Goal: Task Accomplishment & Management: Complete application form

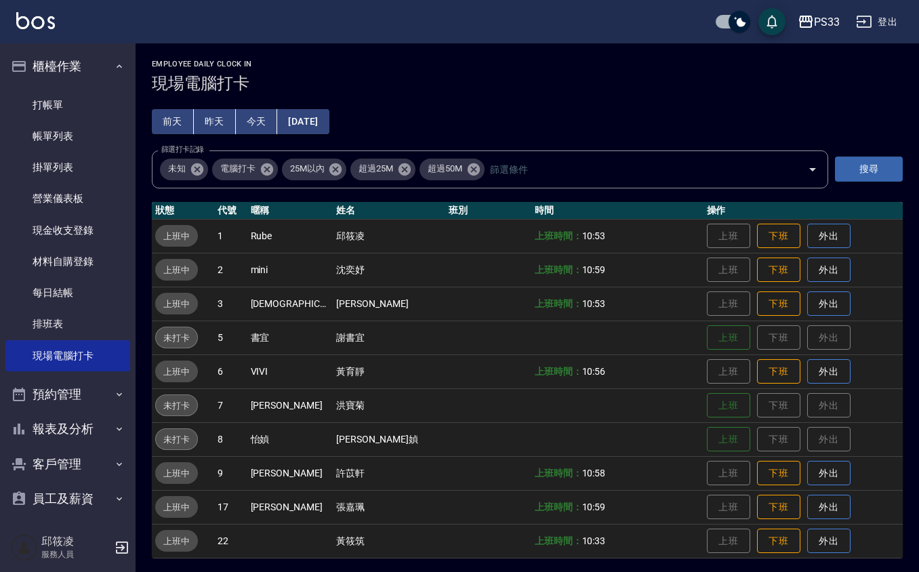
scroll to position [3, 0]
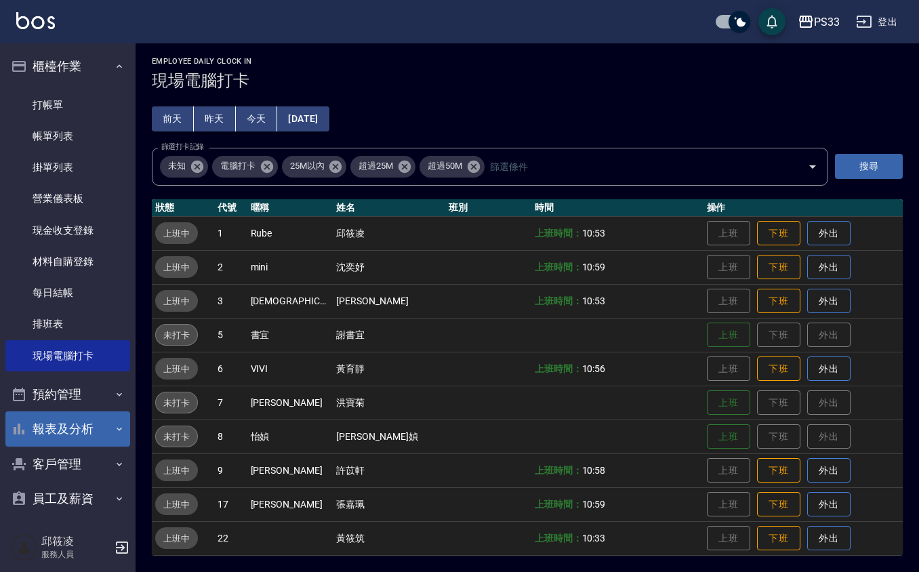
click at [68, 429] on button "報表及分析" at bounding box center [67, 428] width 125 height 35
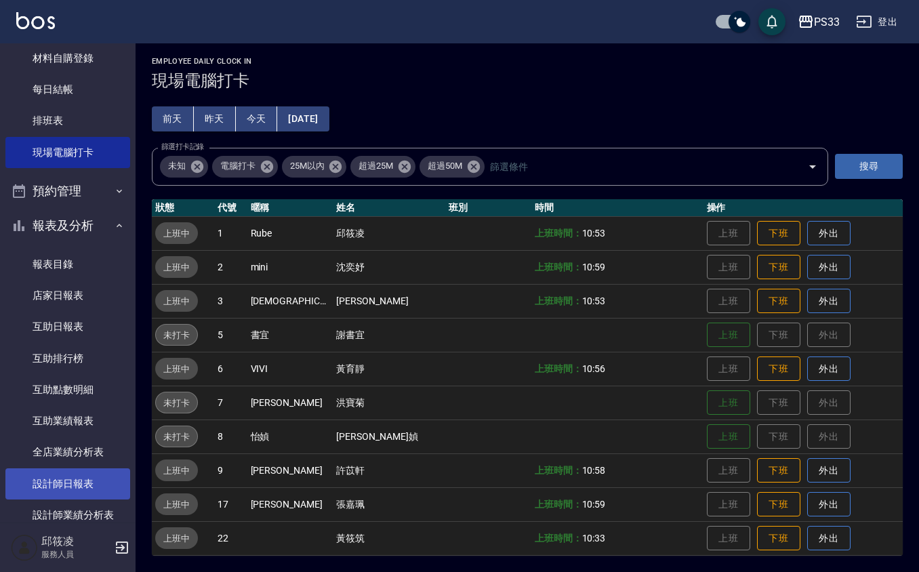
scroll to position [271, 0]
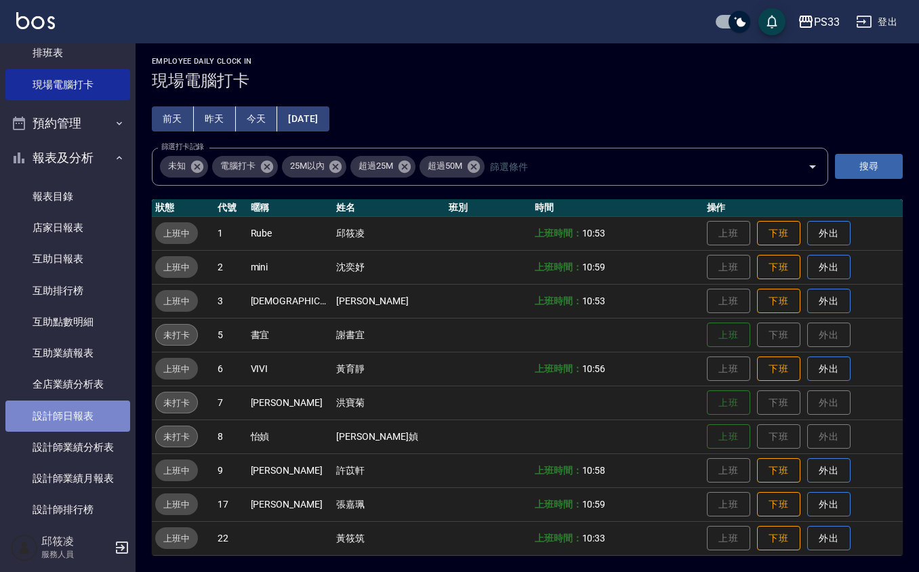
click at [85, 421] on link "設計師日報表" at bounding box center [67, 416] width 125 height 31
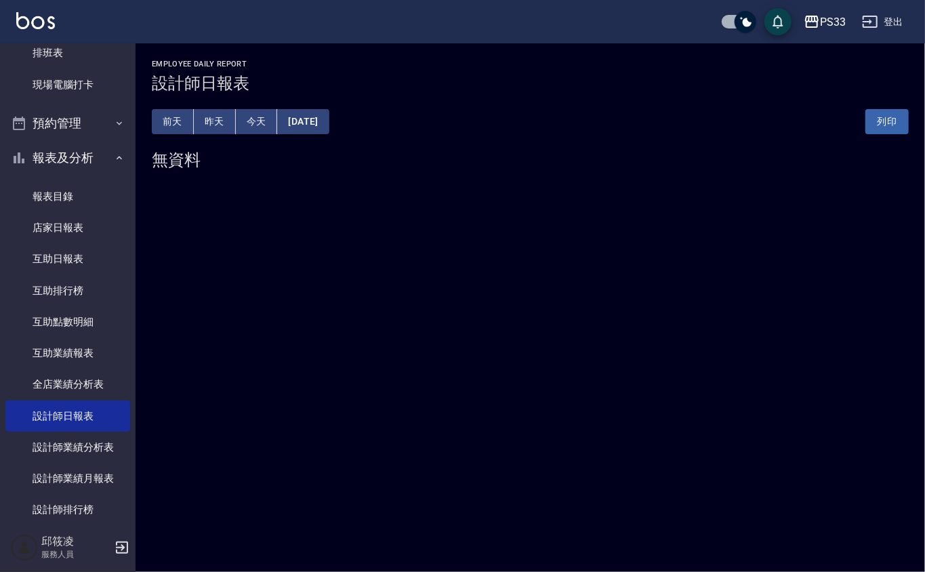
click at [218, 123] on button "昨天" at bounding box center [215, 121] width 42 height 25
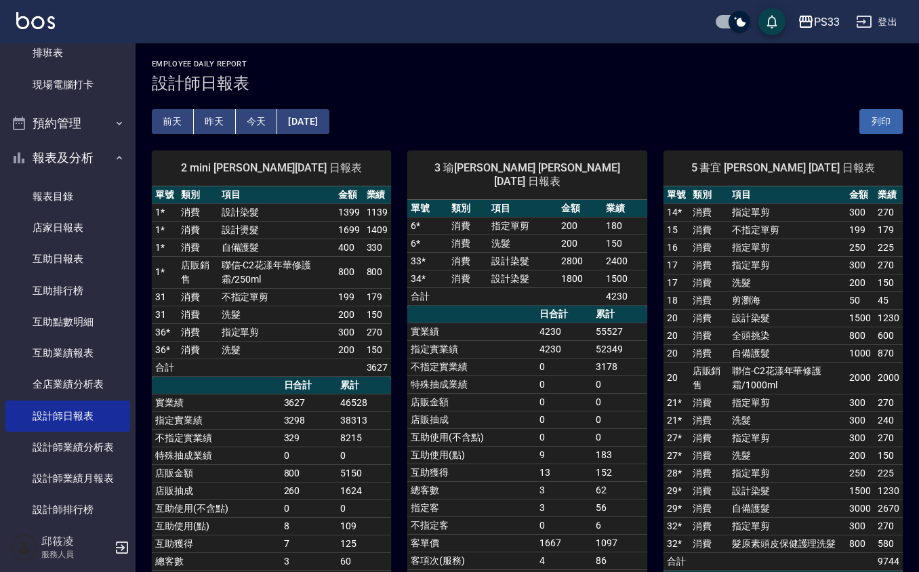
scroll to position [90, 0]
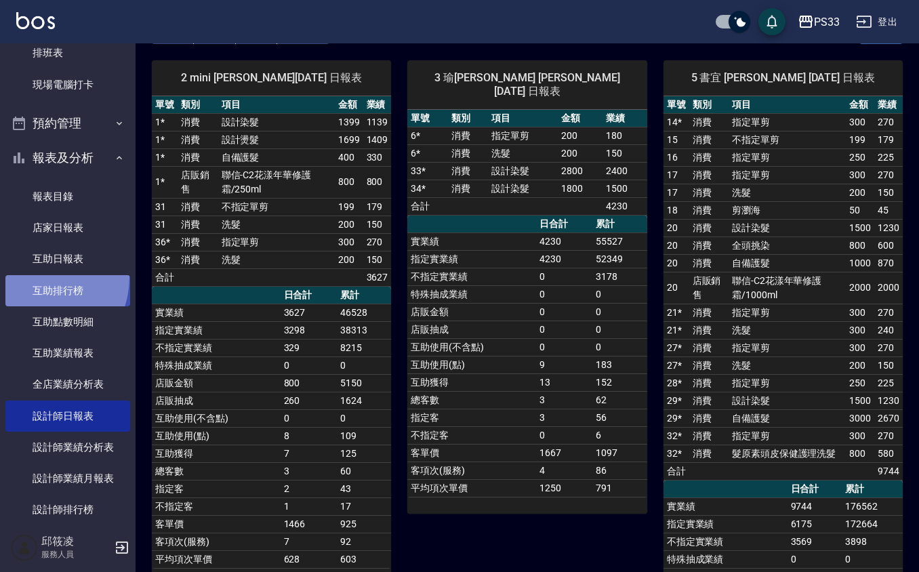
click at [34, 277] on link "互助排行榜" at bounding box center [67, 290] width 125 height 31
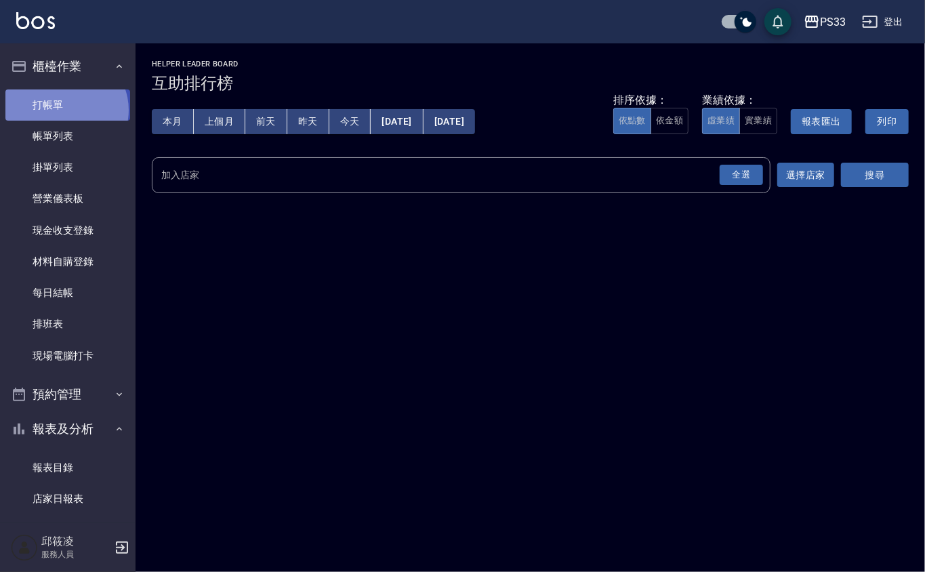
click at [64, 110] on link "打帳單" at bounding box center [67, 104] width 125 height 31
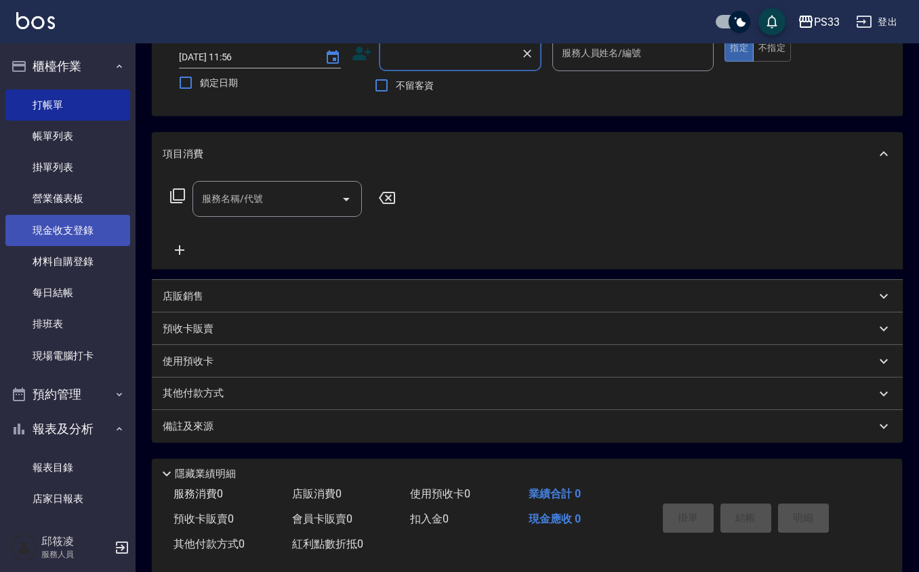
click at [74, 234] on link "現金收支登錄" at bounding box center [67, 230] width 125 height 31
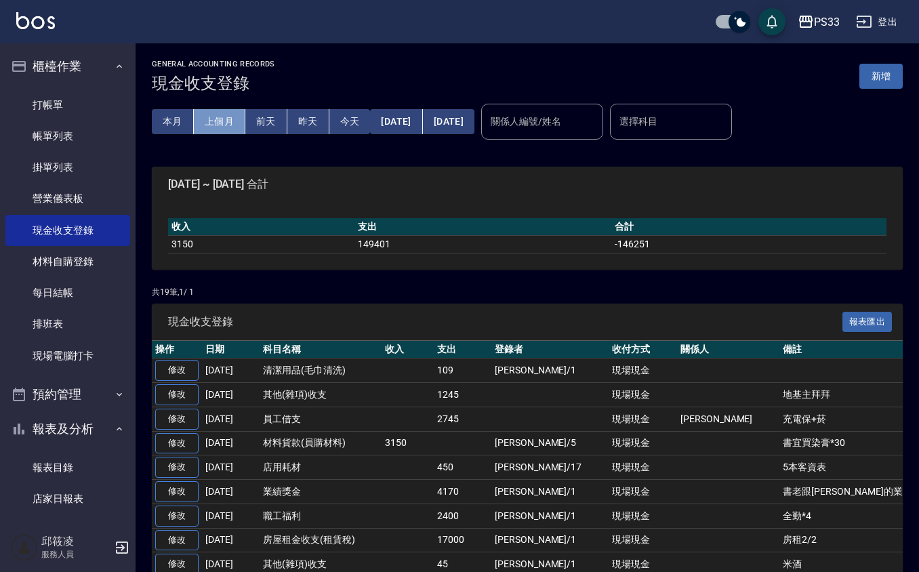
click at [213, 122] on button "上個月" at bounding box center [220, 121] width 52 height 25
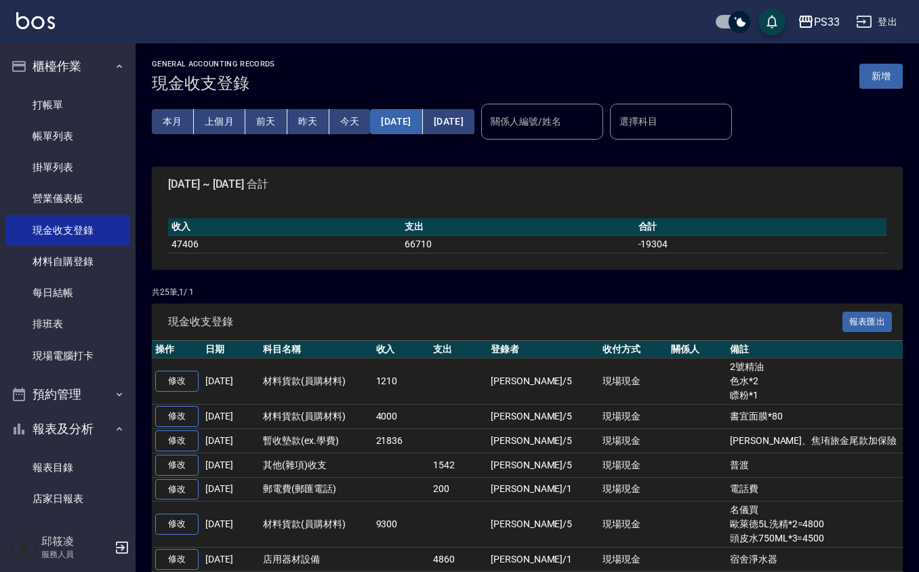
click at [407, 125] on button "2025/08/01" at bounding box center [396, 121] width 52 height 25
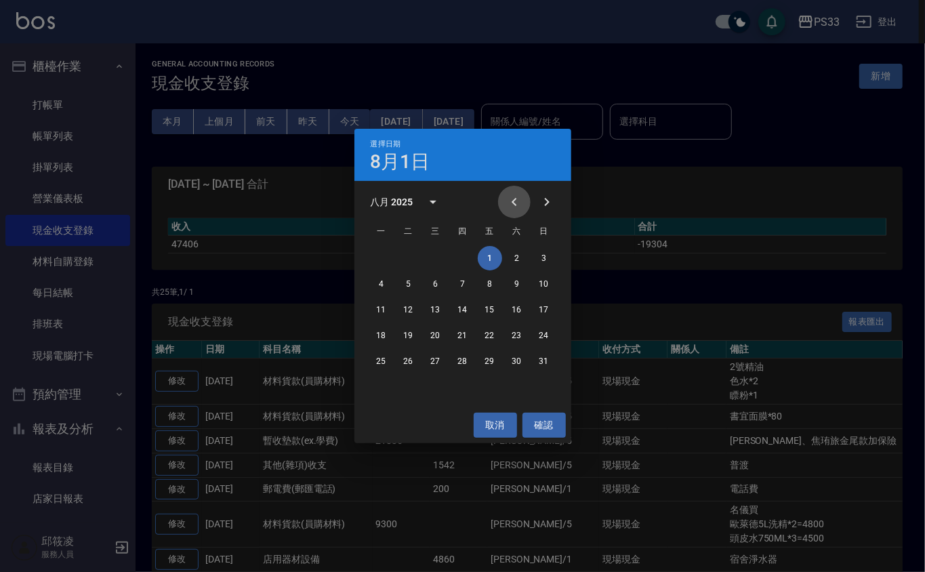
click at [514, 199] on icon "Previous month" at bounding box center [514, 202] width 5 height 8
click at [542, 253] on button "1" at bounding box center [544, 258] width 24 height 24
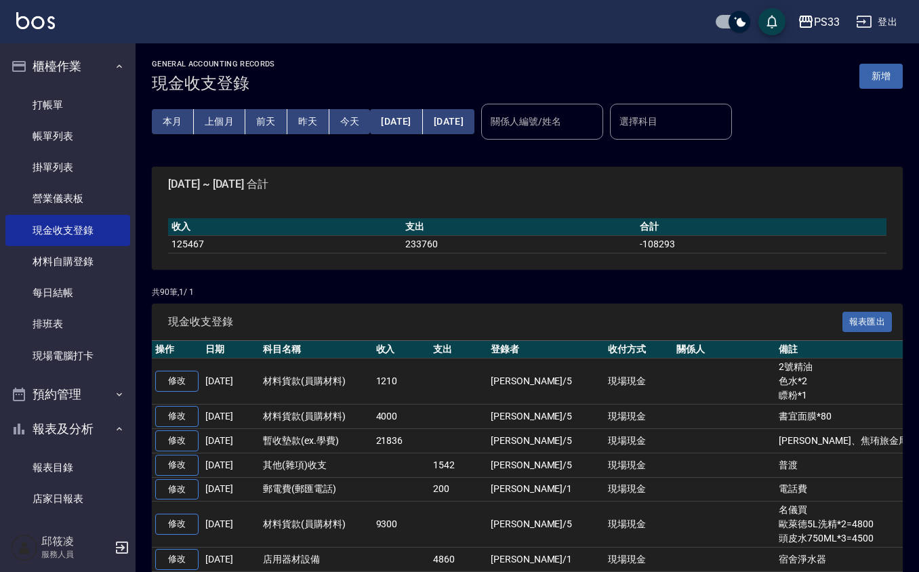
click at [899, 62] on div "GENERAL ACCOUNTING RECORDS 現金收支登錄 新增" at bounding box center [527, 76] width 751 height 33
click at [869, 74] on button "新增" at bounding box center [880, 76] width 43 height 25
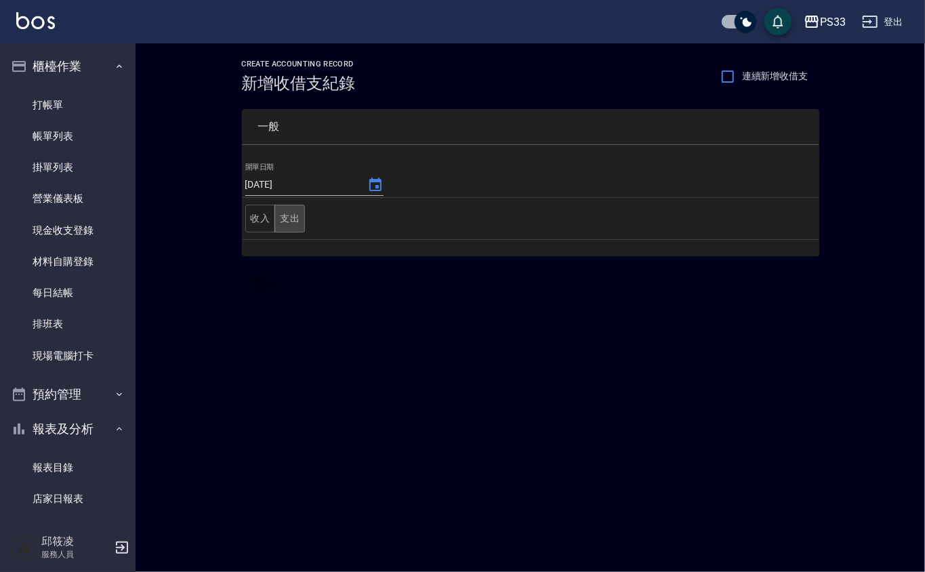
click at [289, 214] on button "支出" at bounding box center [290, 219] width 31 height 28
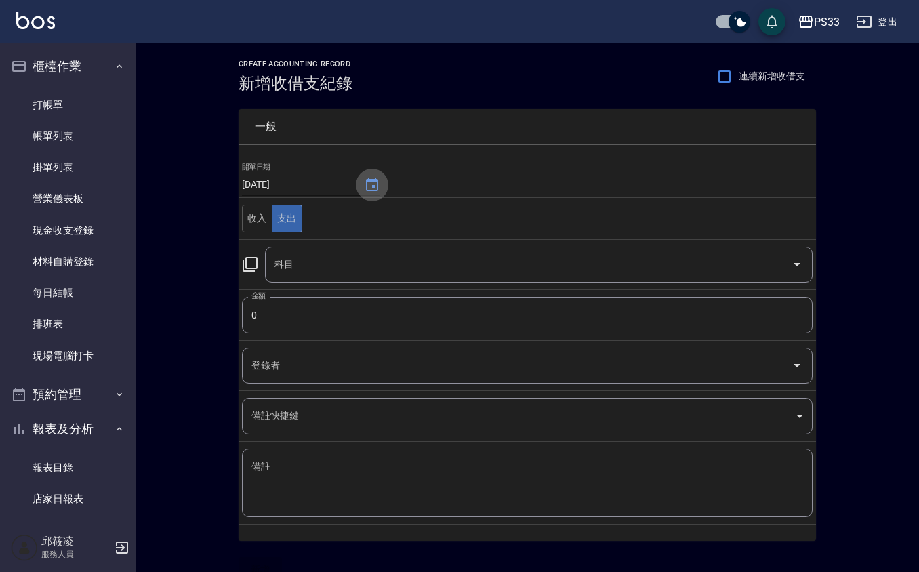
click at [374, 185] on icon "Choose date, selected date is 2025-09-26" at bounding box center [372, 185] width 16 height 16
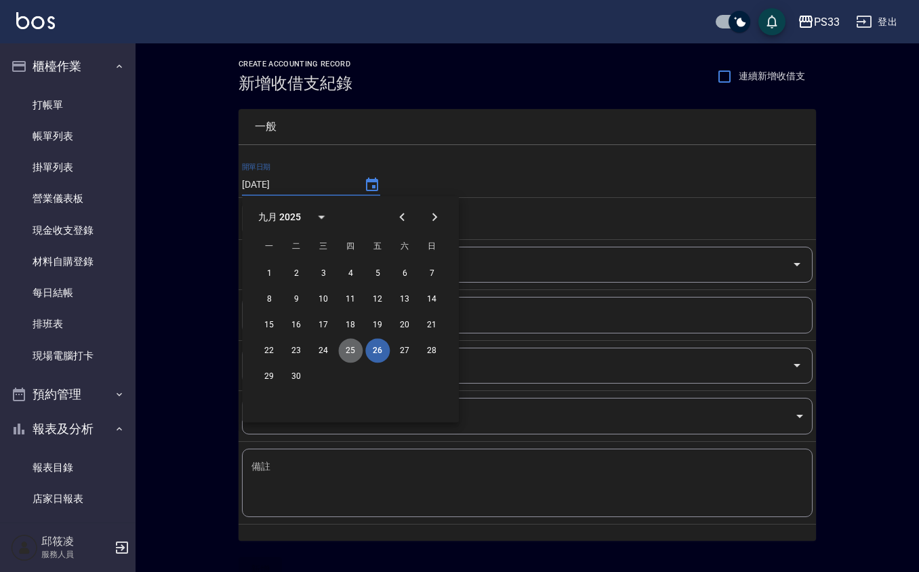
click at [351, 343] on button "25" at bounding box center [350, 350] width 24 height 24
type input "[DATE]"
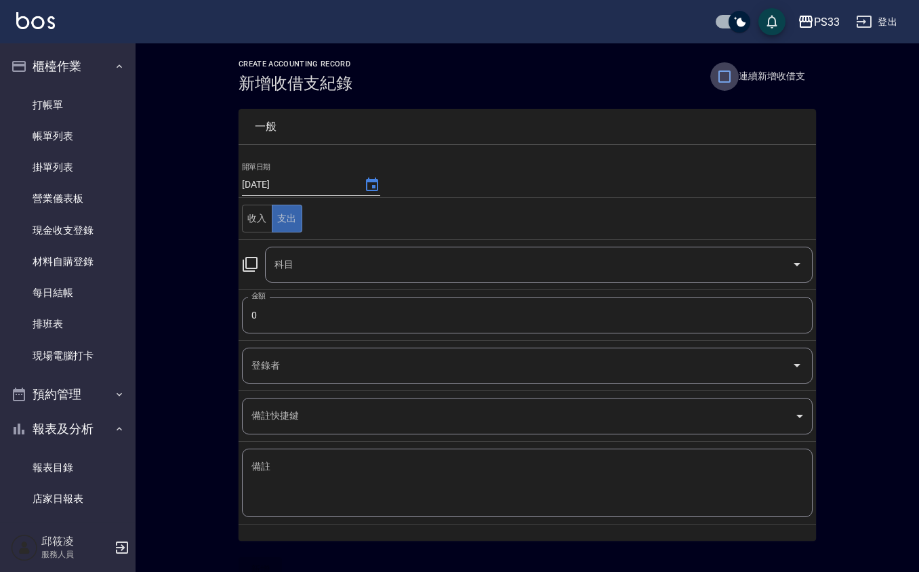
click at [725, 71] on input "連續新增收借支" at bounding box center [724, 76] width 28 height 28
checkbox input "true"
click at [381, 271] on input "科目" at bounding box center [528, 265] width 515 height 24
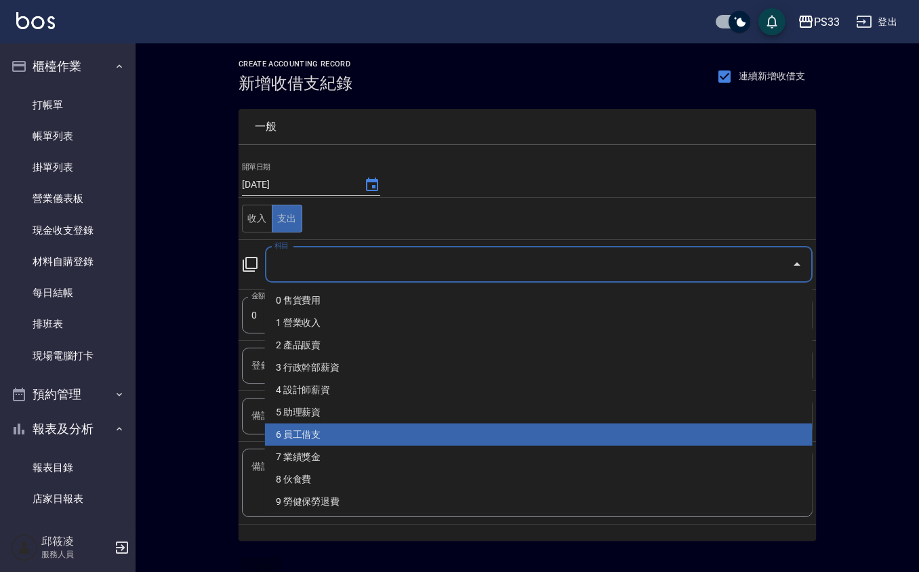
click at [328, 432] on li "6 員工借支" at bounding box center [539, 435] width 548 height 22
type input "6 員工借支"
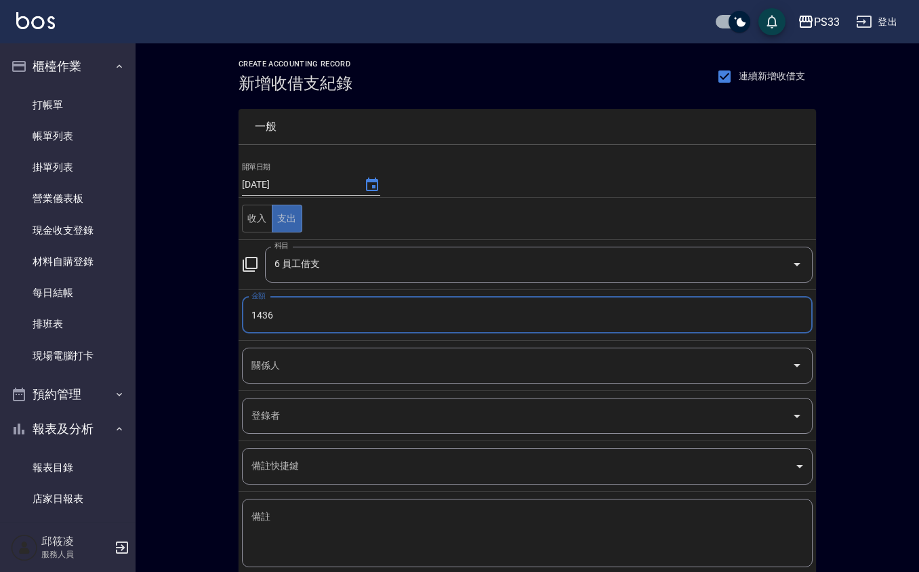
type input "1436"
click at [337, 374] on input "關係人" at bounding box center [517, 366] width 538 height 24
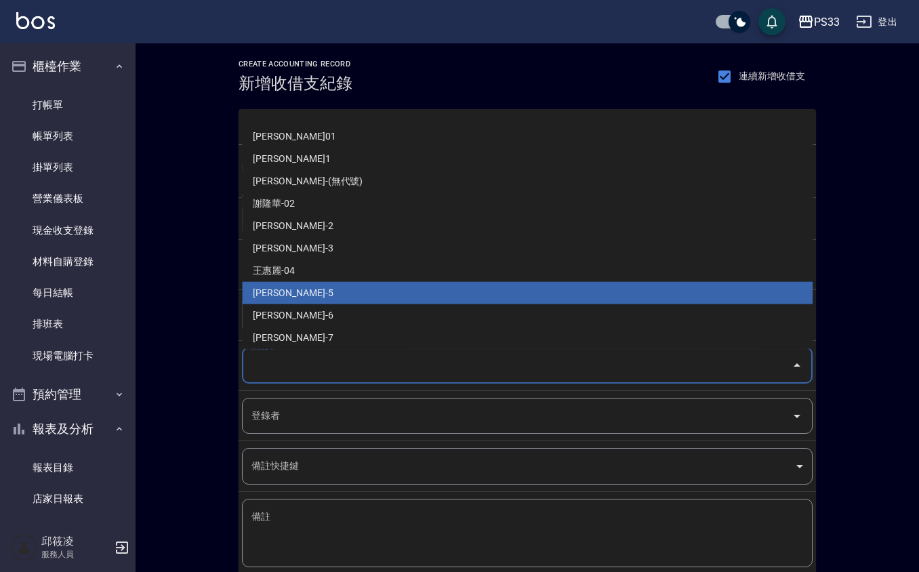
drag, startPoint x: 272, startPoint y: 291, endPoint x: 255, endPoint y: 315, distance: 29.2
click at [272, 293] on li "謝書宜-5" at bounding box center [527, 293] width 571 height 22
type input "謝書宜-5"
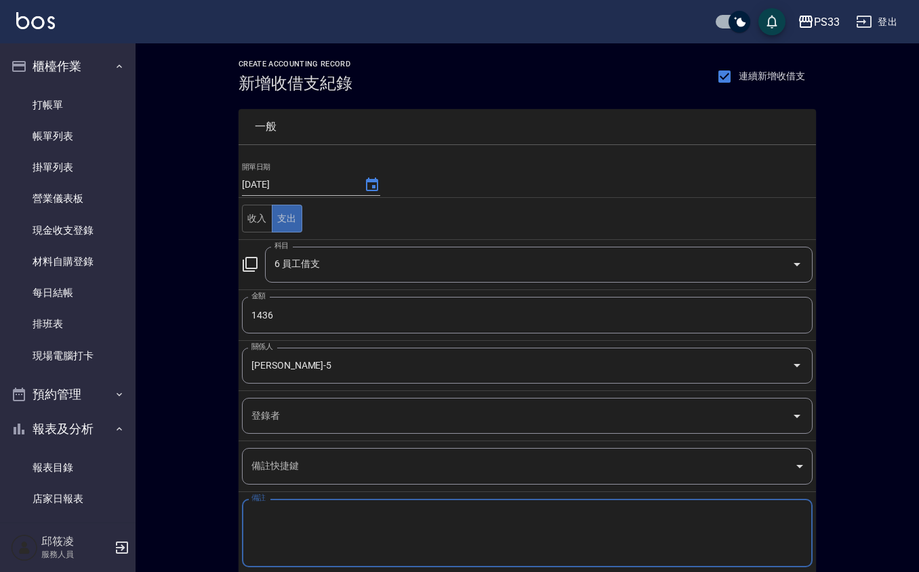
click at [277, 519] on textarea "備註" at bounding box center [527, 533] width 552 height 46
drag, startPoint x: 277, startPoint y: 516, endPoint x: 207, endPoint y: 538, distance: 74.0
click at [207, 538] on div "CREATE ACCOUNTING RECORD 新增收借支紀錄 連續新增收借支 一般 開單日期 2025/09/25 收入 支出 科目 6 員工借支 科目 …" at bounding box center [528, 345] width 784 height 605
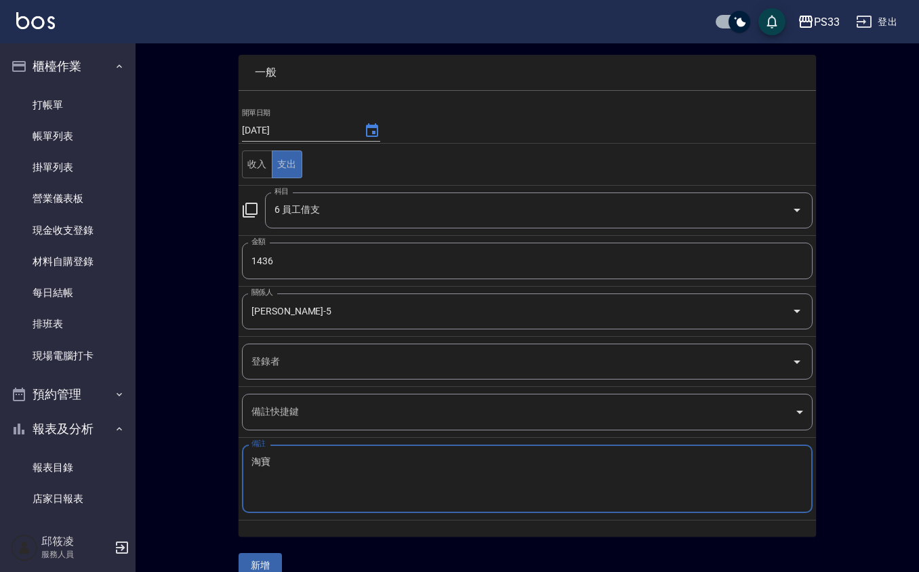
scroll to position [79, 0]
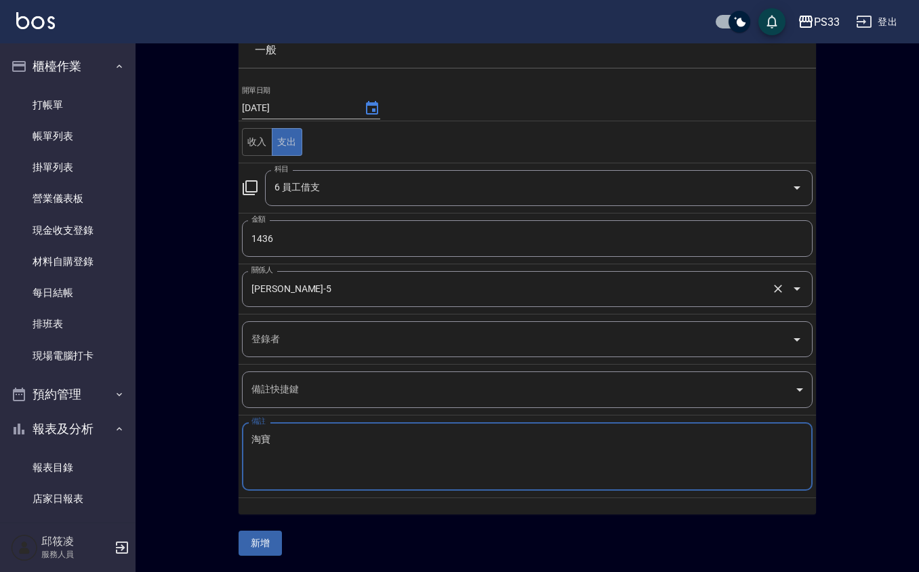
type textarea "淘寶"
click at [307, 293] on input "謝書宜-5" at bounding box center [508, 289] width 521 height 24
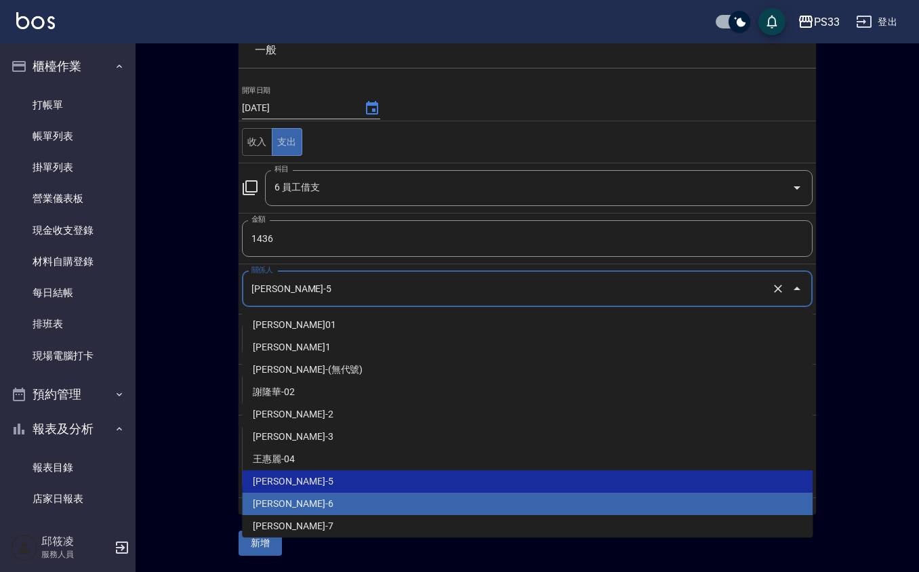
click at [278, 493] on li "黃育靜-6" at bounding box center [527, 504] width 571 height 22
type input "黃育靜-6"
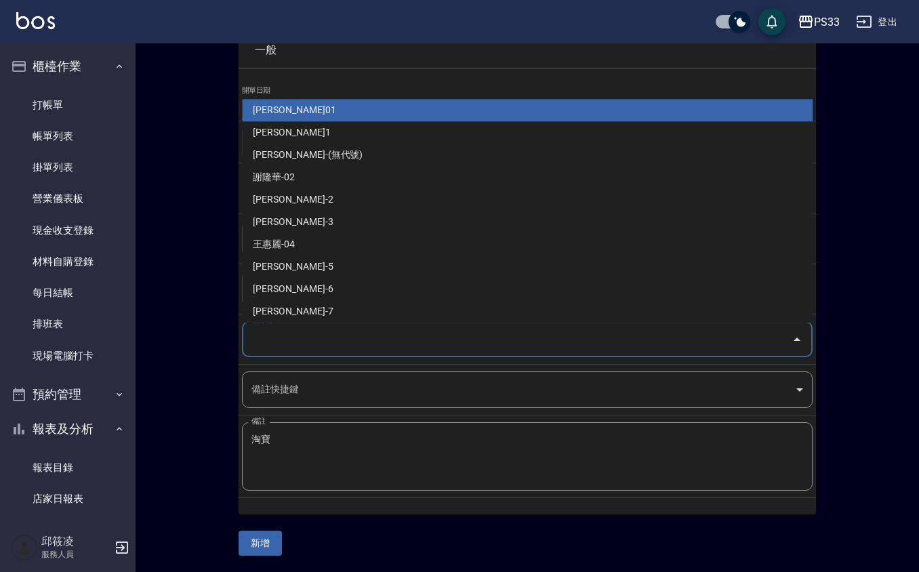
click at [282, 336] on input "登錄者" at bounding box center [517, 339] width 538 height 24
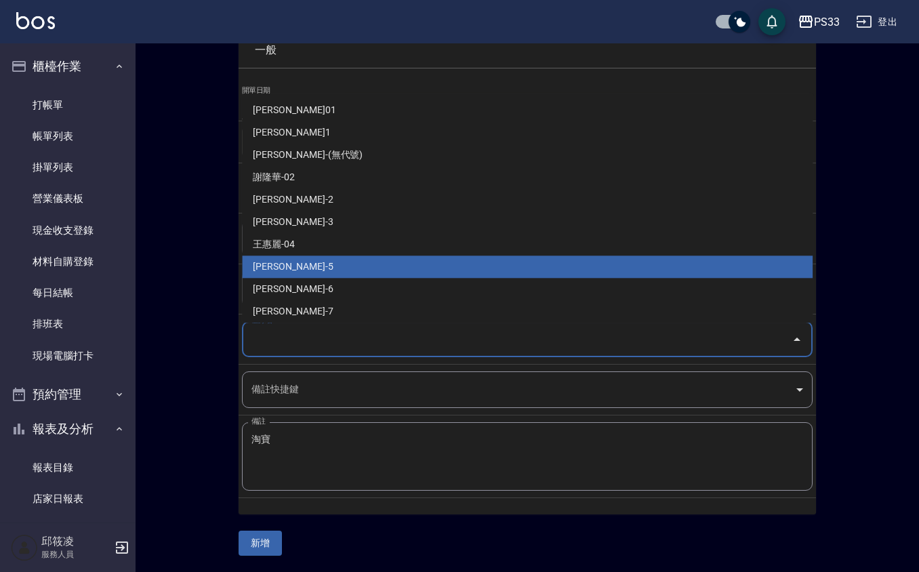
click at [271, 270] on li "謝書宜-5" at bounding box center [527, 267] width 571 height 22
type input "謝書宜-5"
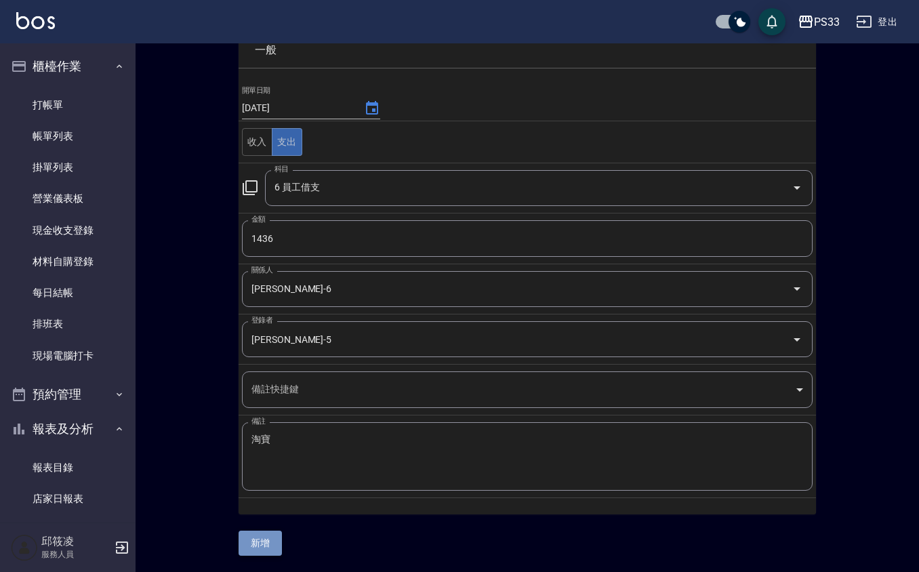
click at [245, 538] on button "新增" at bounding box center [260, 543] width 43 height 25
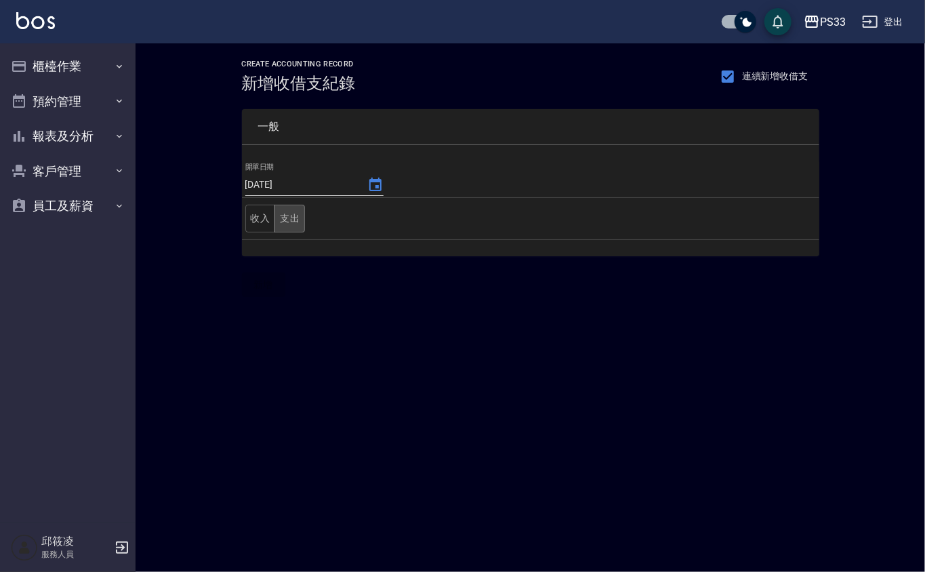
click at [291, 217] on button "支出" at bounding box center [290, 219] width 31 height 28
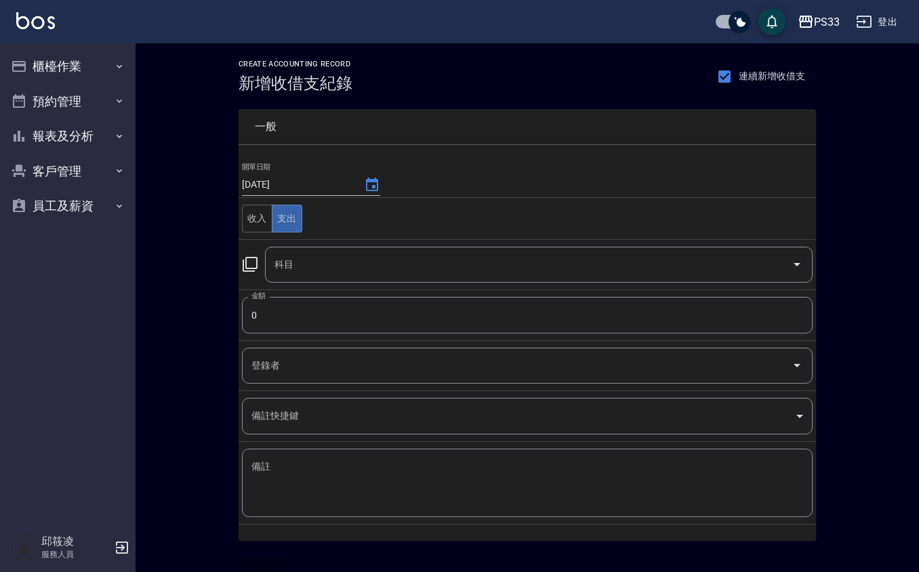
click at [357, 251] on div "科目" at bounding box center [539, 265] width 548 height 36
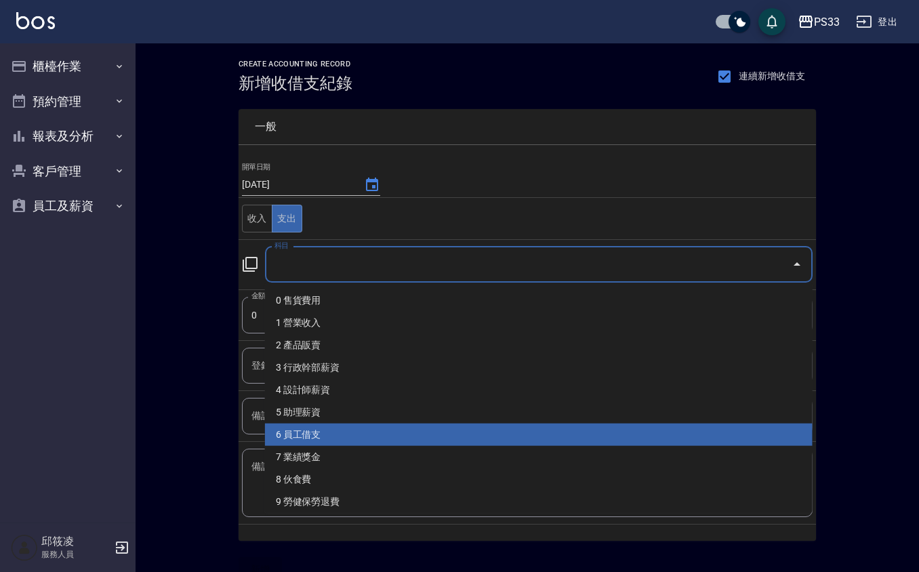
click at [319, 437] on li "6 員工借支" at bounding box center [539, 435] width 548 height 22
type input "6 員工借支"
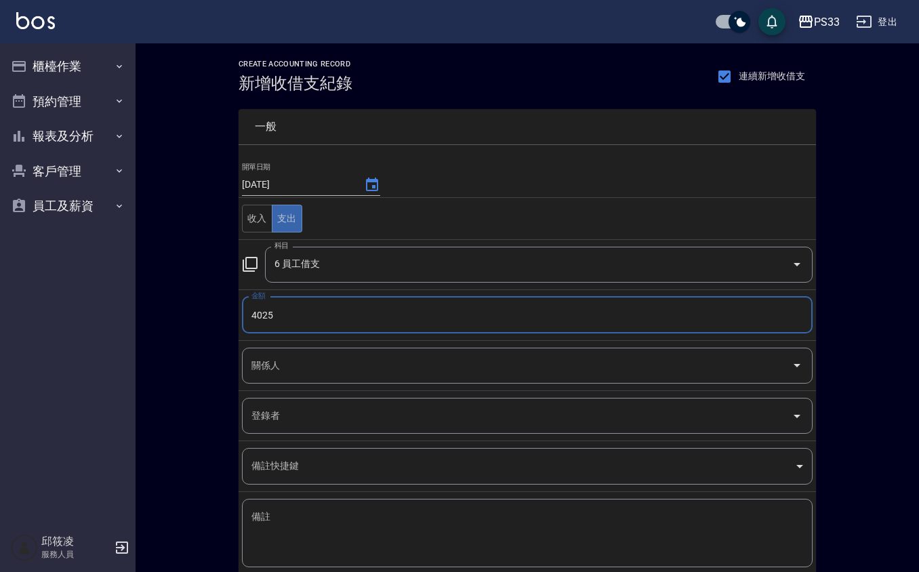
type input "4025"
click at [270, 361] on input "關係人" at bounding box center [517, 366] width 538 height 24
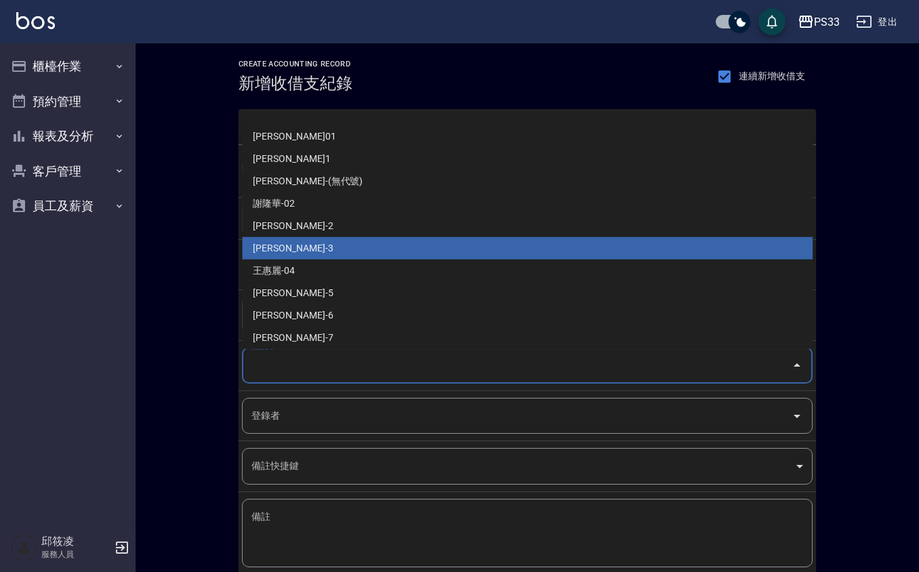
click at [306, 247] on li "[PERSON_NAME]-3" at bounding box center [527, 248] width 571 height 22
type input "[PERSON_NAME]-3"
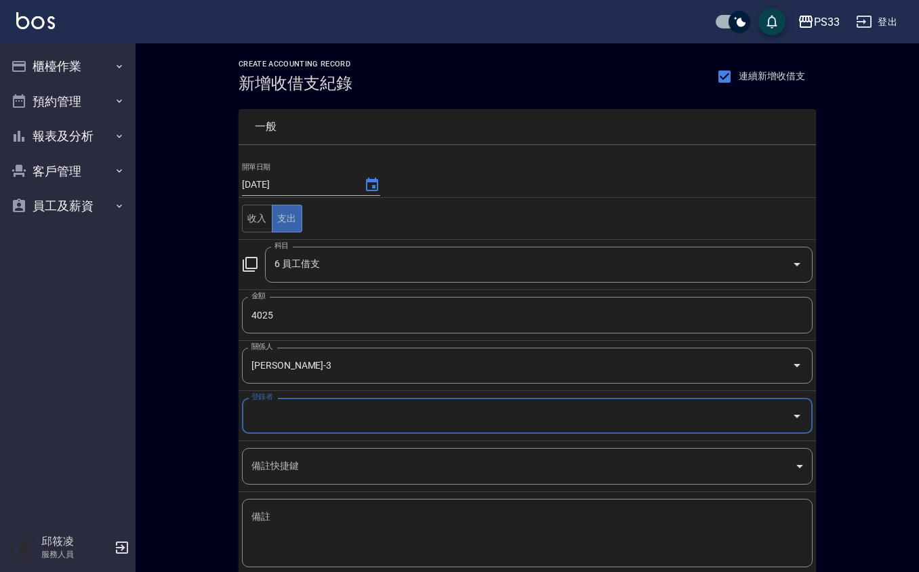
click at [293, 421] on input "登錄者" at bounding box center [517, 416] width 538 height 24
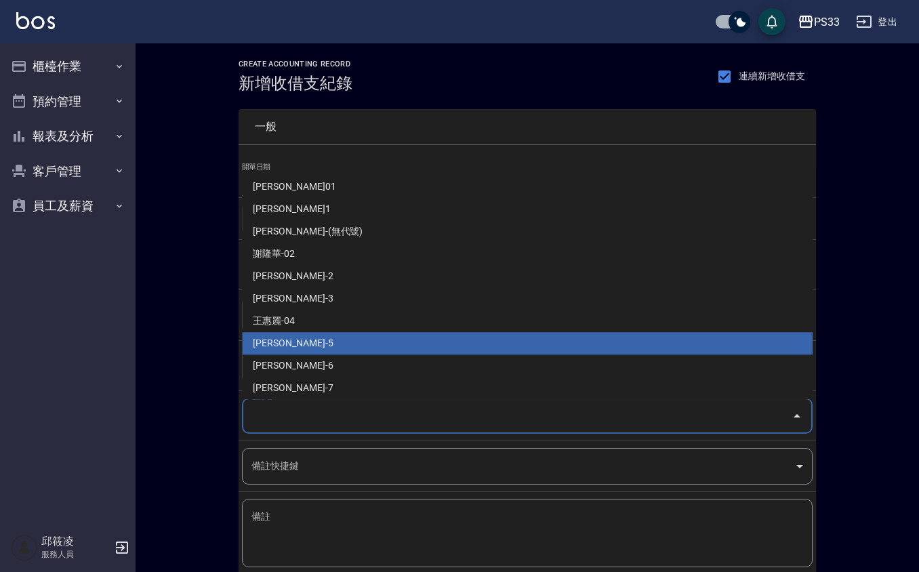
click at [263, 339] on li "[PERSON_NAME]-5" at bounding box center [527, 344] width 571 height 22
type input "[PERSON_NAME]-5"
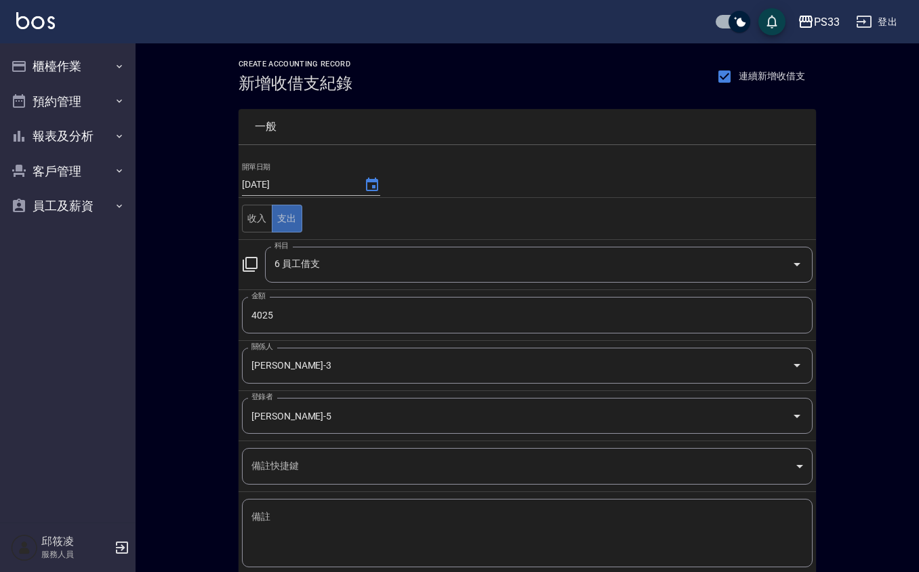
click at [268, 515] on textarea "備註" at bounding box center [527, 533] width 552 height 46
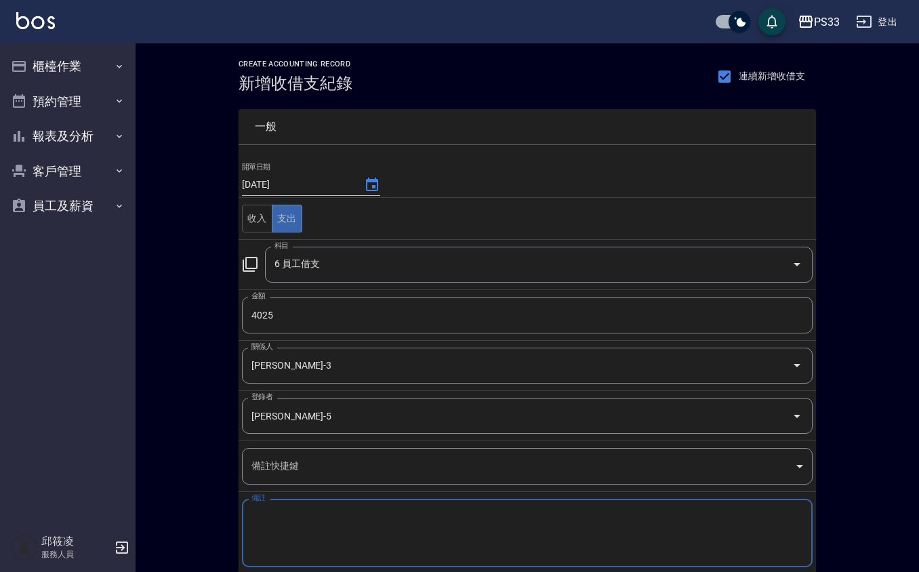
paste textarea "淘寶"
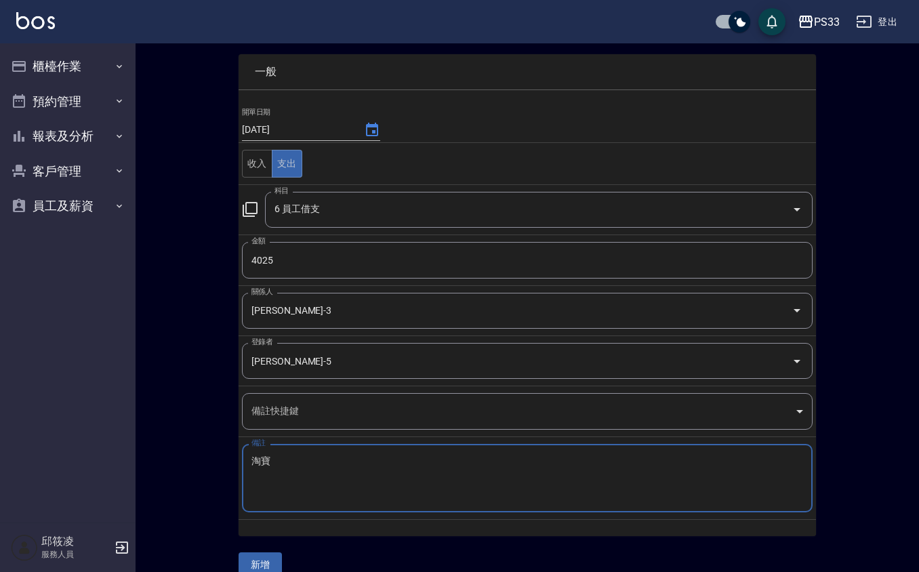
scroll to position [79, 0]
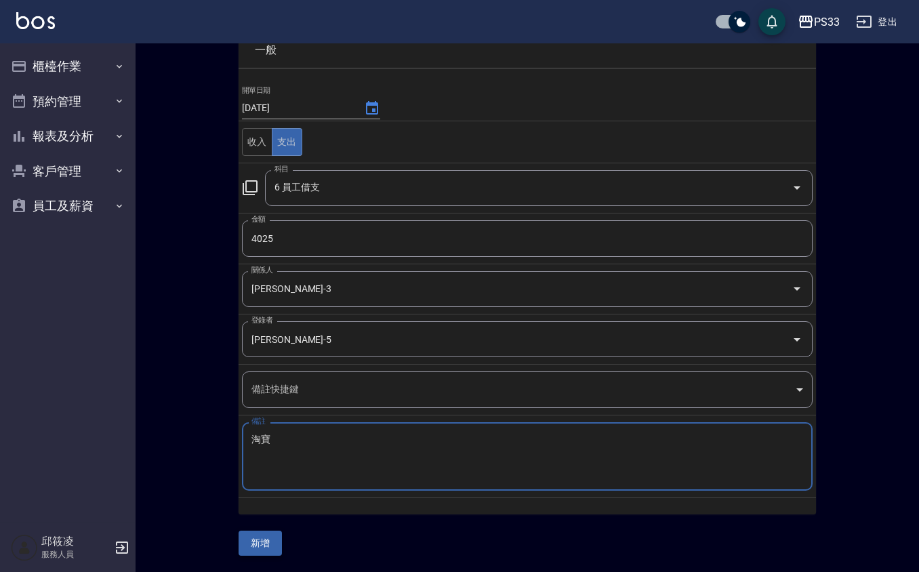
type textarea "淘寶"
click at [258, 546] on button "新增" at bounding box center [260, 543] width 43 height 25
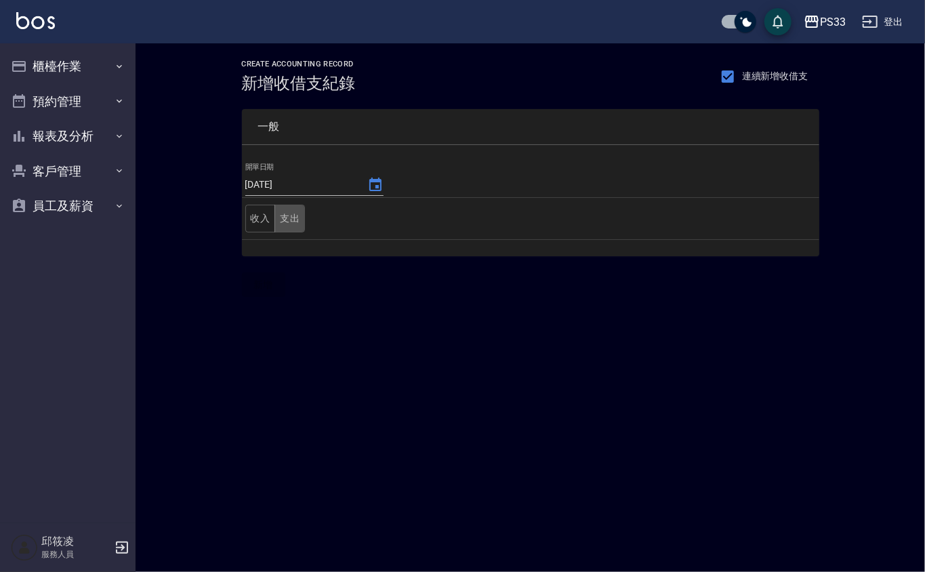
drag, startPoint x: 297, startPoint y: 214, endPoint x: 309, endPoint y: 215, distance: 12.2
click at [301, 214] on button "支出" at bounding box center [290, 219] width 31 height 28
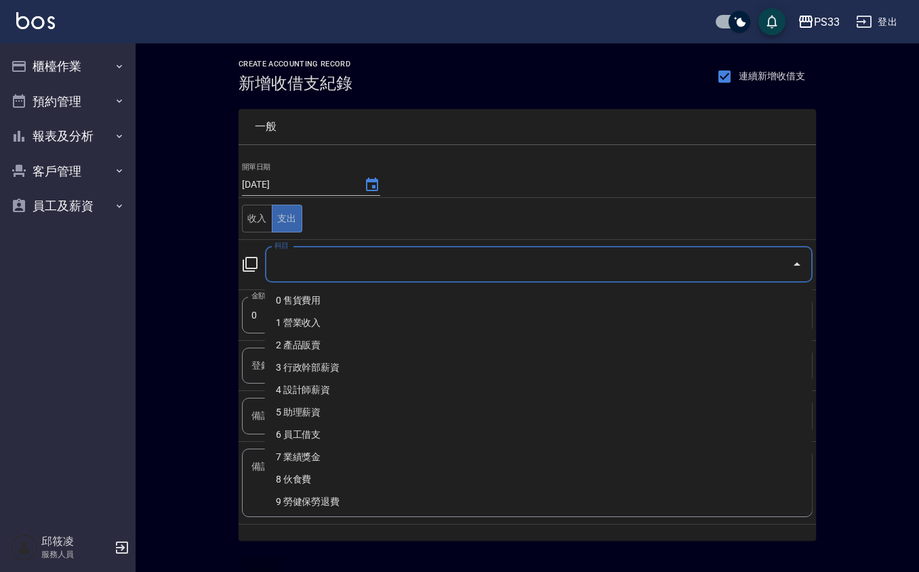
drag, startPoint x: 338, startPoint y: 264, endPoint x: 306, endPoint y: 355, distance: 96.7
click at [338, 269] on input "科目" at bounding box center [528, 265] width 515 height 24
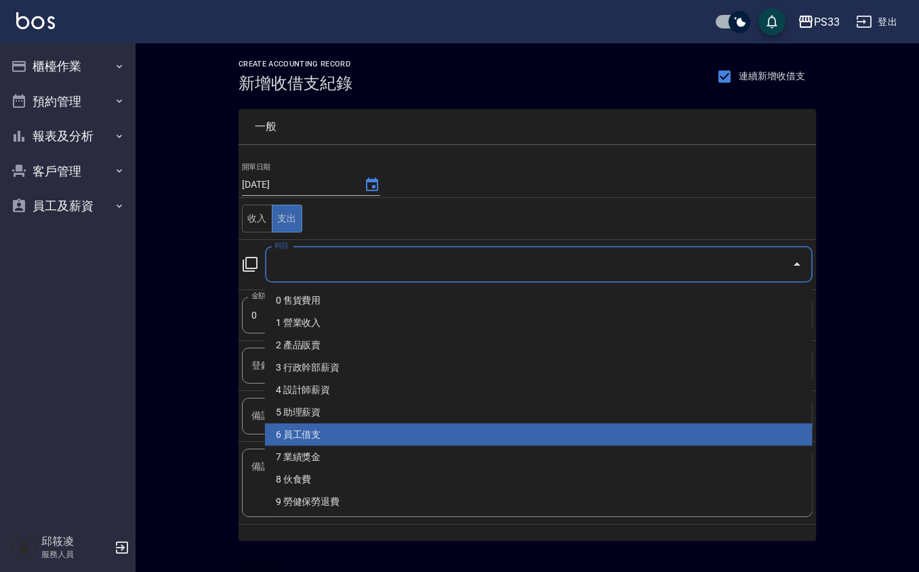
drag, startPoint x: 317, startPoint y: 429, endPoint x: 313, endPoint y: 418, distance: 11.6
click at [317, 427] on li "6 員工借支" at bounding box center [539, 435] width 548 height 22
type input "6 員工借支"
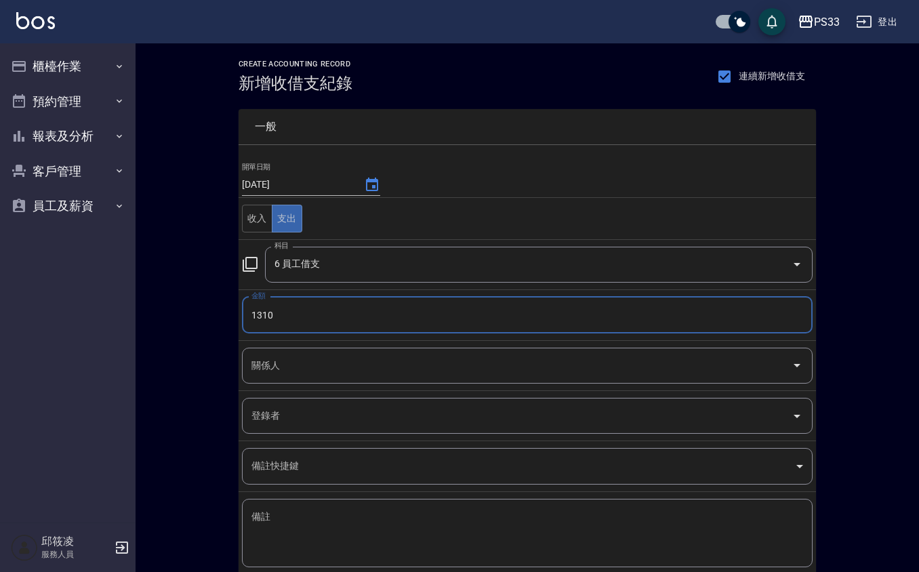
type input "1310"
click at [308, 372] on input "關係人" at bounding box center [517, 366] width 538 height 24
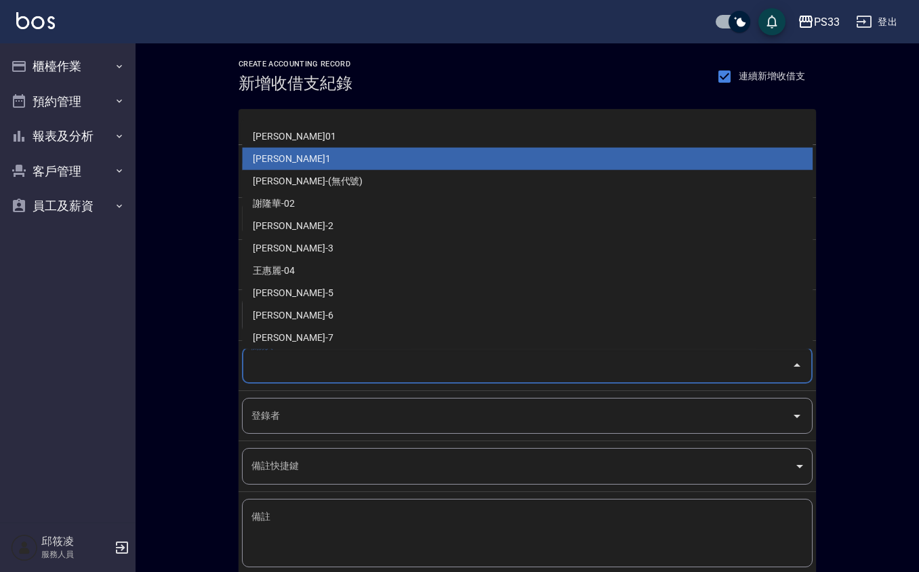
drag, startPoint x: 313, startPoint y: 161, endPoint x: 315, endPoint y: 175, distance: 14.3
click at [315, 160] on li "[PERSON_NAME]1" at bounding box center [527, 159] width 571 height 22
type input "[PERSON_NAME]1"
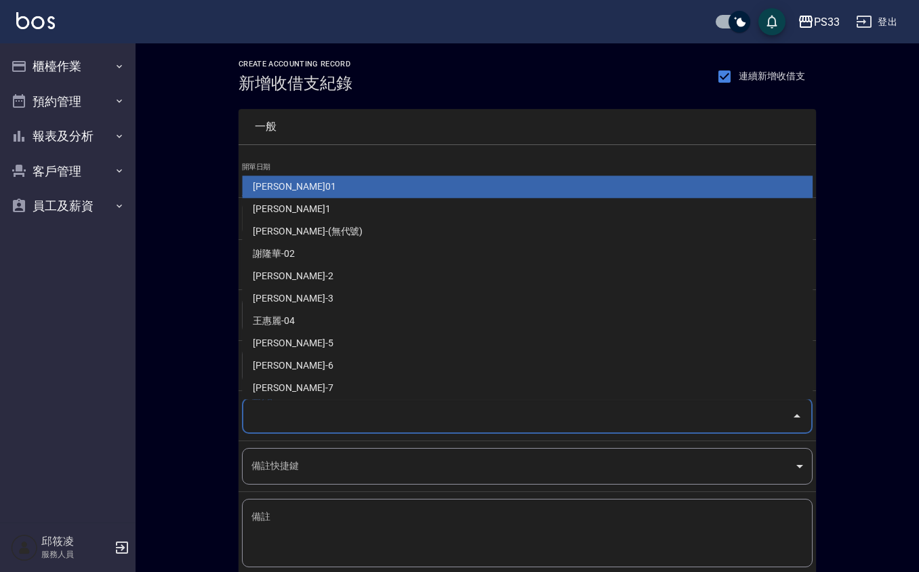
click at [309, 415] on input "登錄者" at bounding box center [517, 416] width 538 height 24
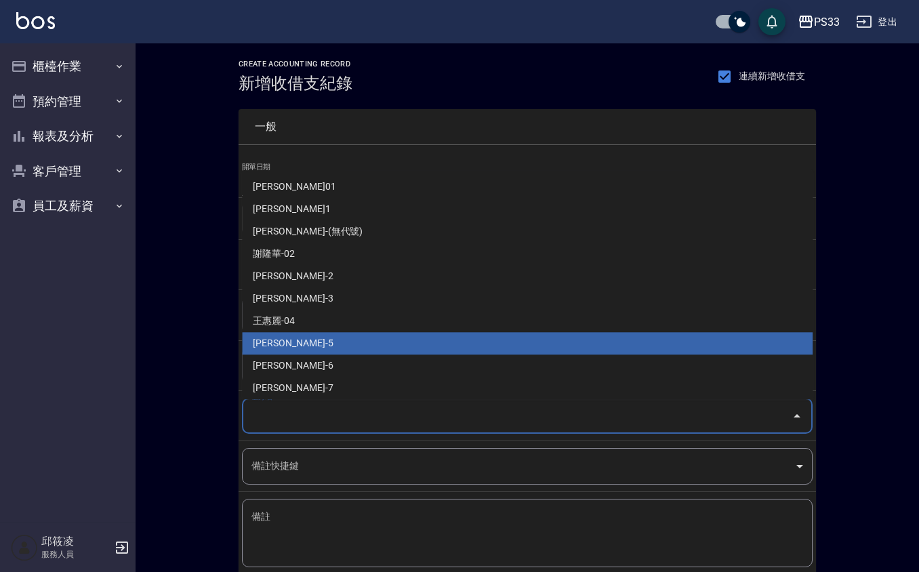
click at [280, 342] on li "[PERSON_NAME]-5" at bounding box center [527, 344] width 571 height 22
type input "[PERSON_NAME]-5"
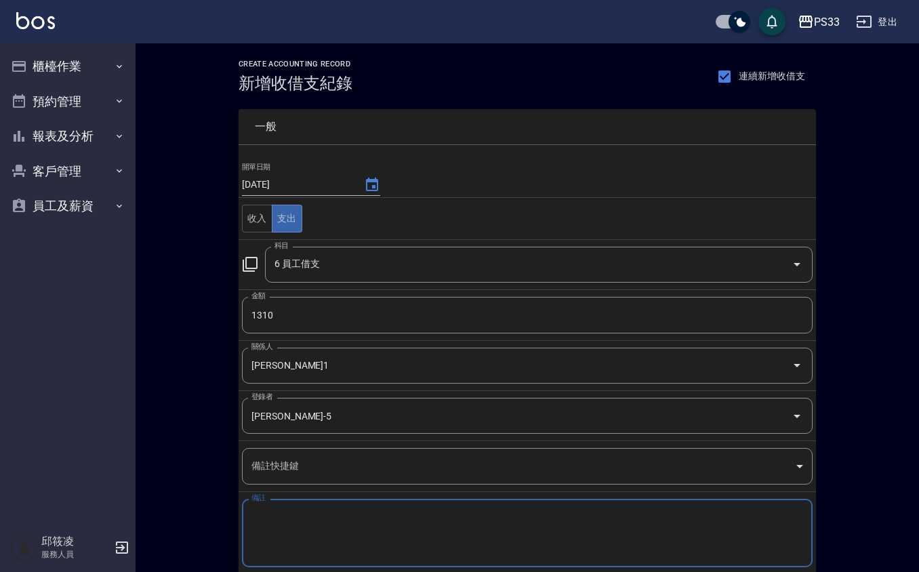
click at [277, 525] on textarea "備註" at bounding box center [527, 533] width 552 height 46
paste textarea "淘寶"
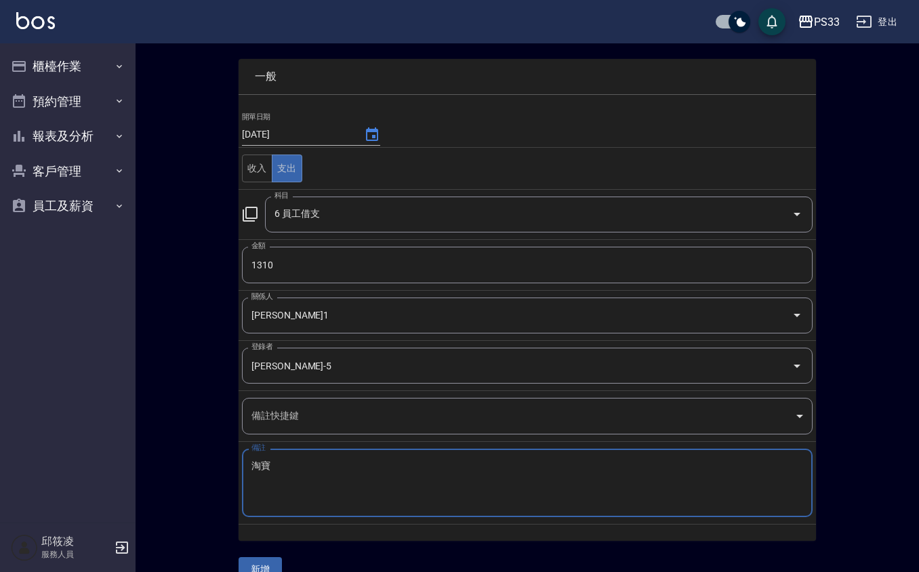
scroll to position [79, 0]
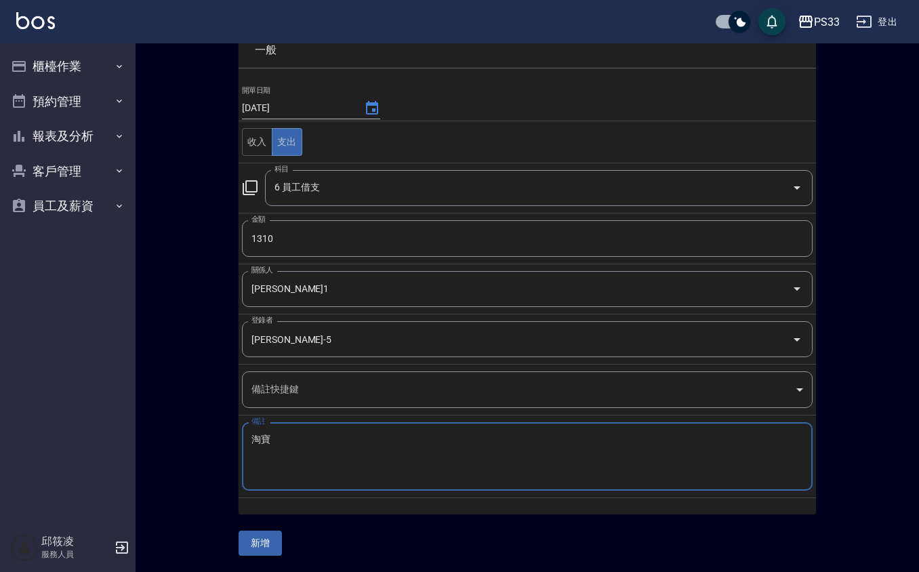
type textarea "淘寶"
click at [272, 540] on button "新增" at bounding box center [260, 543] width 43 height 25
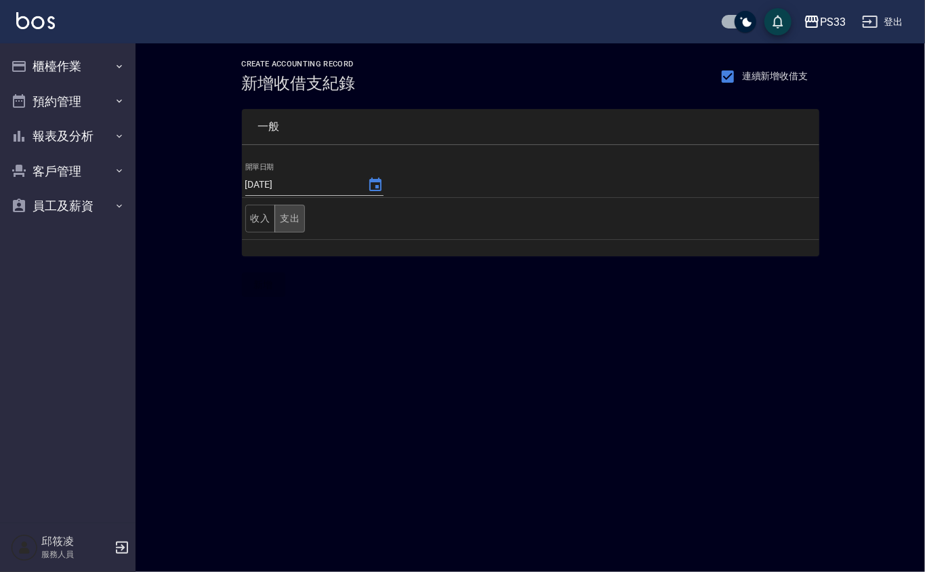
click at [287, 218] on button "支出" at bounding box center [290, 219] width 31 height 28
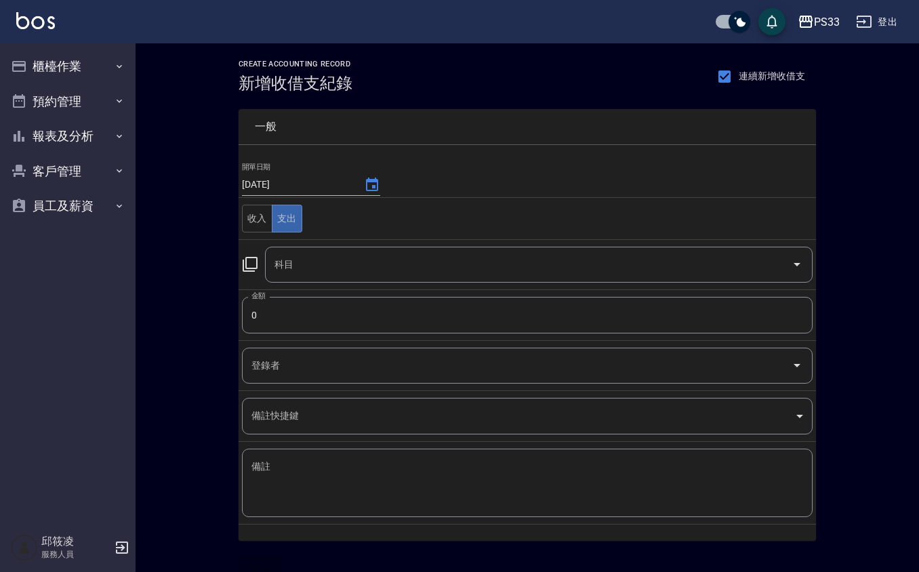
click at [287, 260] on input "科目" at bounding box center [528, 265] width 515 height 24
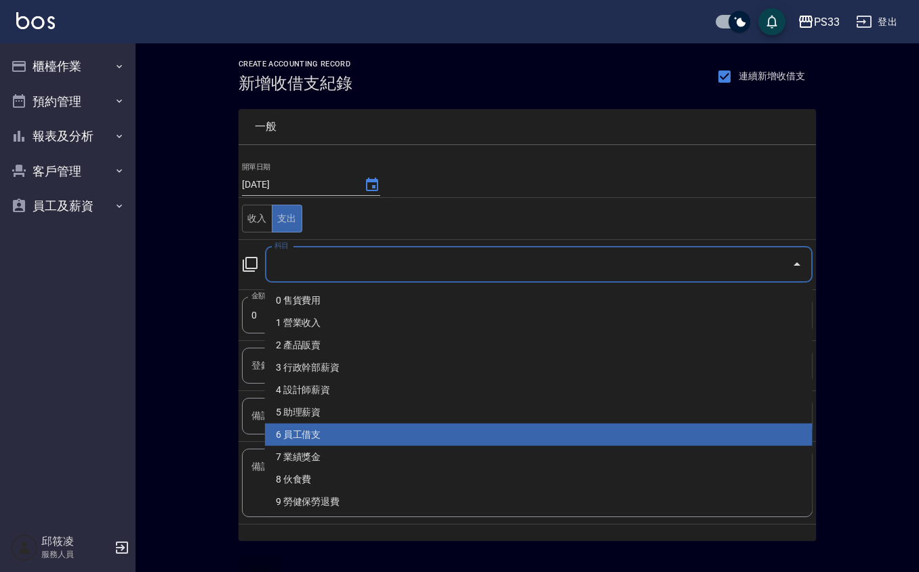
click at [306, 437] on li "6 員工借支" at bounding box center [539, 435] width 548 height 22
type input "6 員工借支"
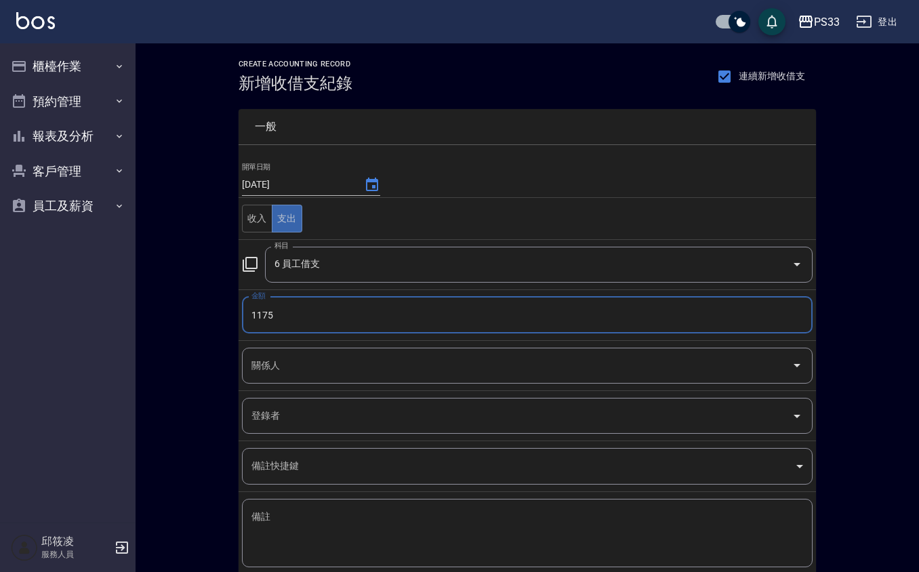
type input "1175"
click at [293, 361] on input "關係人" at bounding box center [517, 366] width 538 height 24
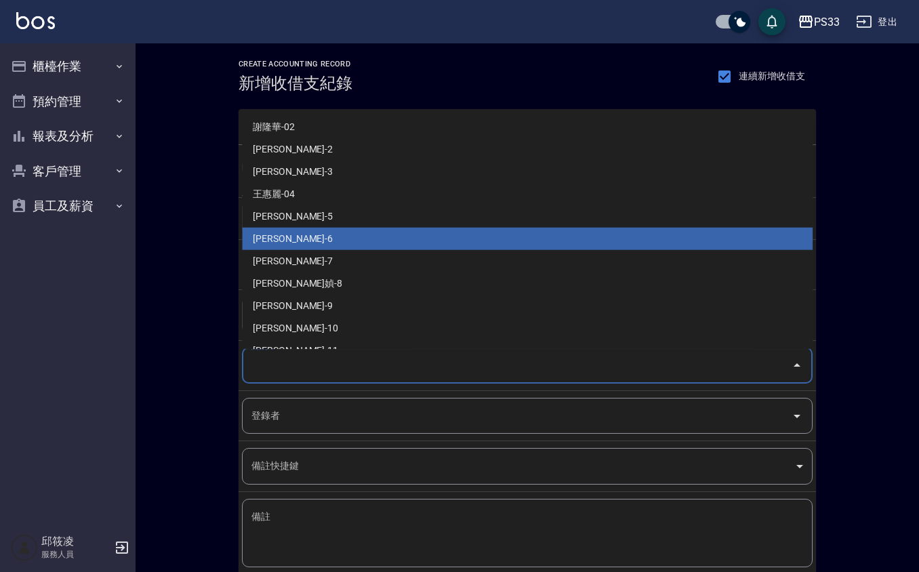
scroll to position [180, 0]
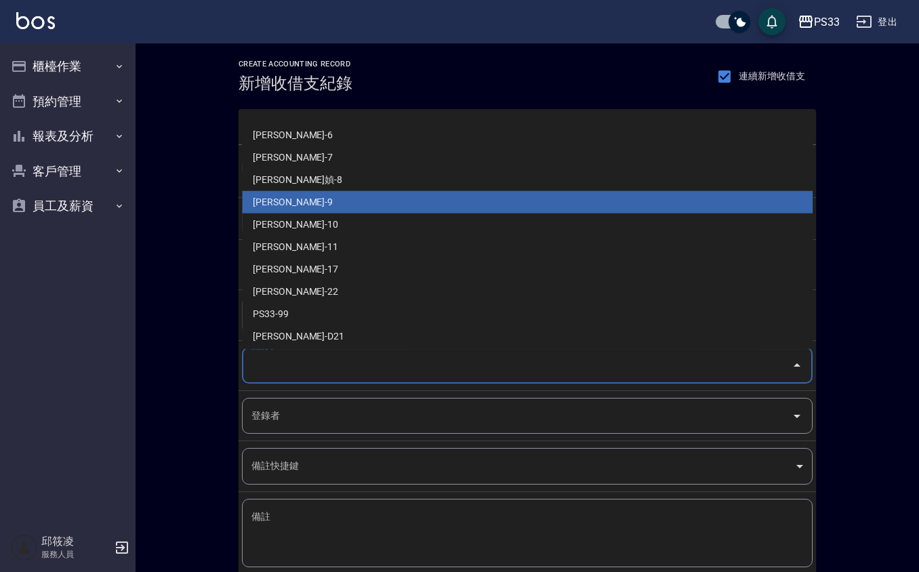
click at [297, 201] on li "[PERSON_NAME]-9" at bounding box center [527, 202] width 571 height 22
type input "[PERSON_NAME]-9"
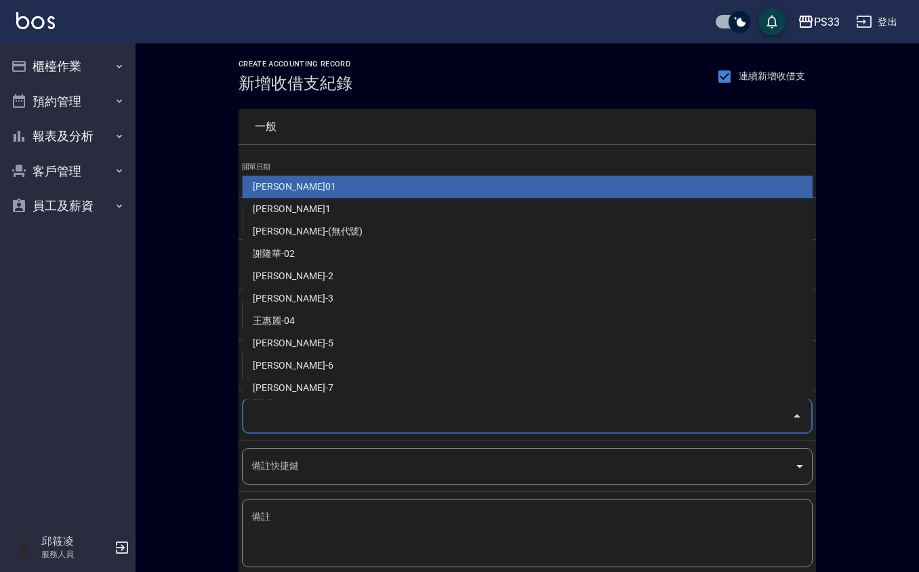
click at [282, 418] on input "登錄者" at bounding box center [517, 416] width 538 height 24
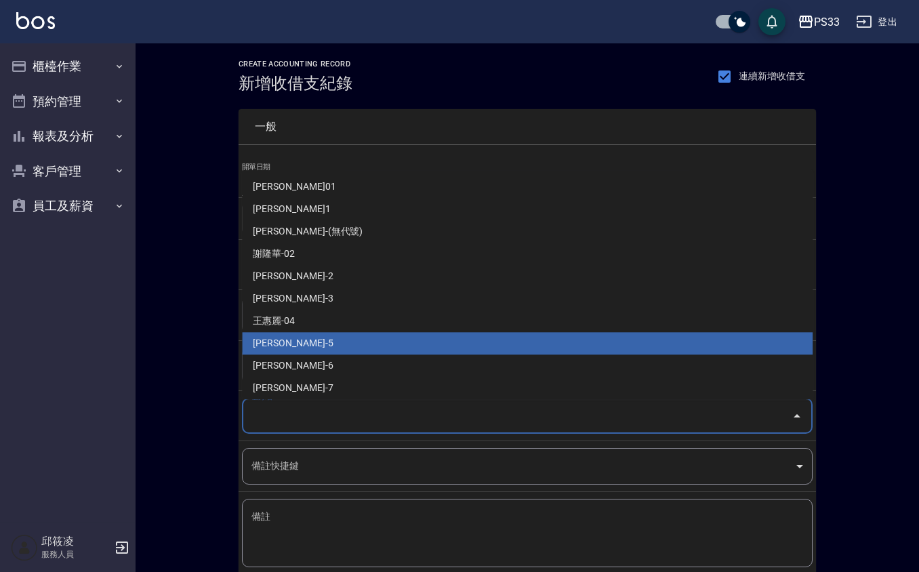
click at [287, 340] on li "[PERSON_NAME]-5" at bounding box center [527, 344] width 571 height 22
type input "[PERSON_NAME]-5"
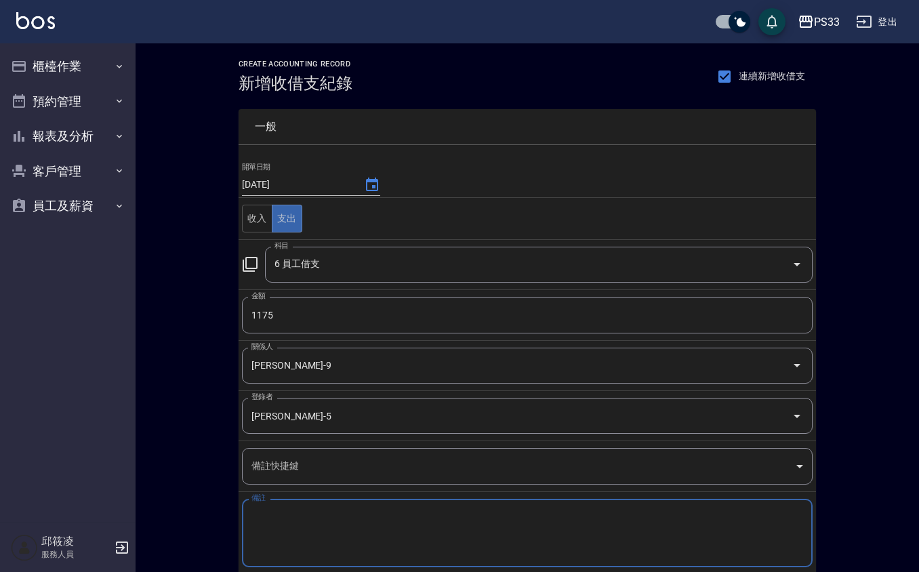
click at [274, 534] on textarea "備註" at bounding box center [527, 533] width 552 height 46
paste textarea "淘寶"
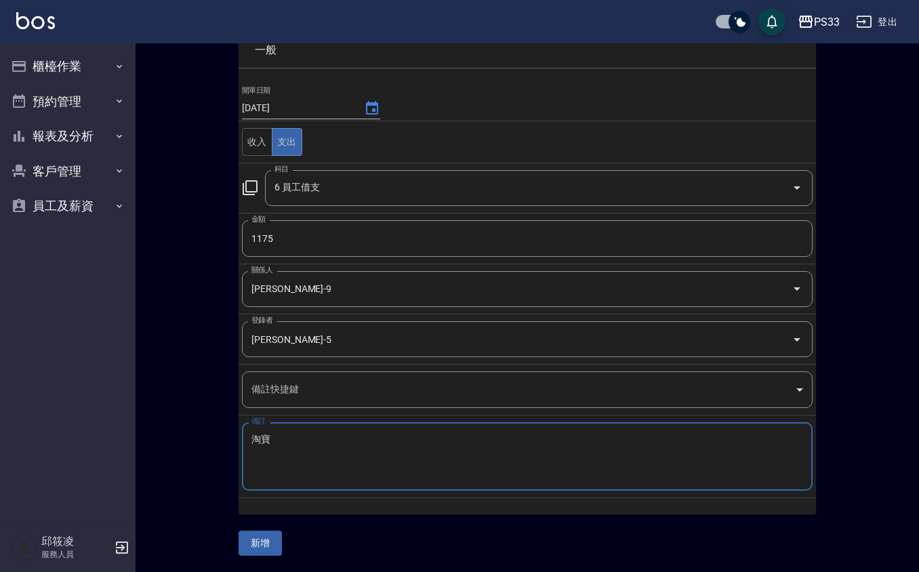
type textarea "淘寶"
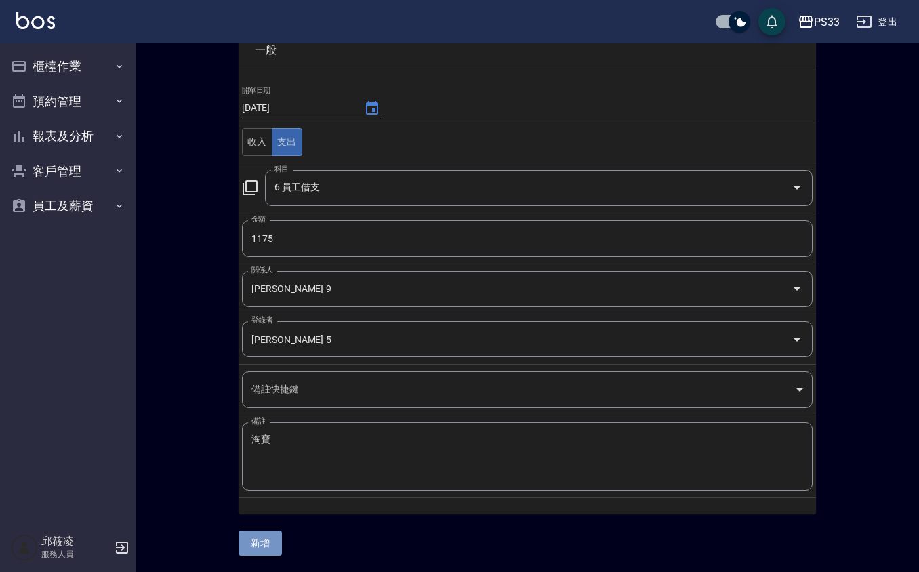
click at [266, 540] on button "新增" at bounding box center [260, 543] width 43 height 25
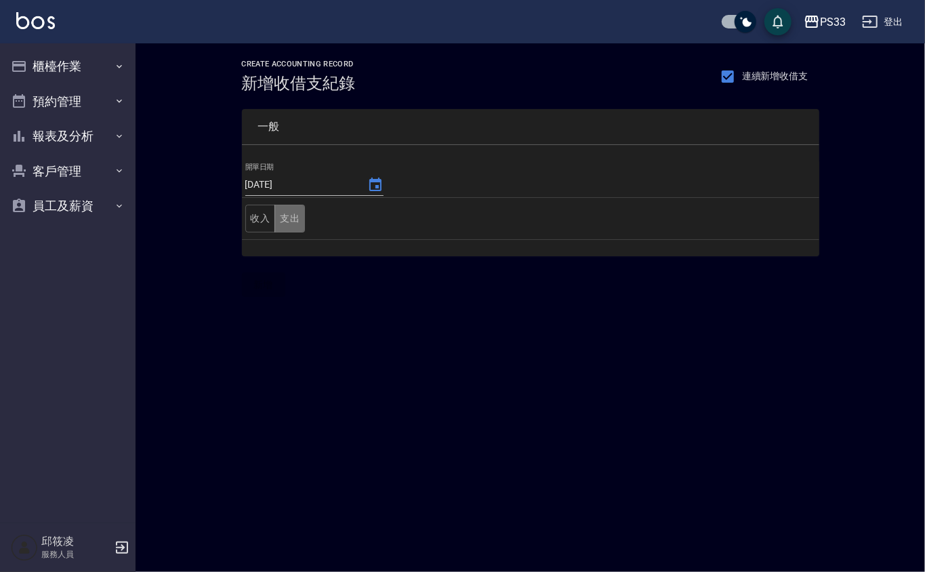
click at [287, 211] on button "支出" at bounding box center [290, 219] width 31 height 28
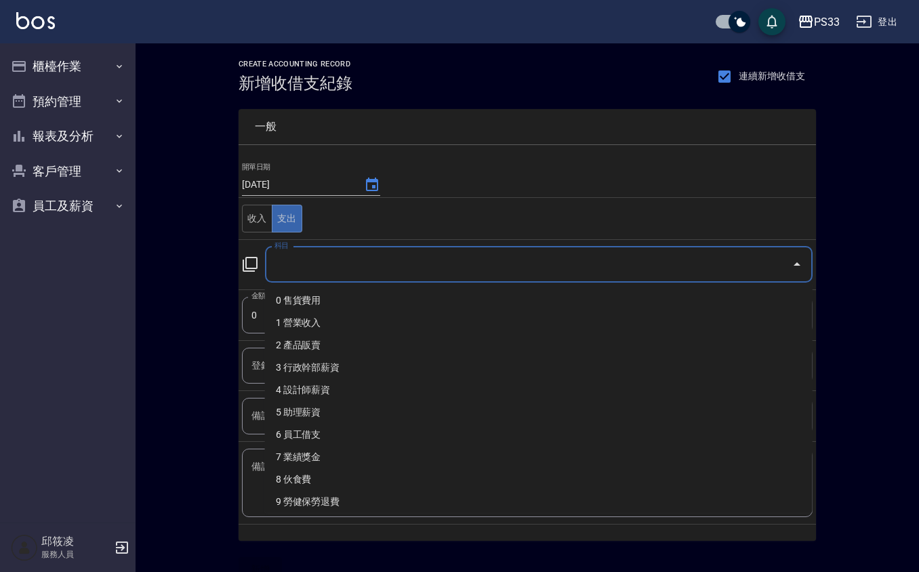
click at [326, 260] on input "科目" at bounding box center [528, 265] width 515 height 24
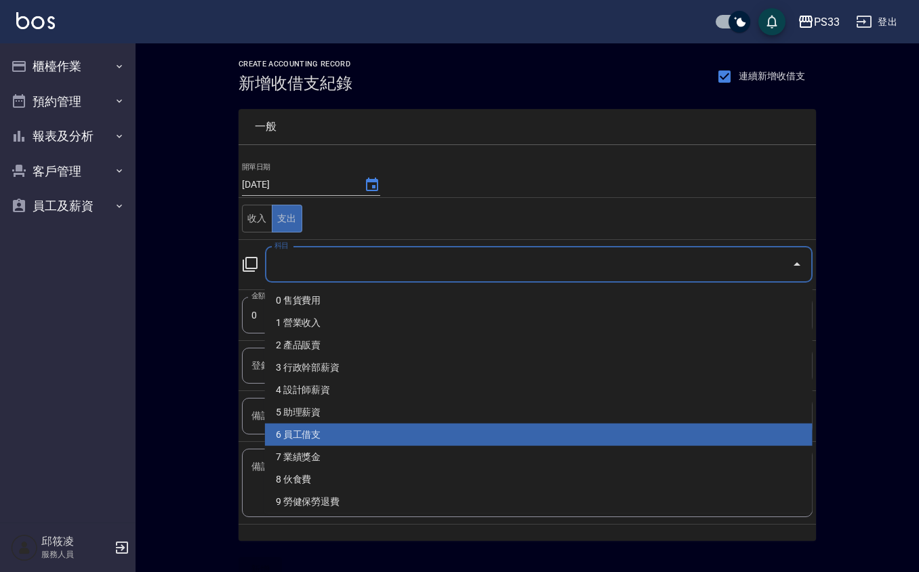
click at [327, 430] on li "6 員工借支" at bounding box center [539, 435] width 548 height 22
type input "6 員工借支"
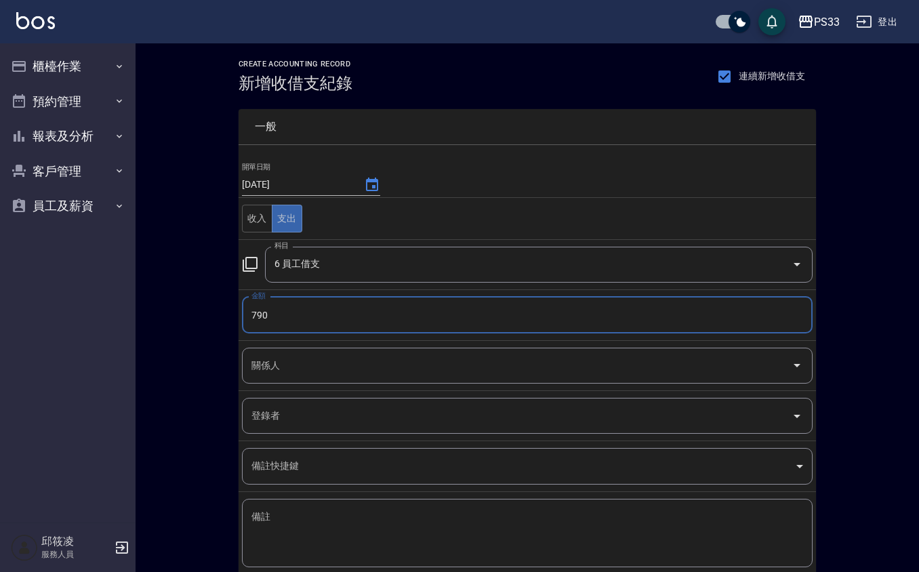
type input "790"
click at [283, 374] on input "關係人" at bounding box center [517, 366] width 538 height 24
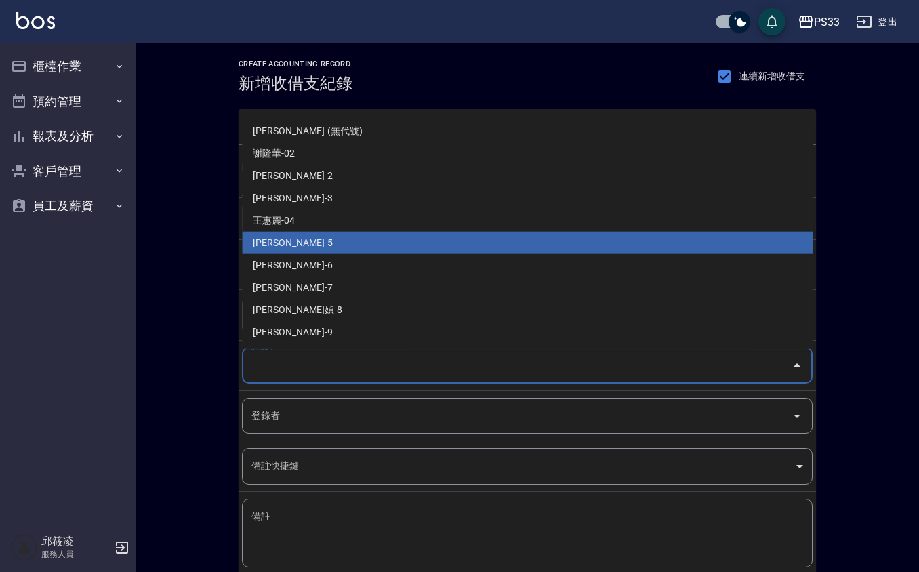
scroll to position [90, 0]
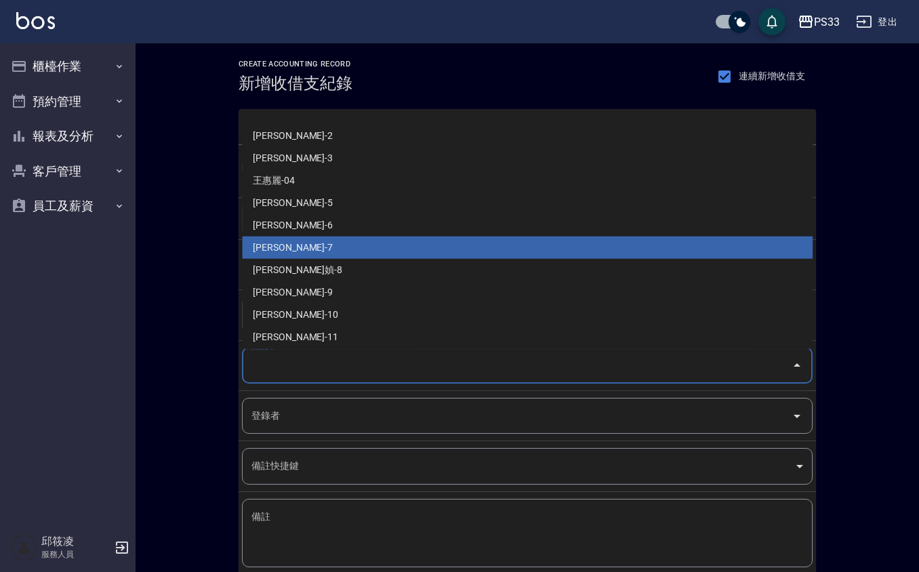
click at [299, 252] on li "[PERSON_NAME]-7" at bounding box center [527, 248] width 571 height 22
type input "[PERSON_NAME]-7"
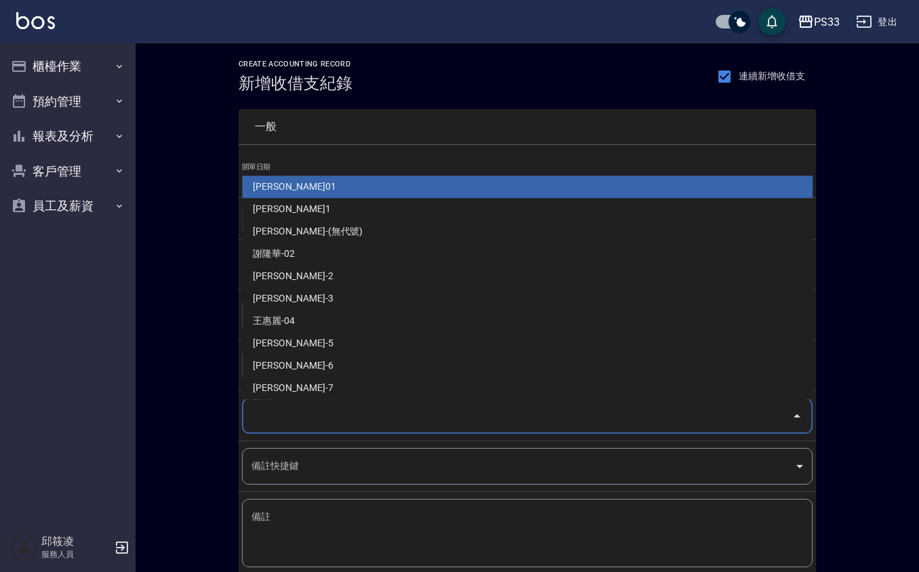
click at [307, 416] on input "登錄者" at bounding box center [517, 416] width 538 height 24
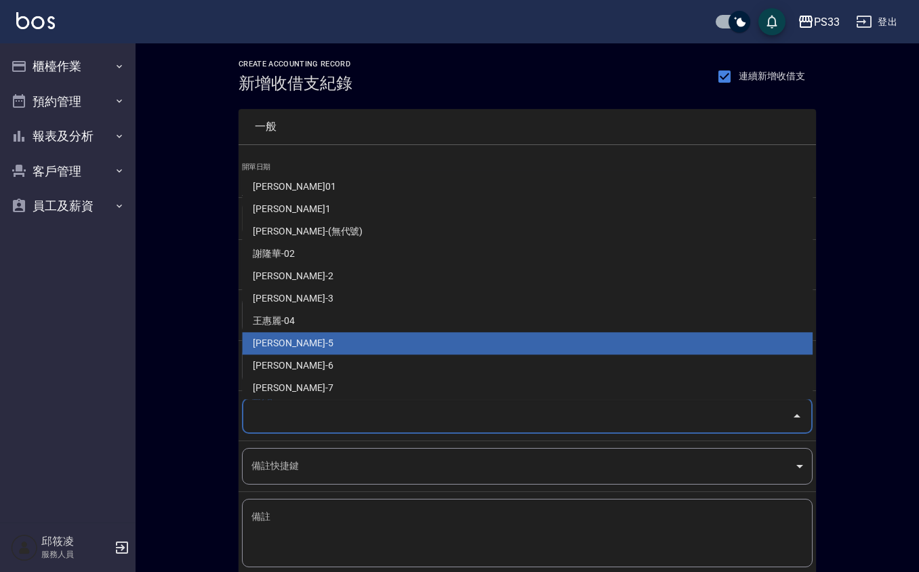
click at [278, 343] on li "[PERSON_NAME]-5" at bounding box center [527, 344] width 571 height 22
type input "[PERSON_NAME]-5"
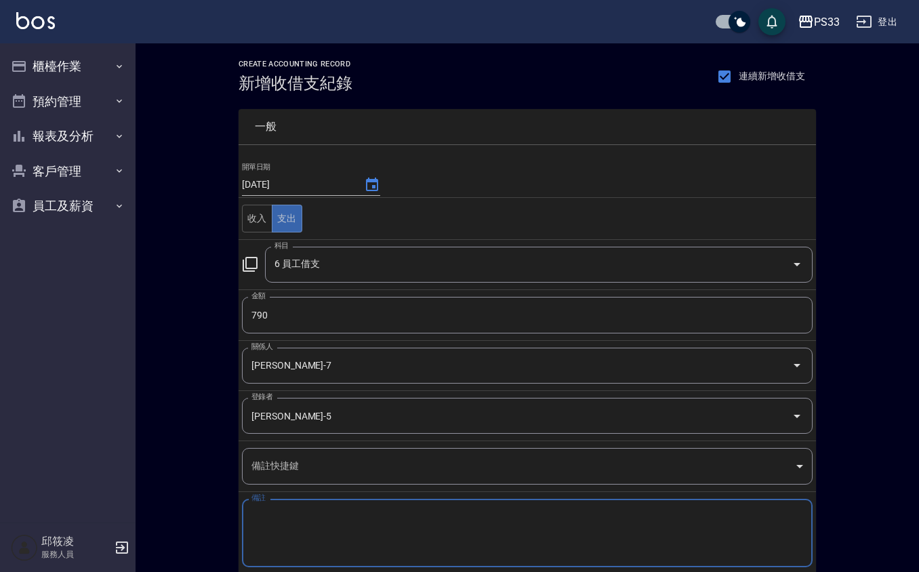
click at [275, 524] on textarea "備註" at bounding box center [527, 533] width 552 height 46
paste textarea "淘寶"
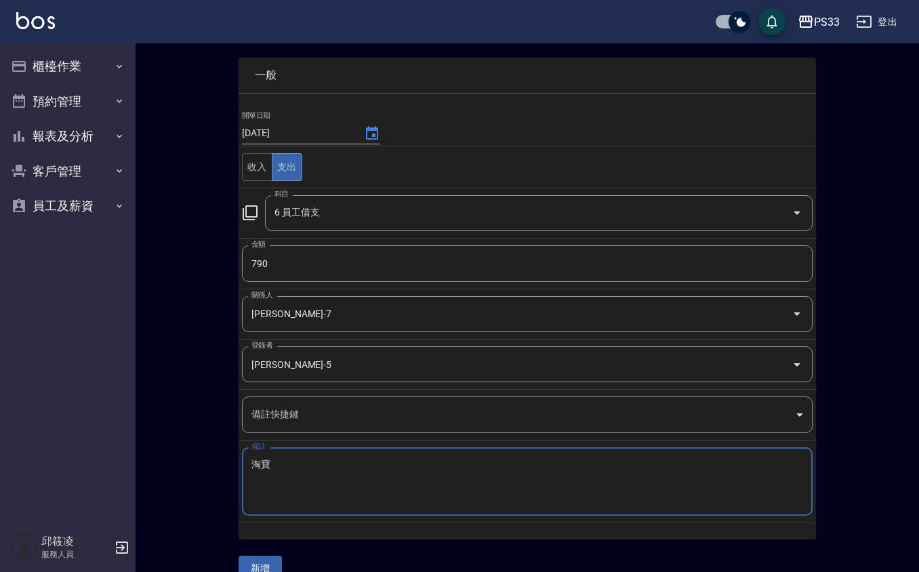
scroll to position [79, 0]
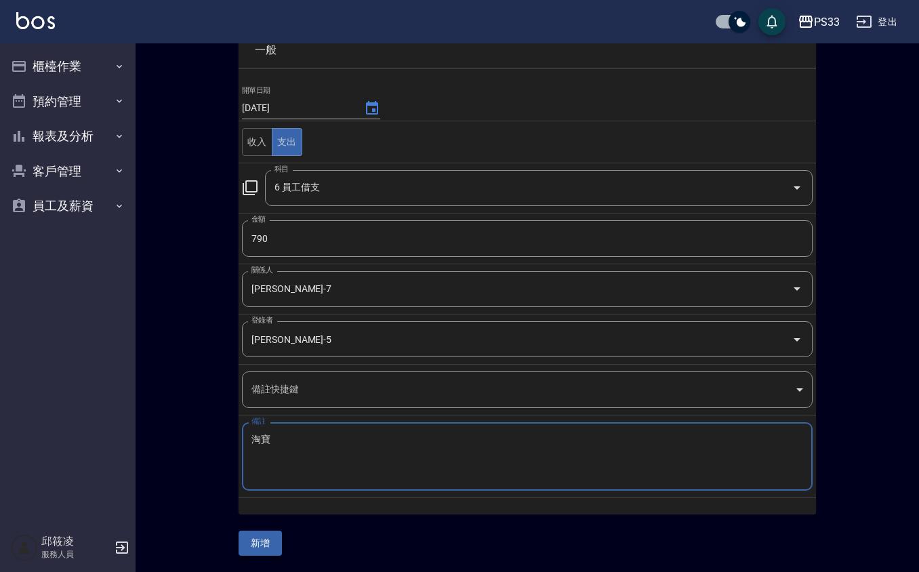
type textarea "淘寶"
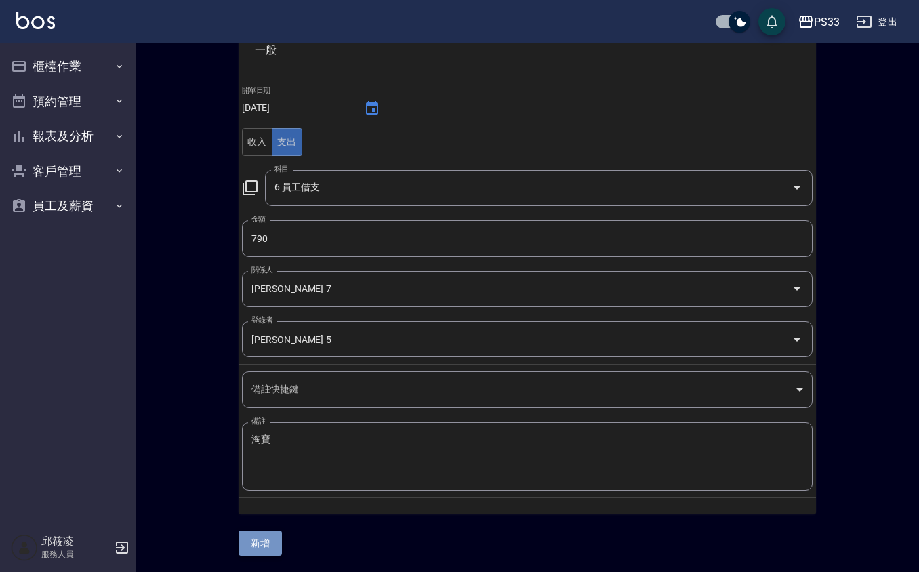
click at [258, 535] on button "新增" at bounding box center [260, 543] width 43 height 25
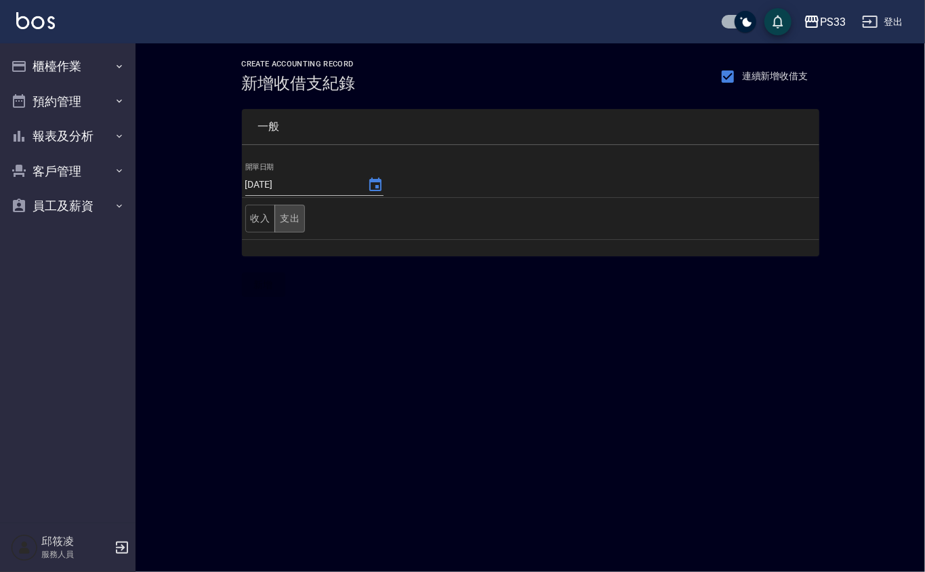
click at [288, 209] on button "支出" at bounding box center [290, 219] width 31 height 28
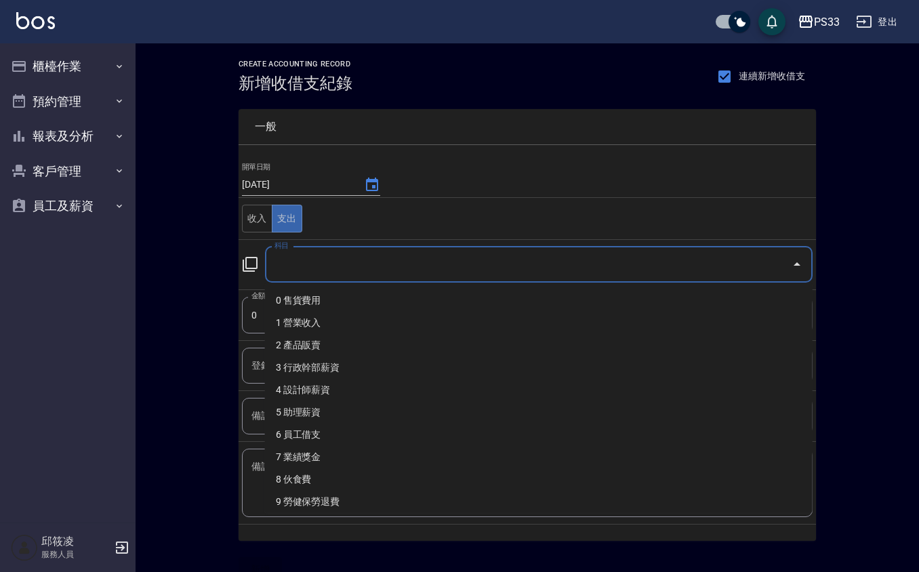
drag, startPoint x: 282, startPoint y: 264, endPoint x: 272, endPoint y: 316, distance: 52.4
click at [282, 266] on input "科目" at bounding box center [528, 265] width 515 height 24
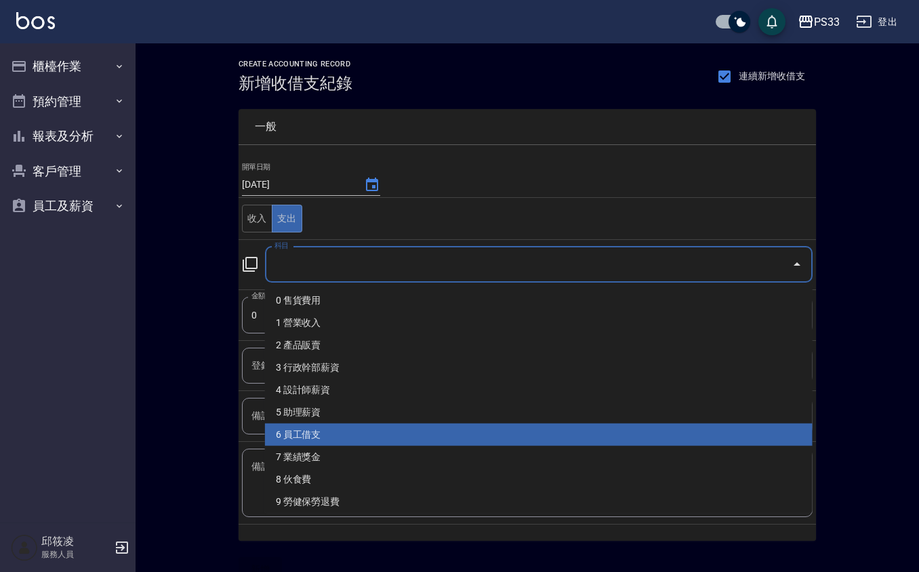
click at [324, 432] on li "6 員工借支" at bounding box center [539, 435] width 548 height 22
type input "6 員工借支"
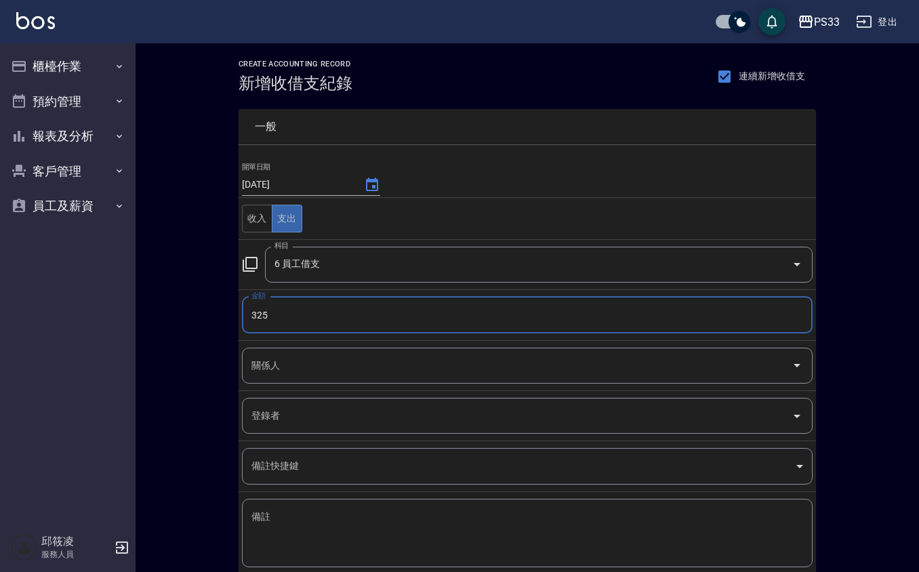
type input "325"
click at [291, 363] on input "關係人" at bounding box center [517, 366] width 538 height 24
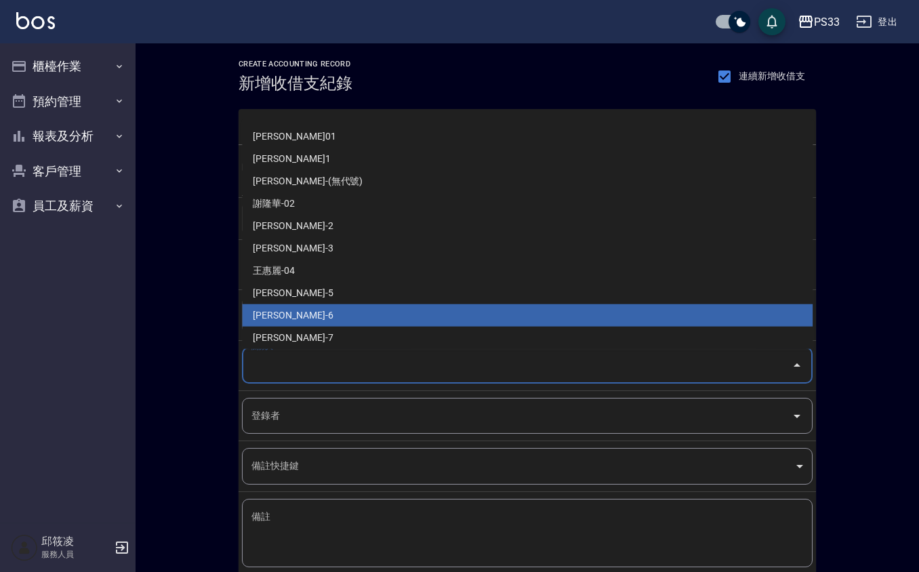
scroll to position [229, 0]
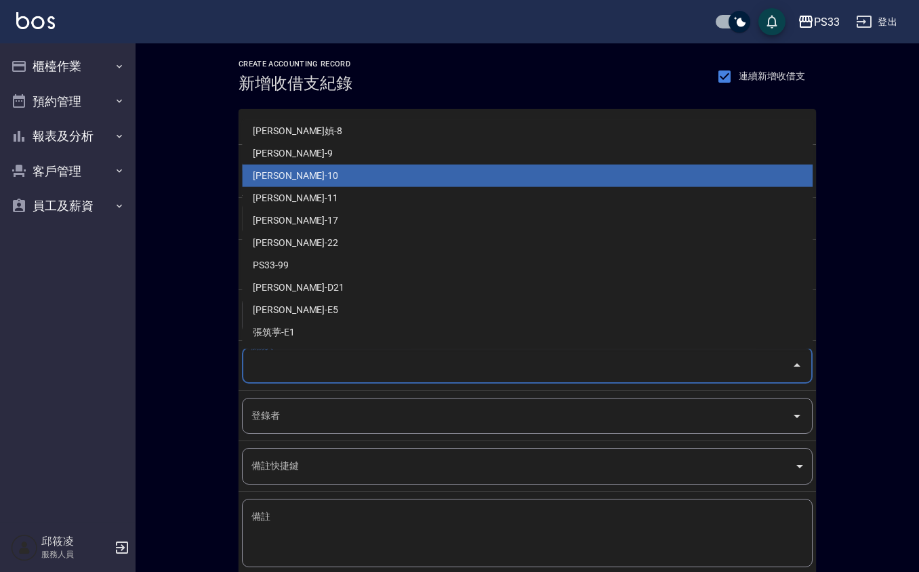
click at [315, 172] on li "[PERSON_NAME]-10" at bounding box center [527, 176] width 571 height 22
type input "[PERSON_NAME]-10"
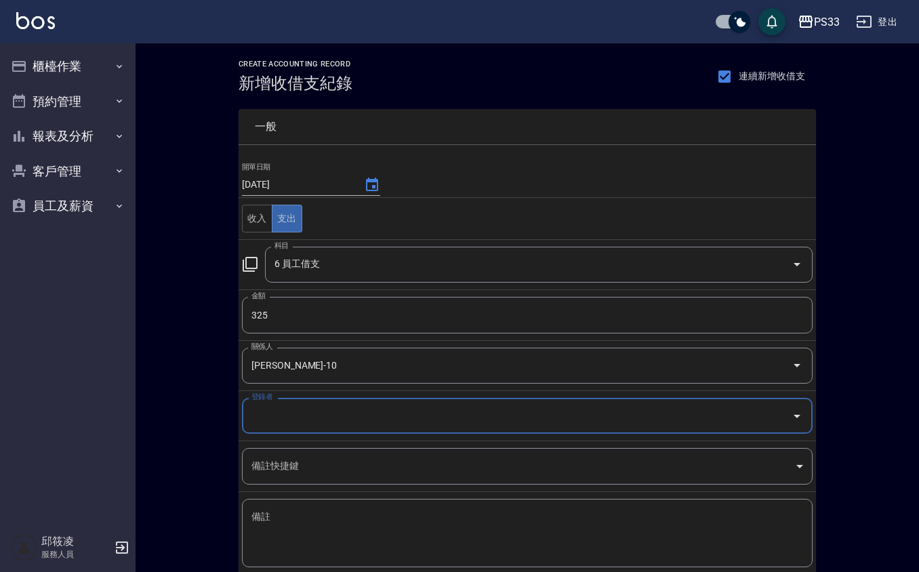
click at [323, 428] on input "登錄者" at bounding box center [517, 416] width 538 height 24
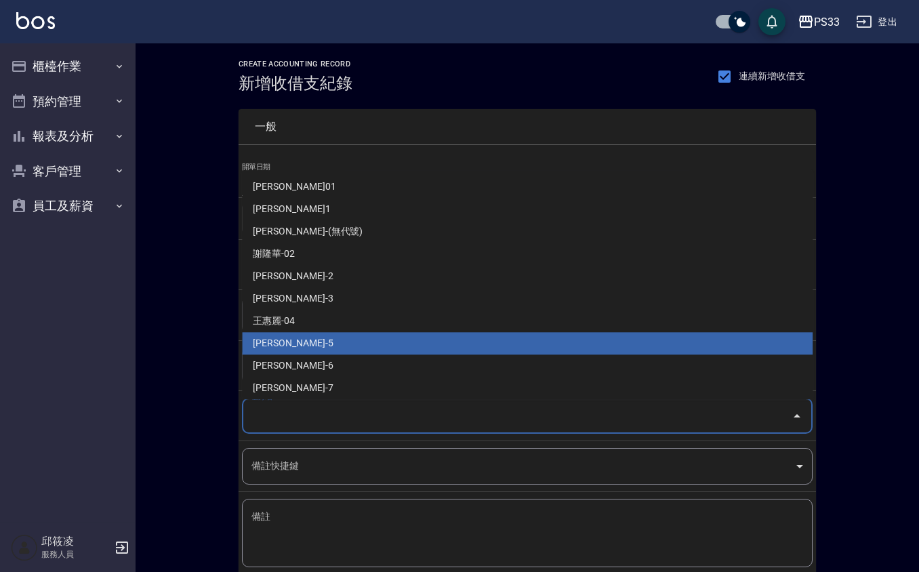
drag, startPoint x: 286, startPoint y: 347, endPoint x: 305, endPoint y: 499, distance: 153.0
click at [286, 350] on li "[PERSON_NAME]-5" at bounding box center [527, 344] width 571 height 22
type input "[PERSON_NAME]-5"
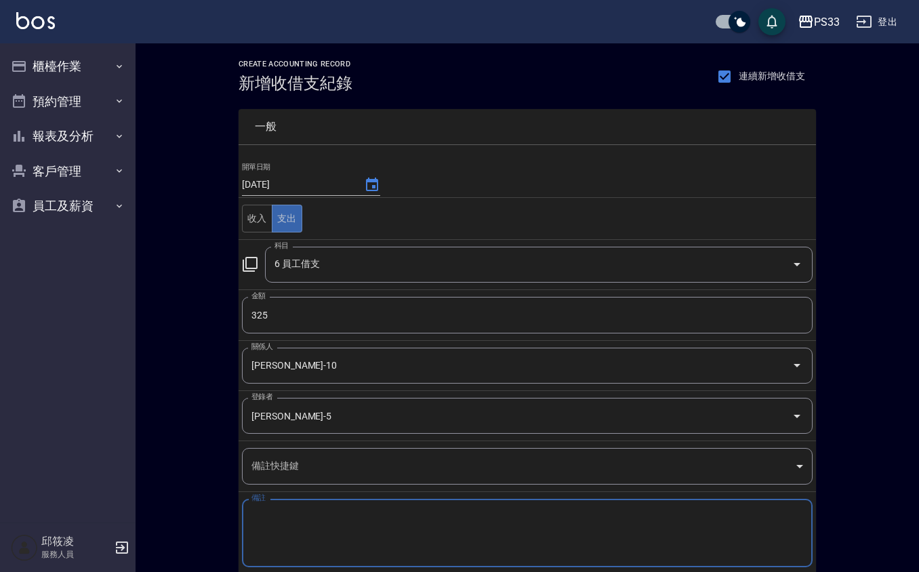
click at [315, 529] on textarea "備註" at bounding box center [527, 533] width 552 height 46
paste textarea "淘寶"
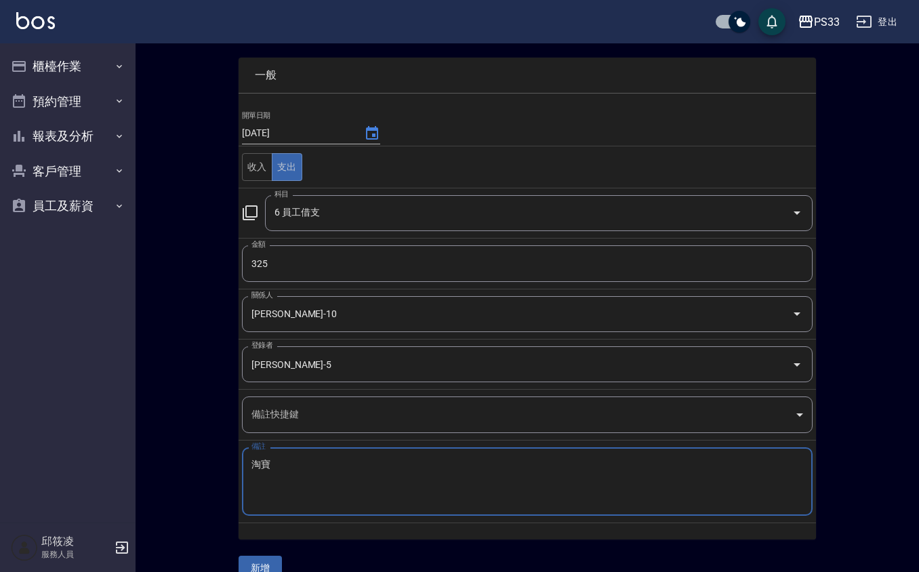
scroll to position [79, 0]
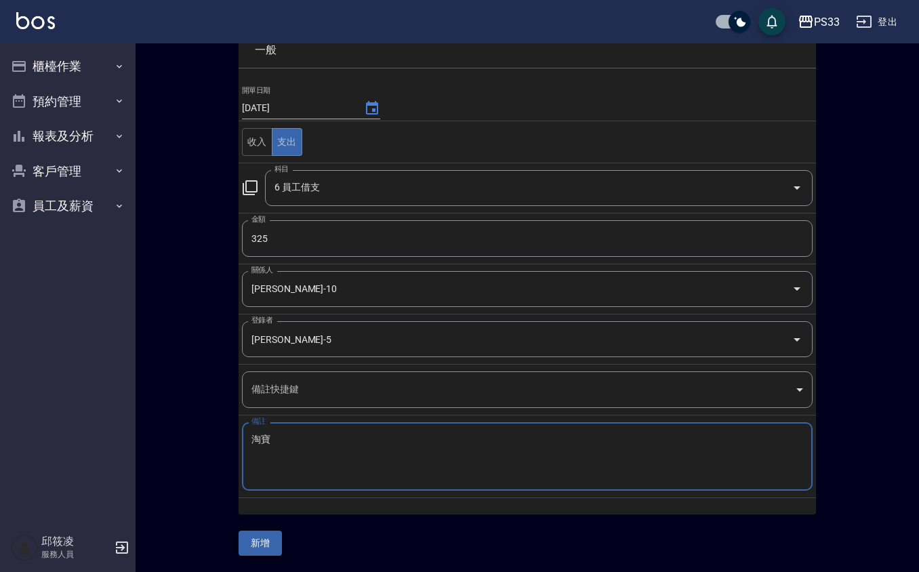
type textarea "淘寶"
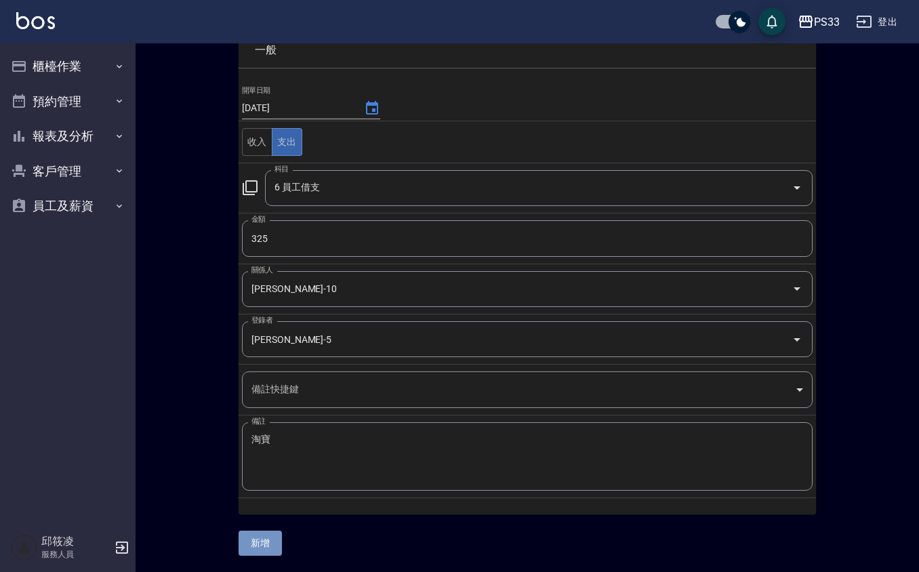
click at [263, 541] on button "新增" at bounding box center [260, 543] width 43 height 25
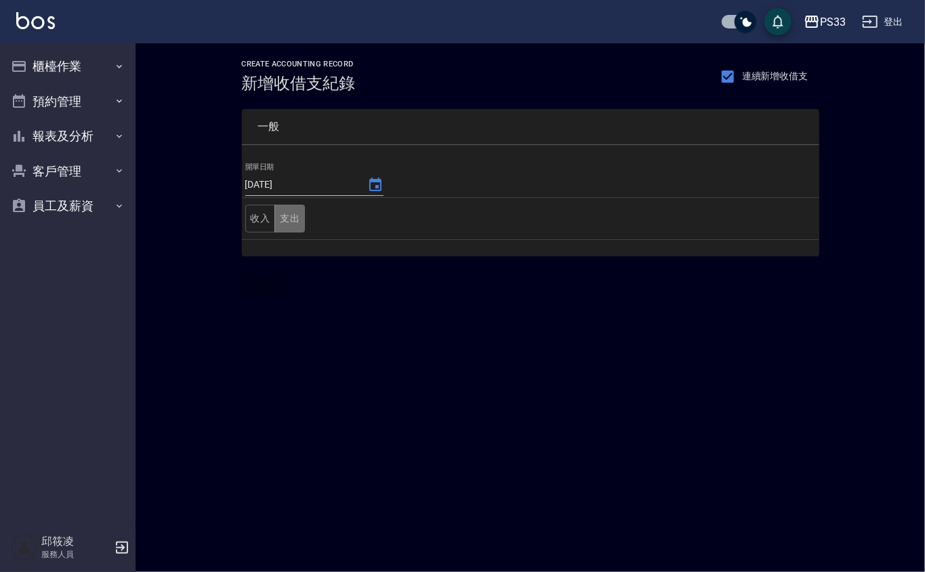
drag, startPoint x: 289, startPoint y: 218, endPoint x: 278, endPoint y: 233, distance: 19.0
click at [289, 218] on button "支出" at bounding box center [290, 219] width 31 height 28
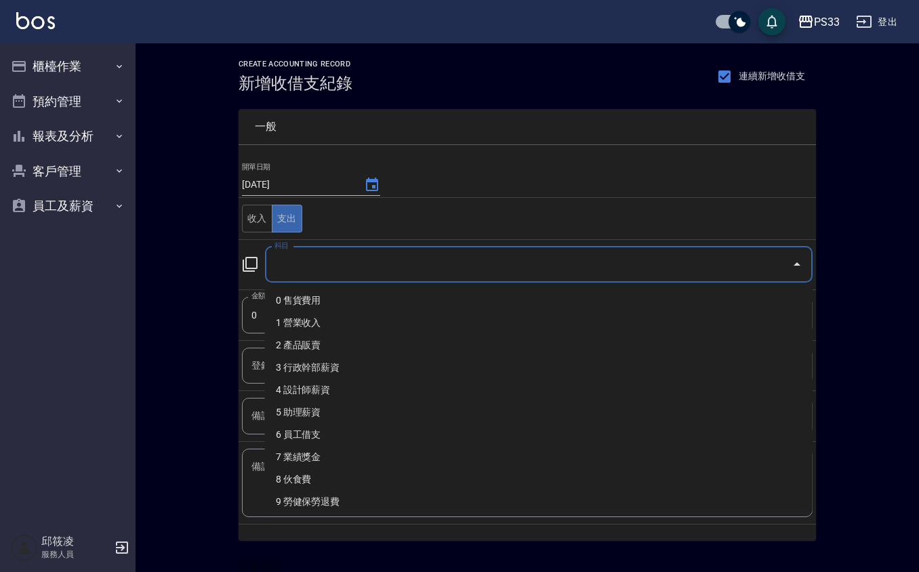
drag, startPoint x: 300, startPoint y: 259, endPoint x: 299, endPoint y: 283, distance: 23.7
click at [301, 263] on input "科目" at bounding box center [528, 265] width 515 height 24
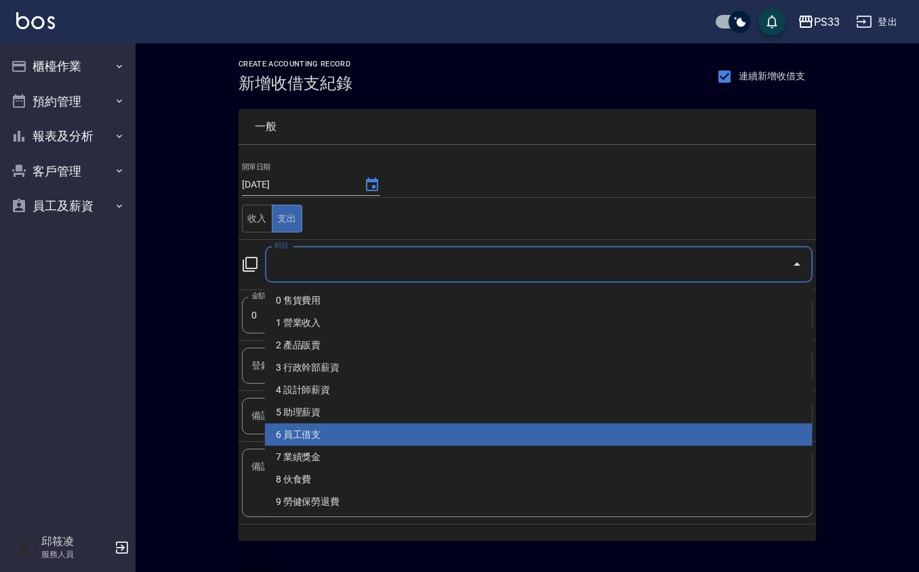
click at [320, 426] on li "6 員工借支" at bounding box center [539, 435] width 548 height 22
type input "6 員工借支"
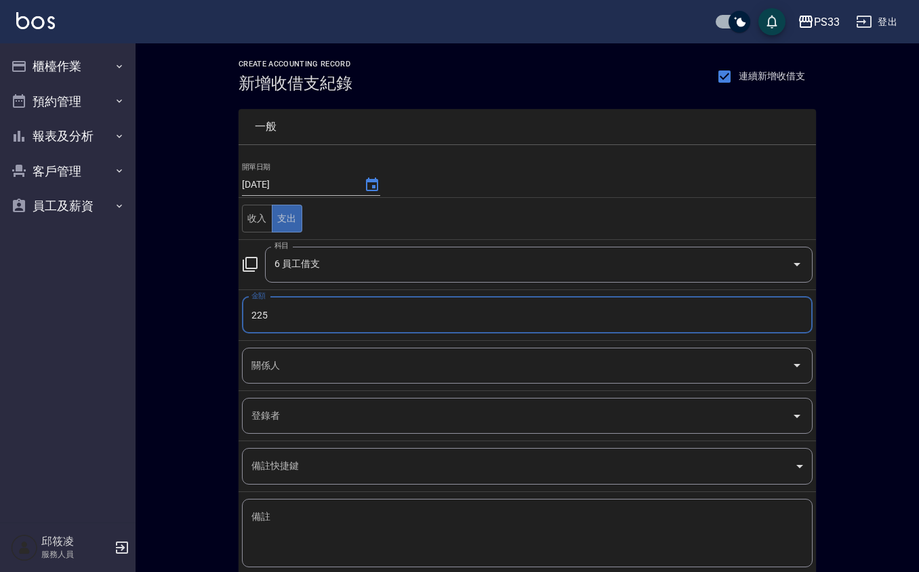
type input "225"
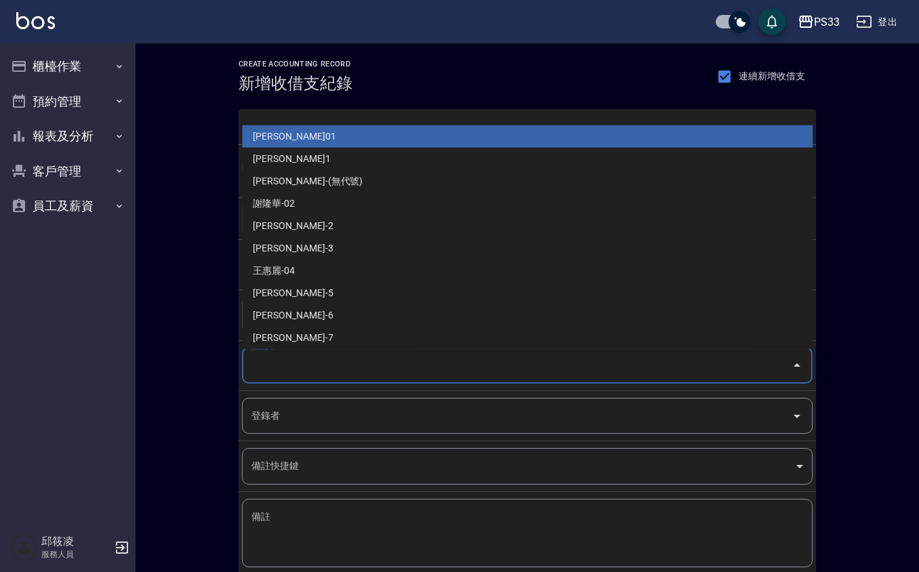
click at [296, 373] on input "關係人" at bounding box center [517, 366] width 538 height 24
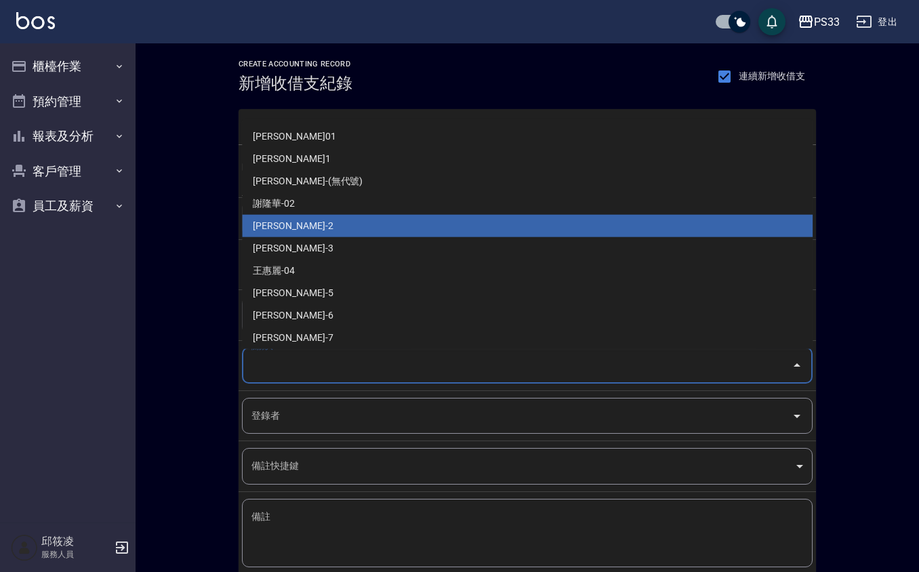
click at [299, 230] on li "[PERSON_NAME]-2" at bounding box center [527, 226] width 571 height 22
type input "[PERSON_NAME]-2"
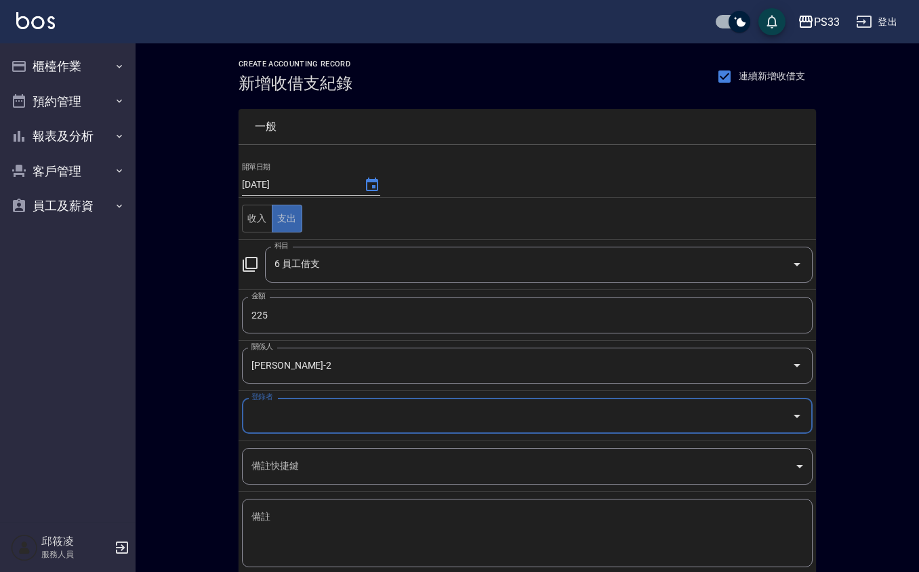
click at [299, 410] on input "登錄者" at bounding box center [517, 416] width 538 height 24
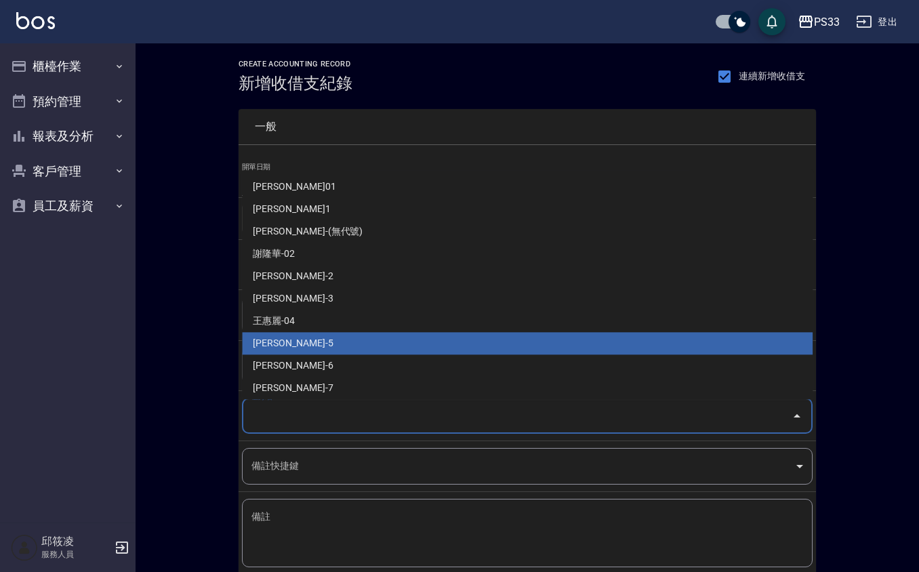
click at [283, 340] on li "[PERSON_NAME]-5" at bounding box center [527, 344] width 571 height 22
type input "[PERSON_NAME]-5"
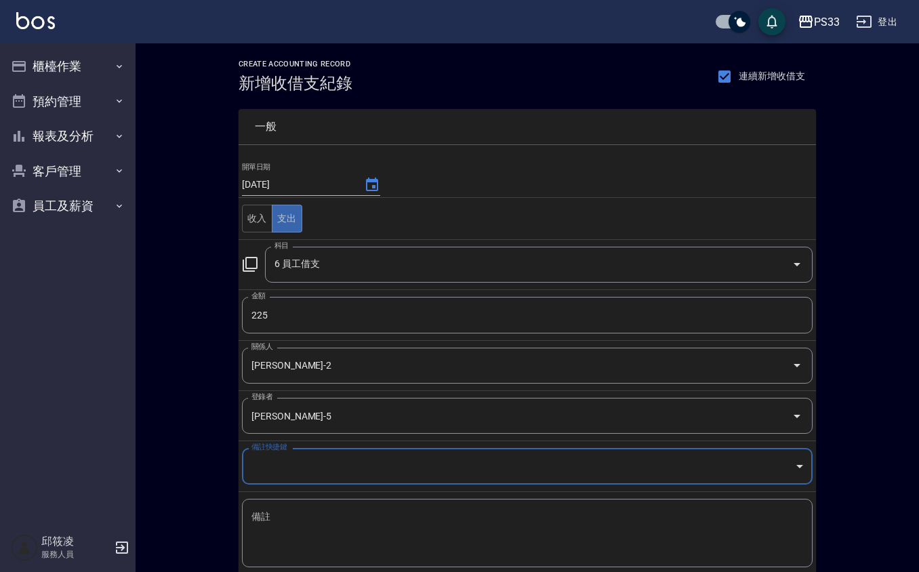
click at [307, 527] on textarea "備註" at bounding box center [527, 533] width 552 height 46
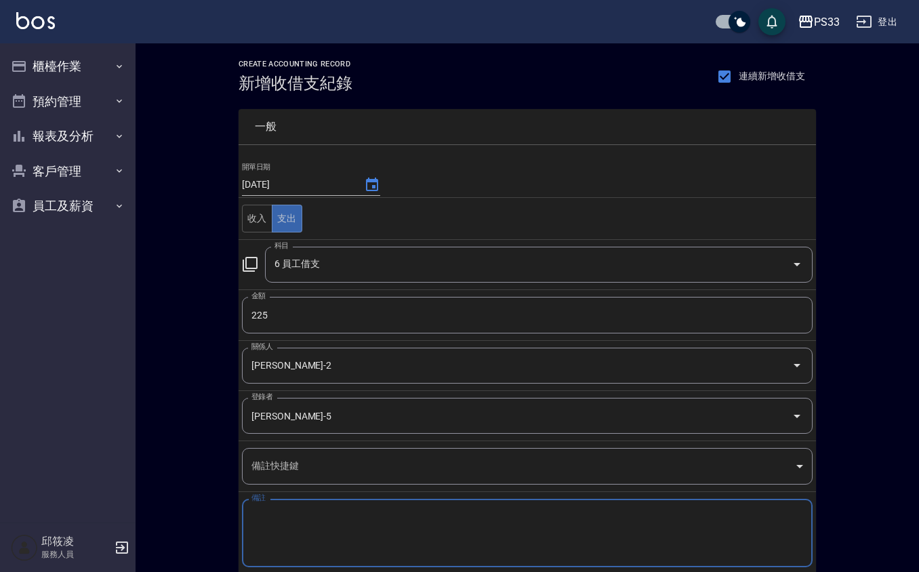
paste textarea "淘寶"
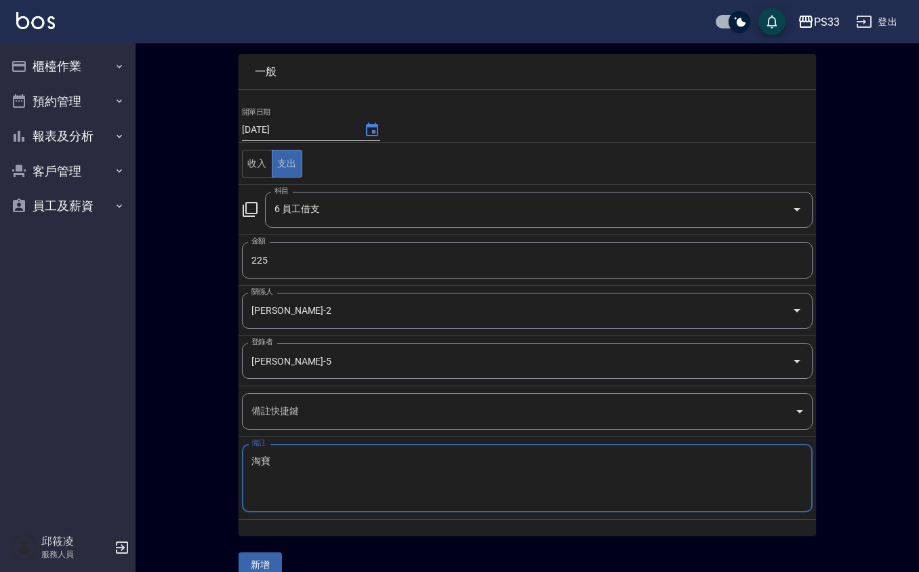
scroll to position [79, 0]
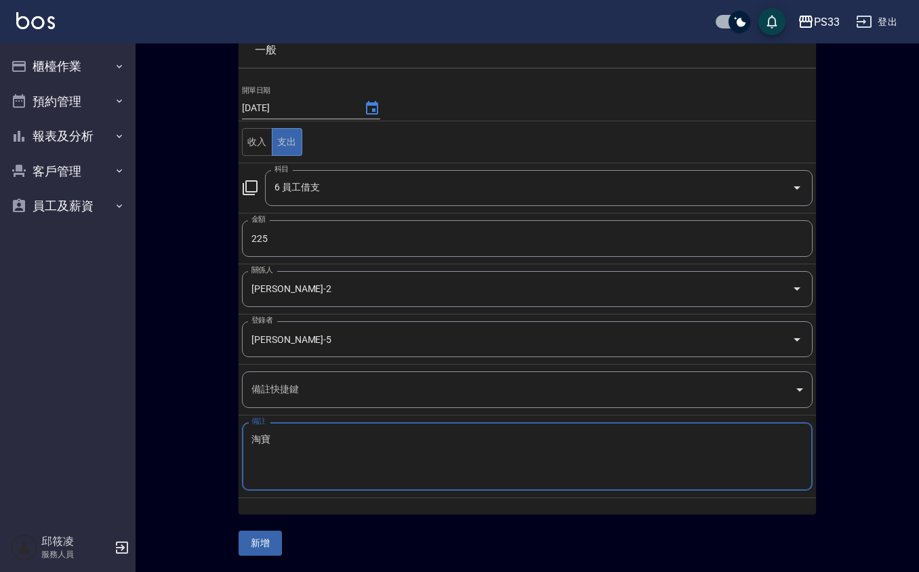
type textarea "淘寶"
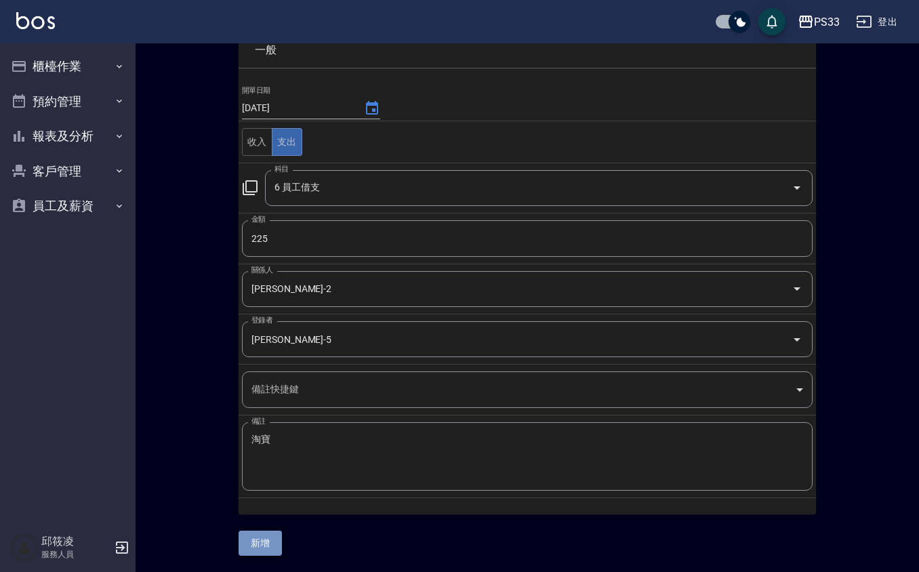
click at [266, 546] on button "新增" at bounding box center [260, 543] width 43 height 25
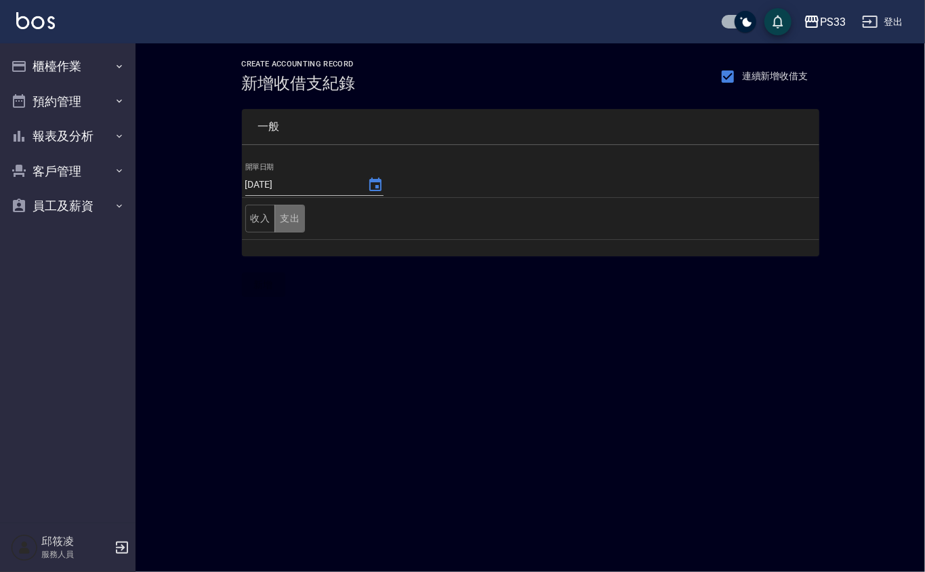
click at [296, 205] on button "支出" at bounding box center [290, 219] width 31 height 28
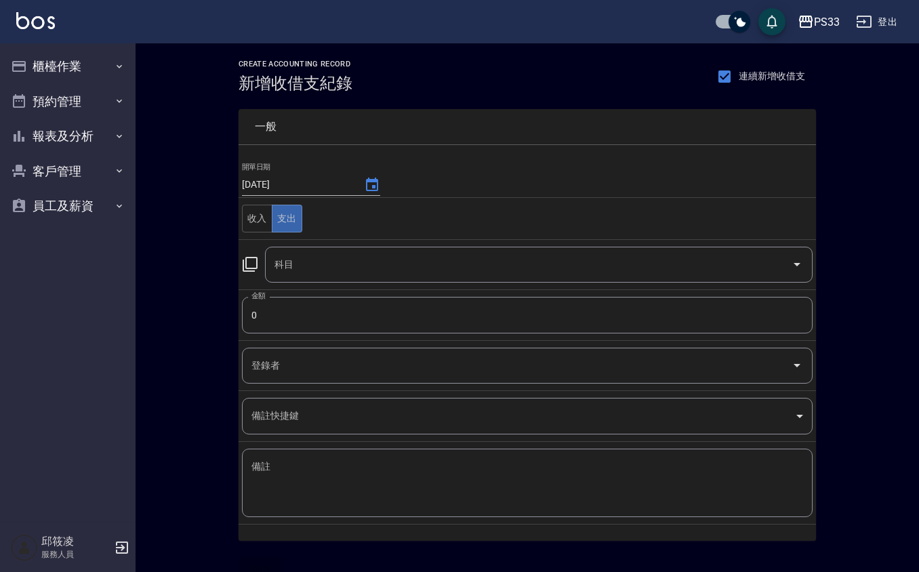
click at [296, 271] on input "科目" at bounding box center [528, 265] width 515 height 24
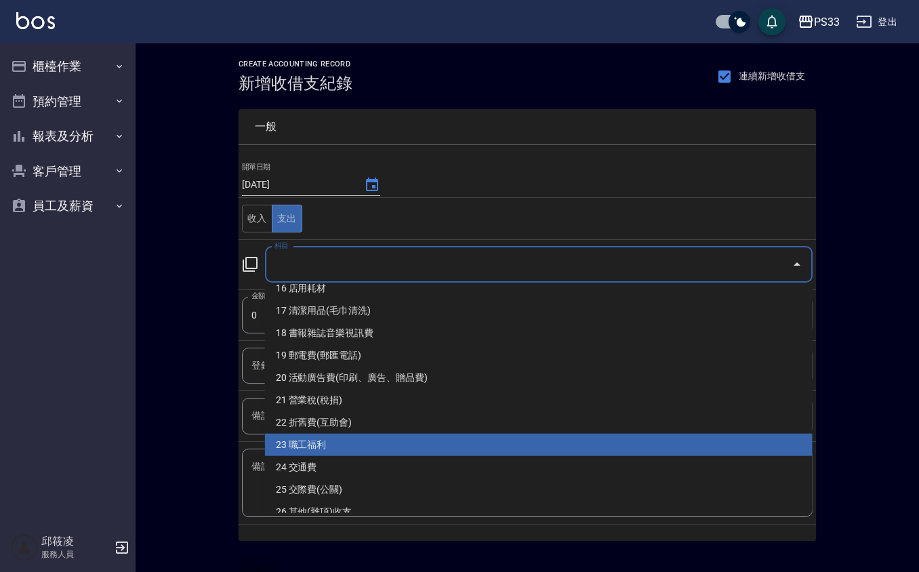
scroll to position [542, 0]
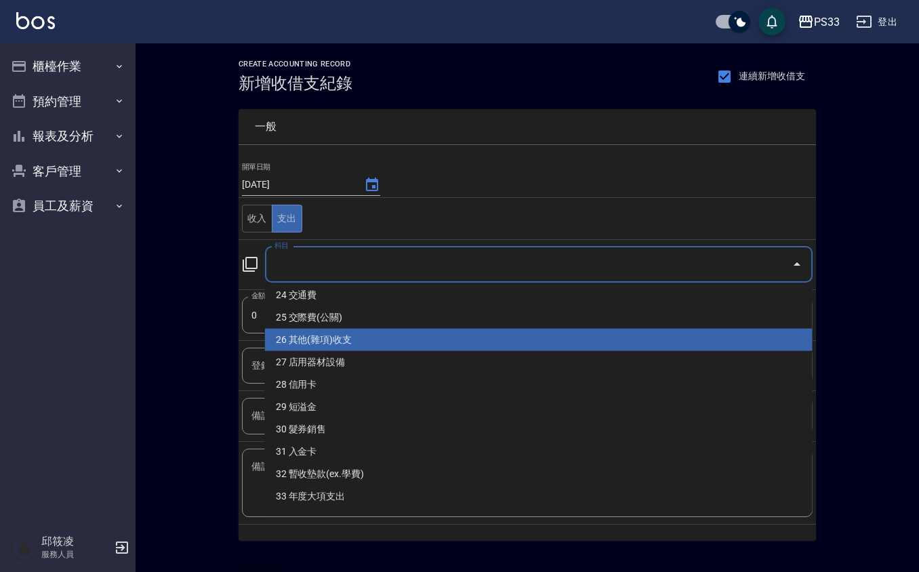
click at [352, 331] on li "26 其他(雜項)收支" at bounding box center [539, 340] width 548 height 22
type input "26 其他(雜項)收支"
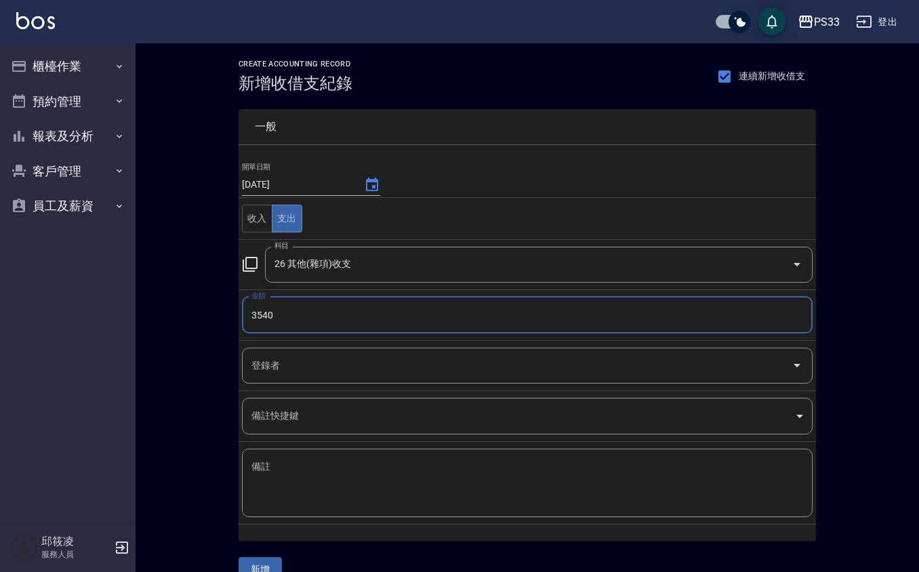
type input "3540"
click at [338, 369] on input "登錄者" at bounding box center [517, 366] width 538 height 24
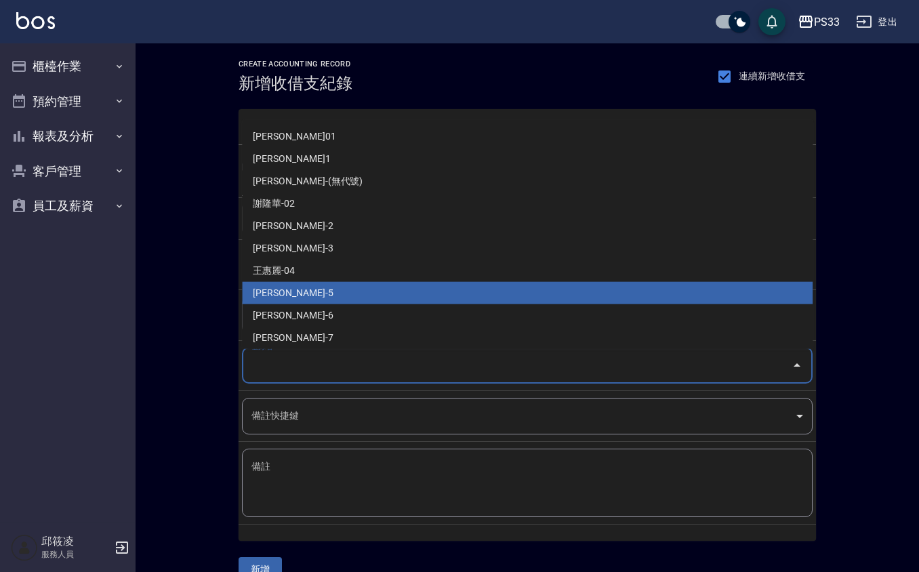
drag, startPoint x: 321, startPoint y: 289, endPoint x: 316, endPoint y: 309, distance: 20.9
click at [321, 290] on li "謝書宜-5" at bounding box center [527, 293] width 571 height 22
type input "謝書宜-5"
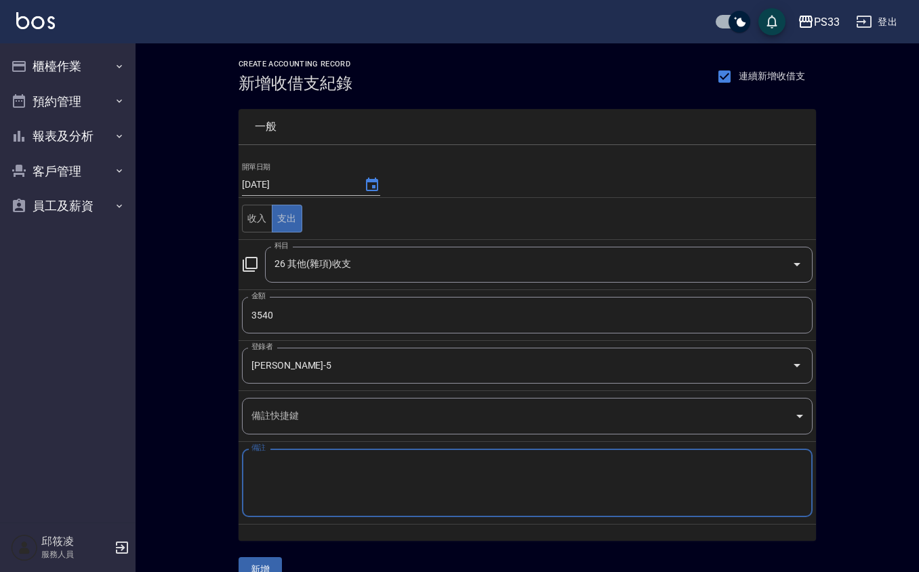
click at [312, 478] on textarea "備註" at bounding box center [527, 483] width 552 height 46
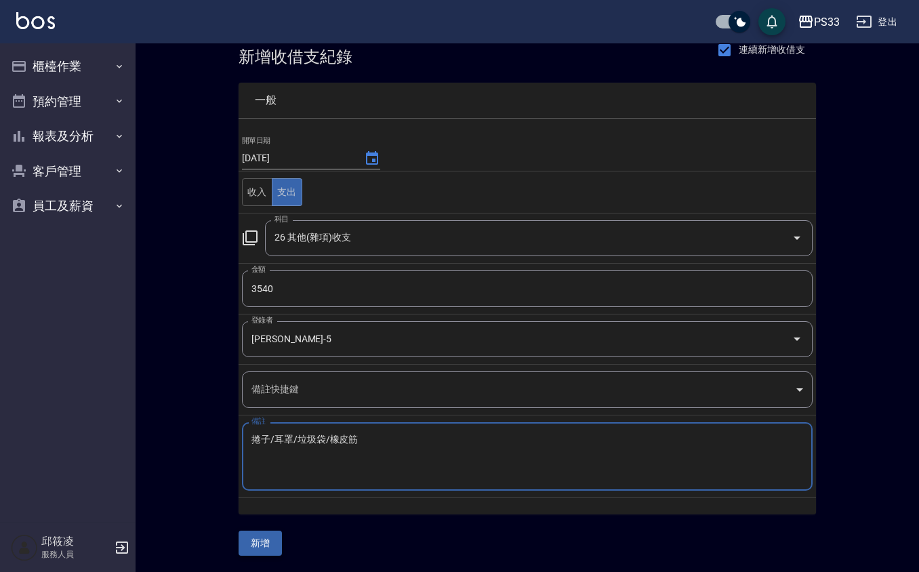
type textarea "捲子/耳罩/垃圾袋/橡皮筋皮筋"
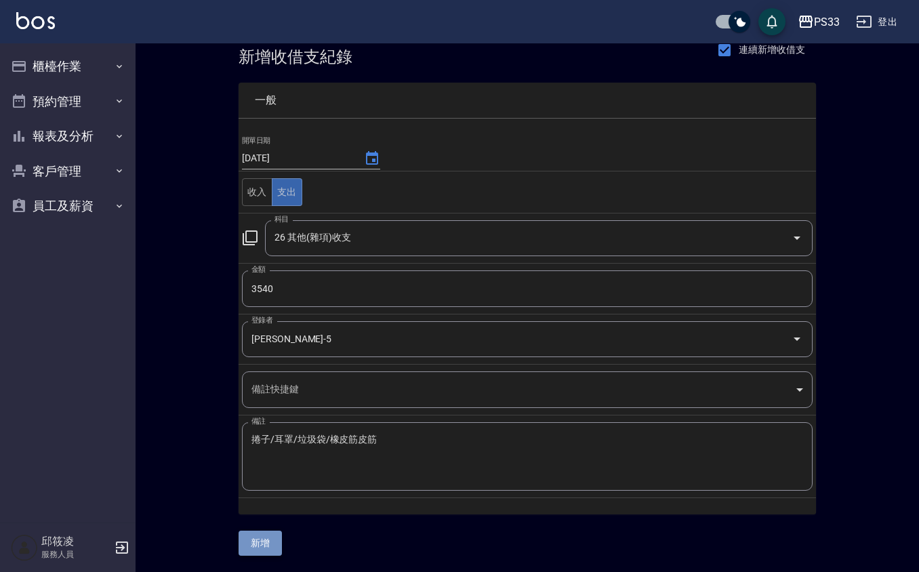
click at [256, 546] on button "新增" at bounding box center [260, 543] width 43 height 25
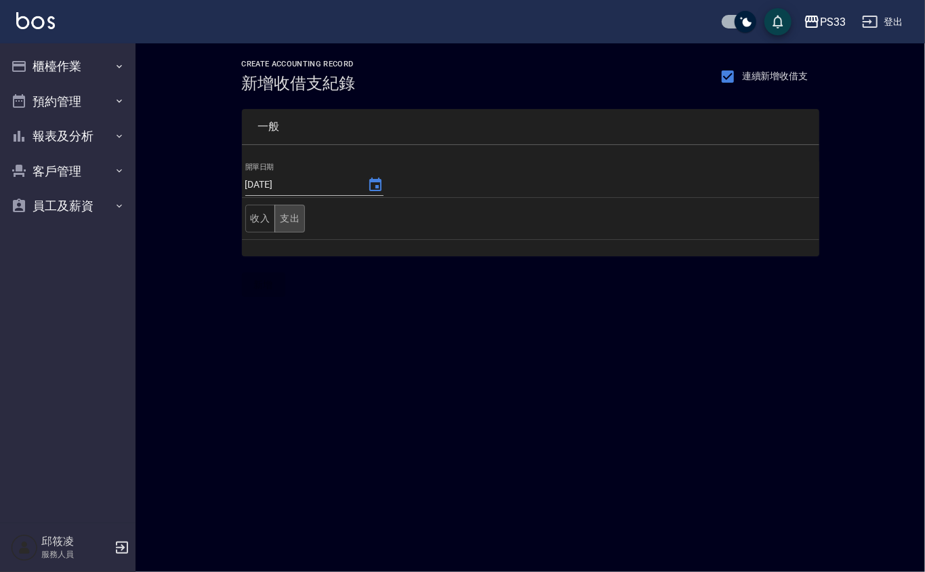
click at [291, 209] on button "支出" at bounding box center [290, 219] width 31 height 28
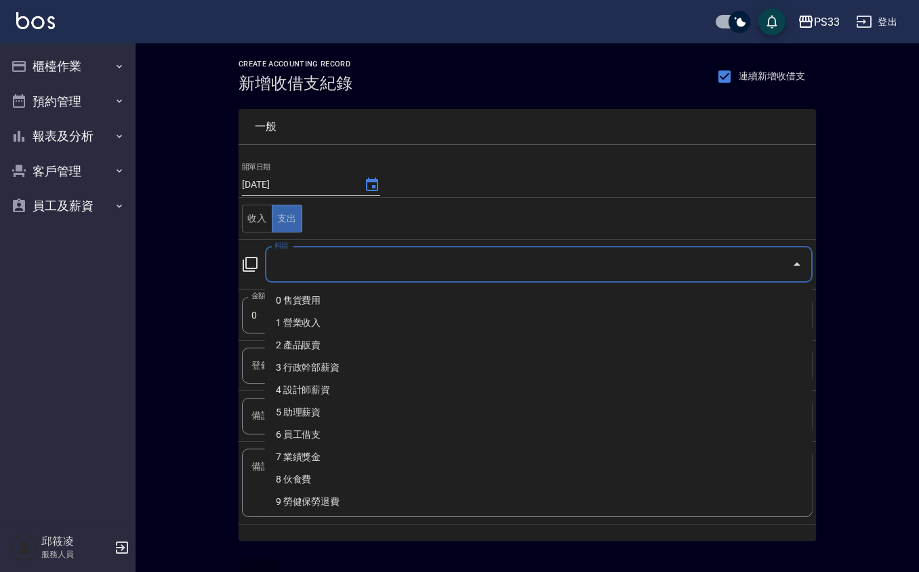
click at [310, 268] on input "科目" at bounding box center [528, 265] width 515 height 24
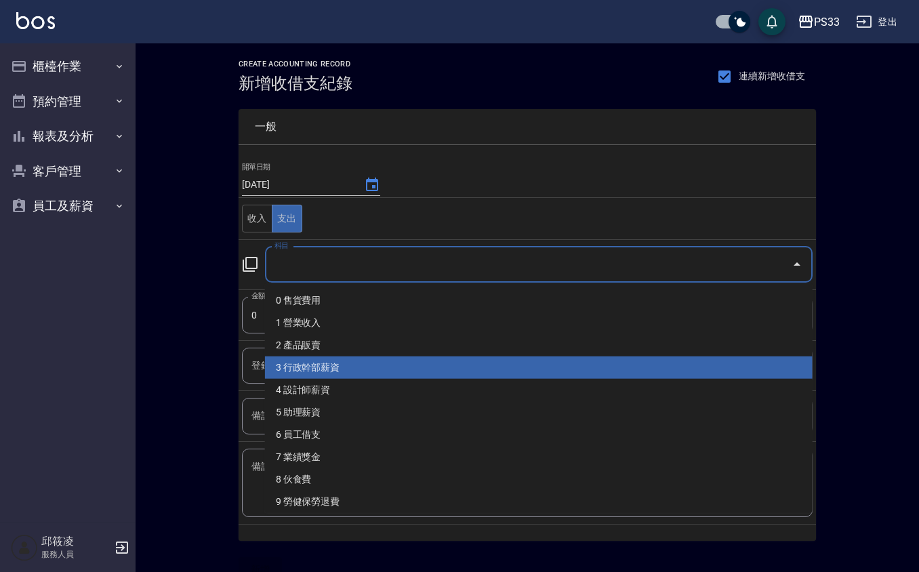
click at [196, 247] on div "CREATE ACCOUNTING RECORD 新增收借支紀錄 連續新增收借支 一般 開單日期 [DATE] 收入 支出 科目 科目 金額 0 金額 登錄者…" at bounding box center [528, 320] width 784 height 555
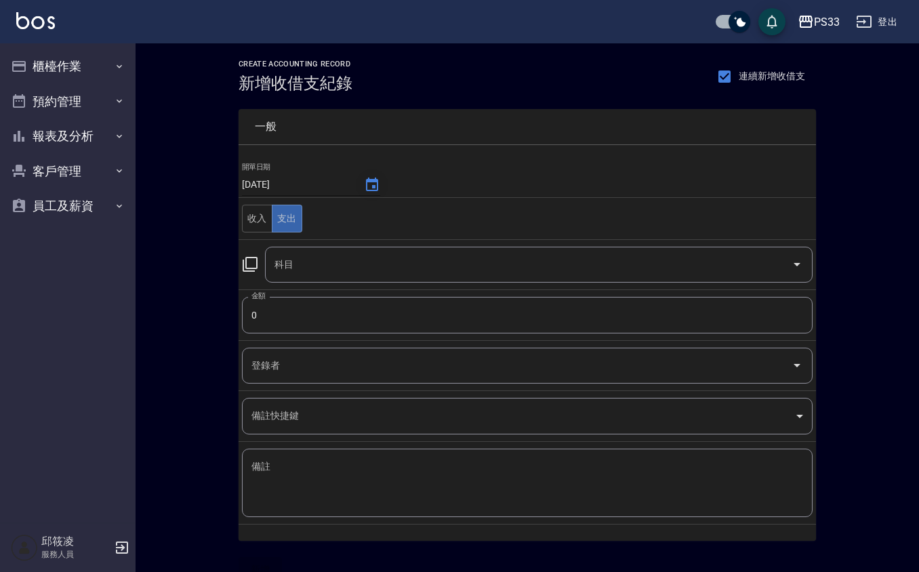
click at [369, 174] on button "Choose date, selected date is 2025-09-25" at bounding box center [372, 185] width 33 height 33
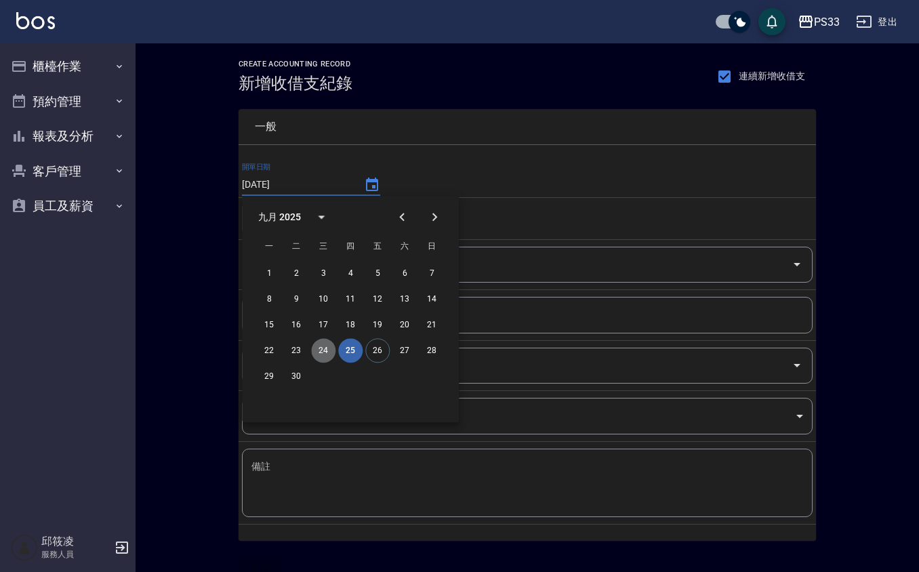
click at [312, 346] on button "24" at bounding box center [323, 350] width 24 height 24
type input "[DATE]"
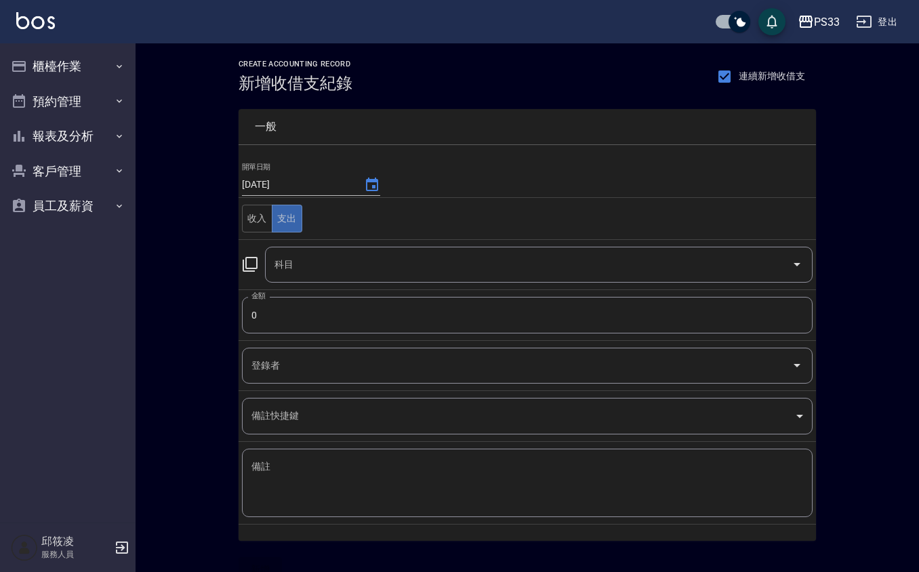
click at [338, 258] on input "科目" at bounding box center [528, 265] width 515 height 24
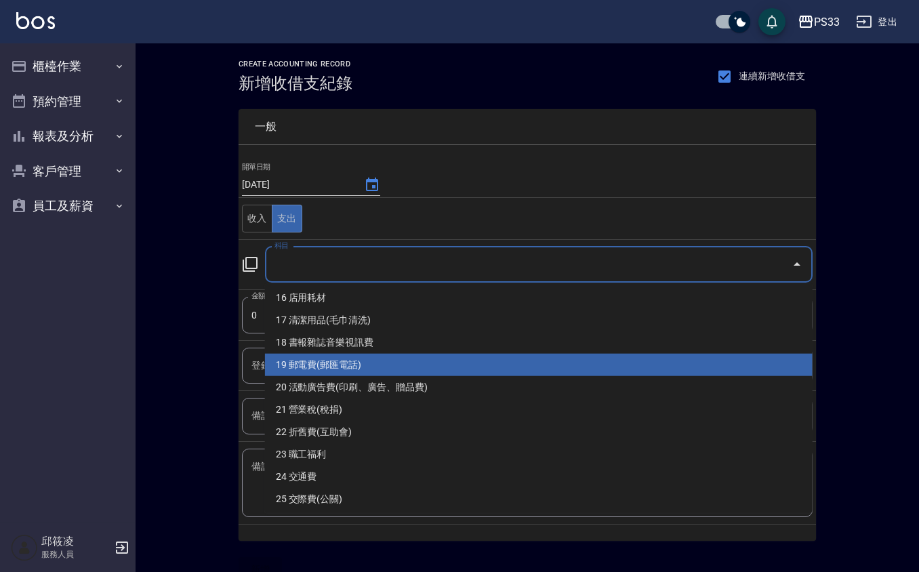
scroll to position [361, 0]
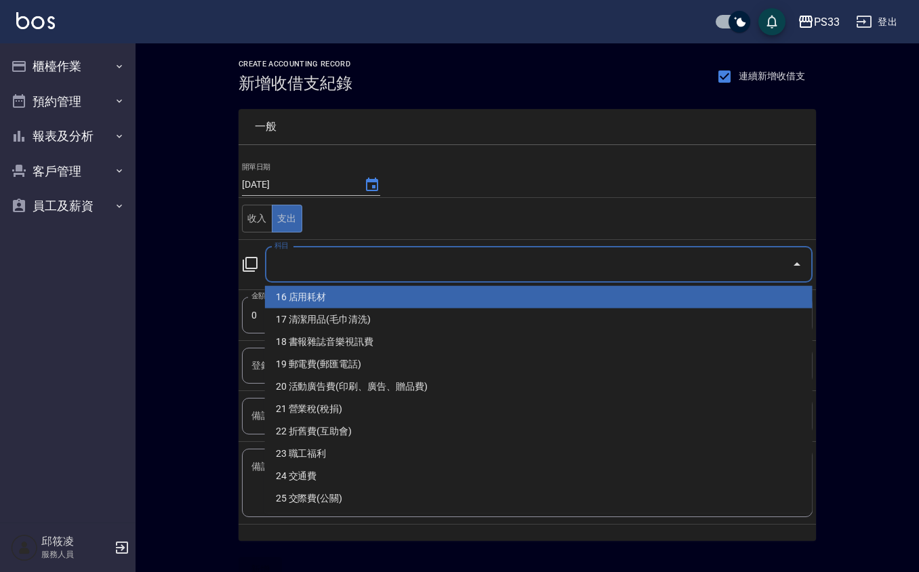
click at [342, 293] on li "16 店用耗材" at bounding box center [539, 297] width 548 height 22
type input "16 店用耗材"
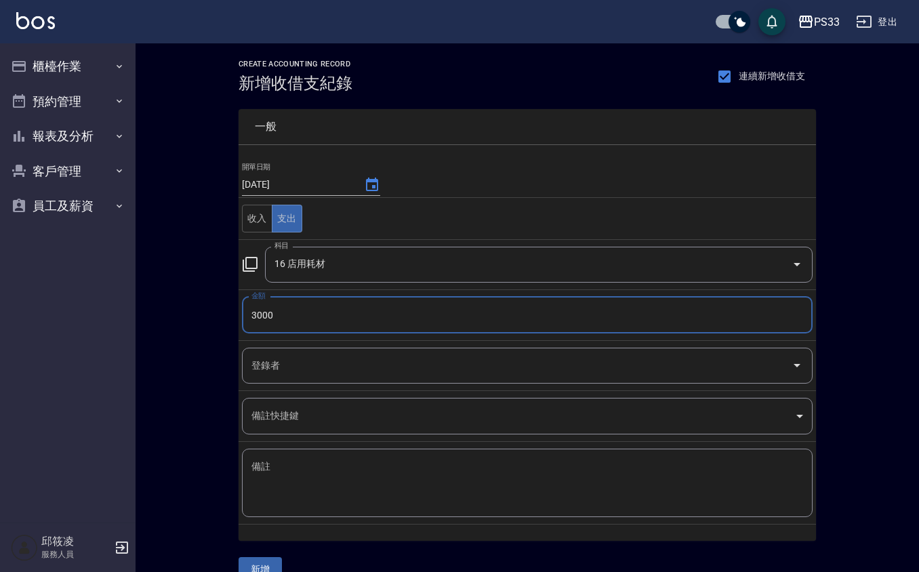
type input "3000"
click at [285, 385] on td "登錄者 登錄者" at bounding box center [528, 365] width 578 height 50
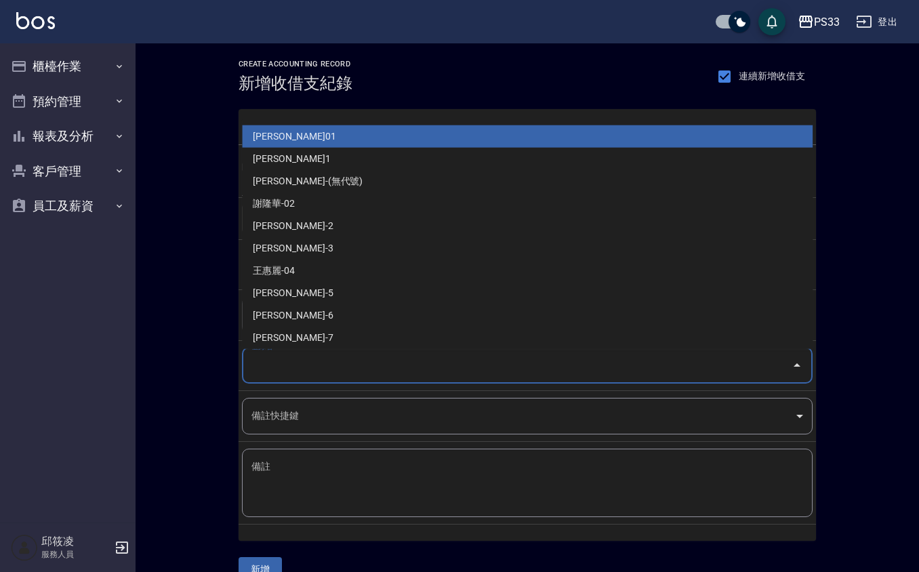
click at [287, 372] on input "登錄者" at bounding box center [517, 366] width 538 height 24
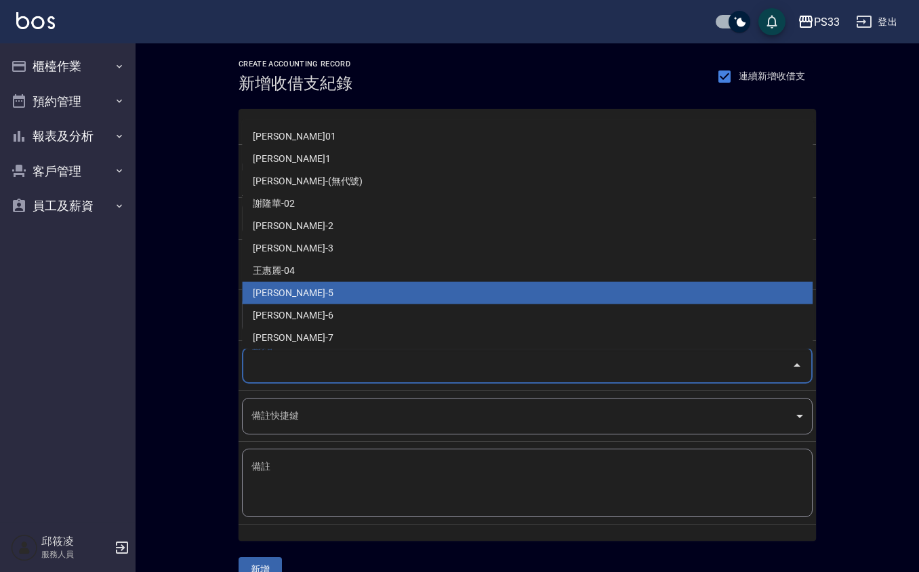
click at [310, 297] on li "謝書宜-5" at bounding box center [527, 293] width 571 height 22
type input "謝書宜-5"
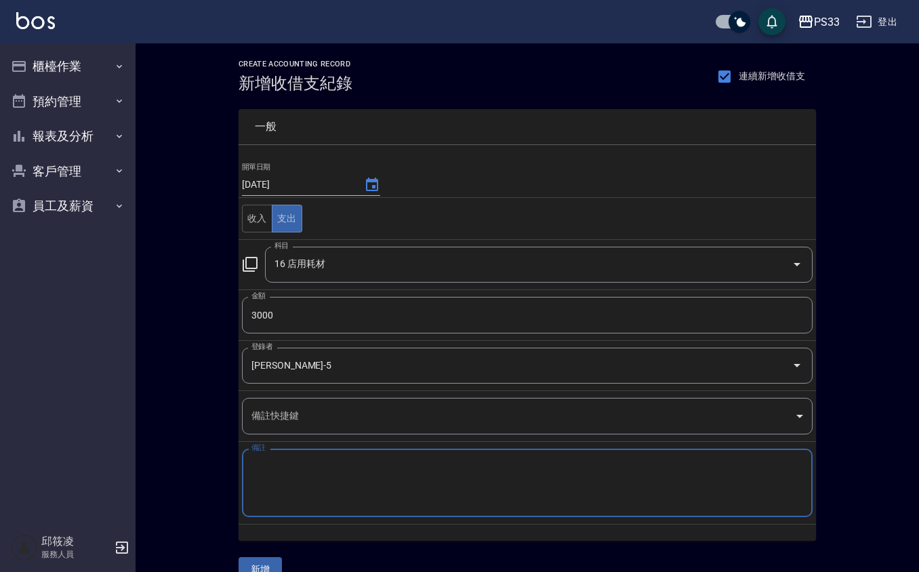
click at [275, 483] on textarea "備註" at bounding box center [527, 483] width 552 height 46
type textarea "2"
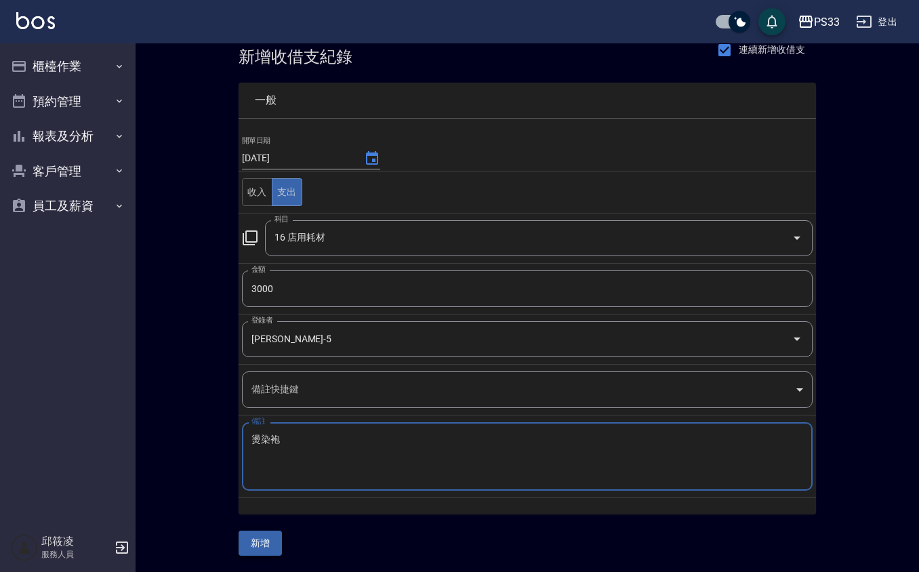
type textarea "燙染袍"
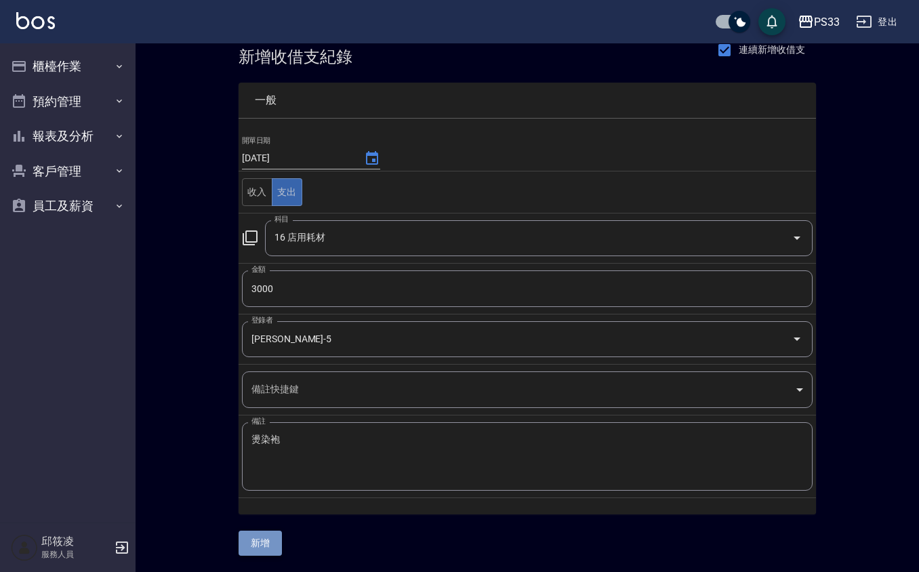
click at [264, 548] on button "新增" at bounding box center [260, 543] width 43 height 25
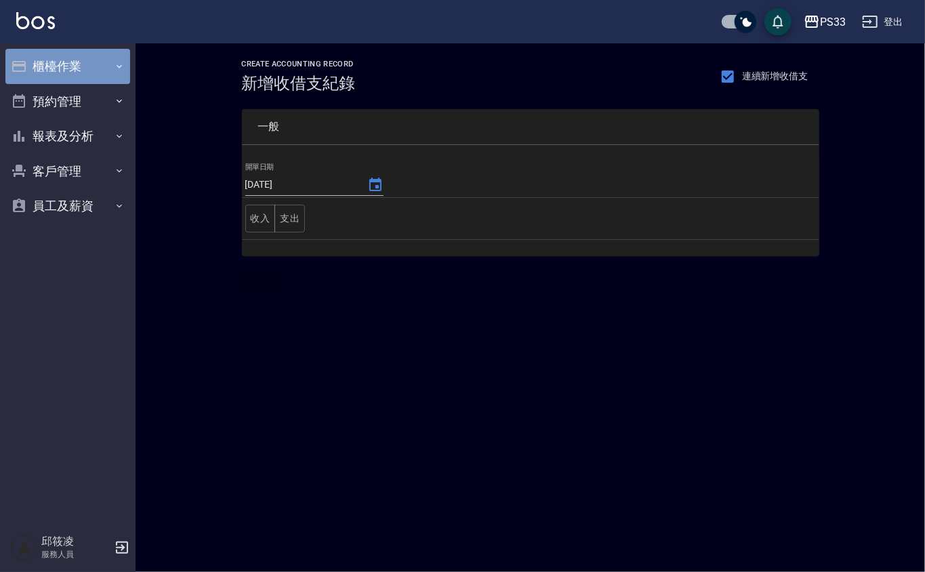
click at [81, 56] on button "櫃檯作業" at bounding box center [67, 66] width 125 height 35
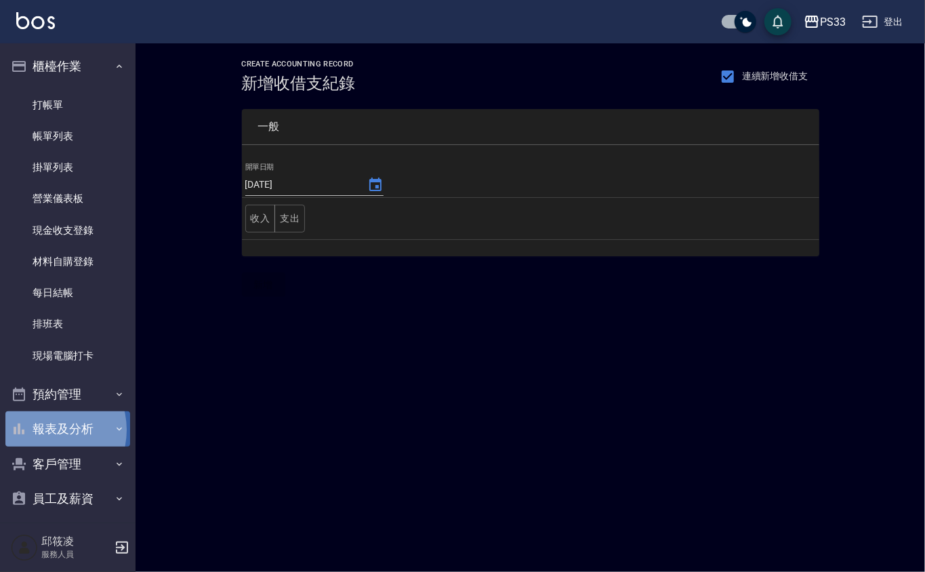
click at [47, 430] on button "報表及分析" at bounding box center [67, 428] width 125 height 35
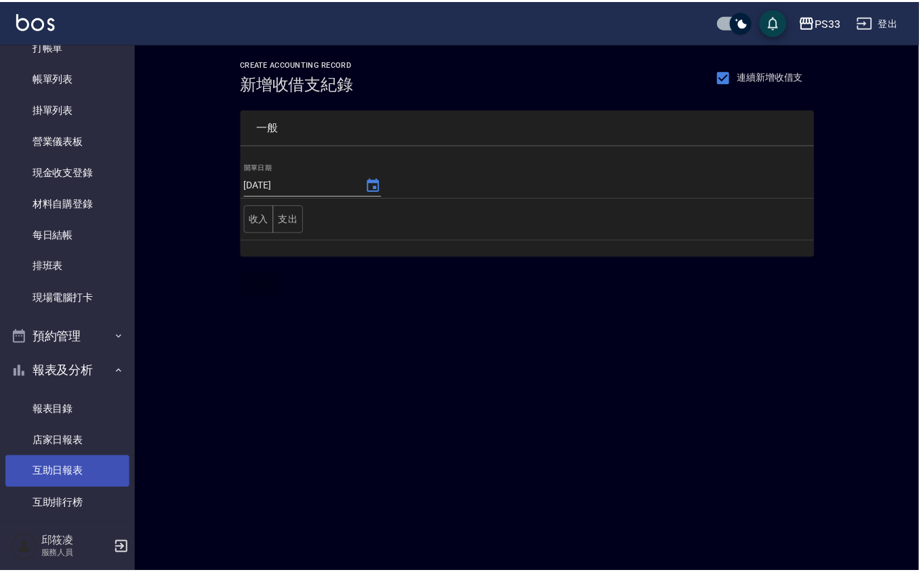
scroll to position [90, 0]
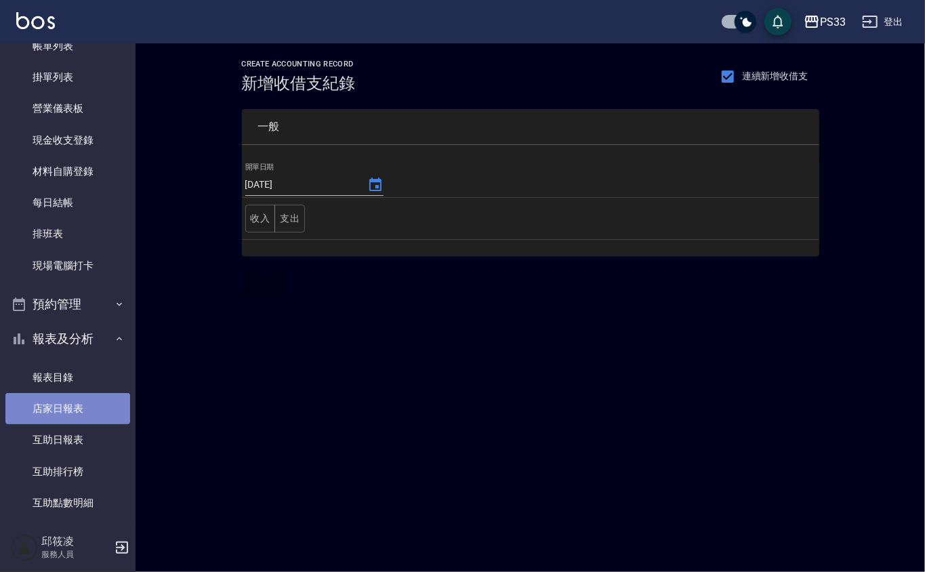
click at [68, 401] on link "店家日報表" at bounding box center [67, 408] width 125 height 31
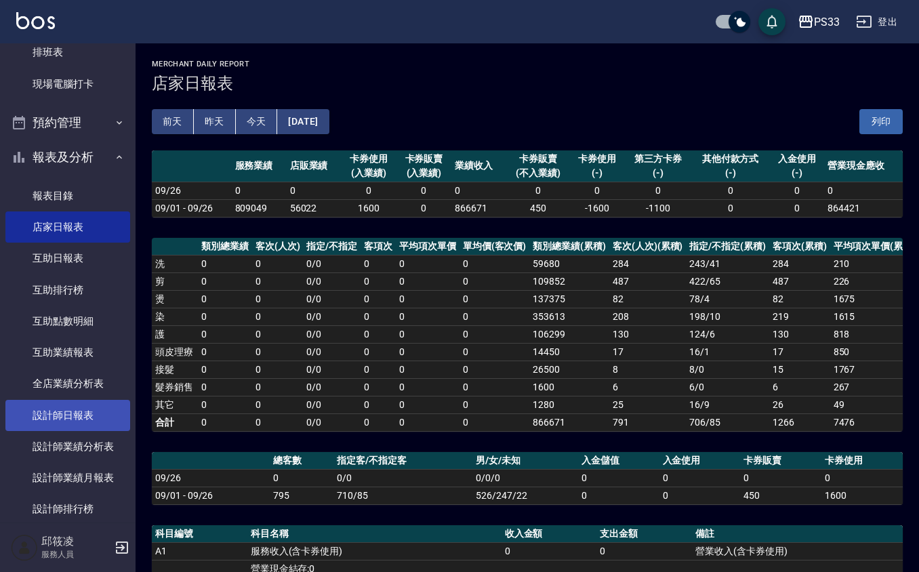
scroll to position [90, 0]
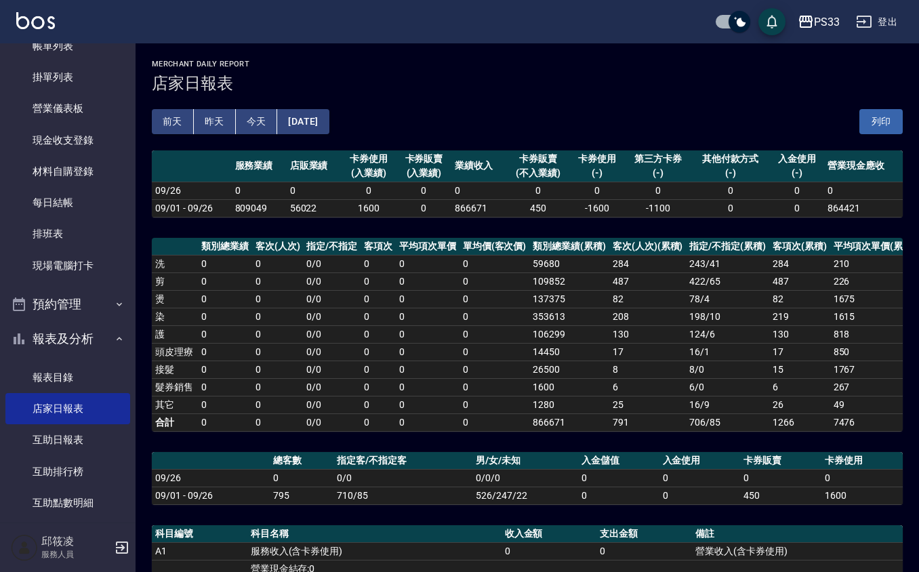
click at [329, 121] on button "[DATE]" at bounding box center [303, 121] width 52 height 25
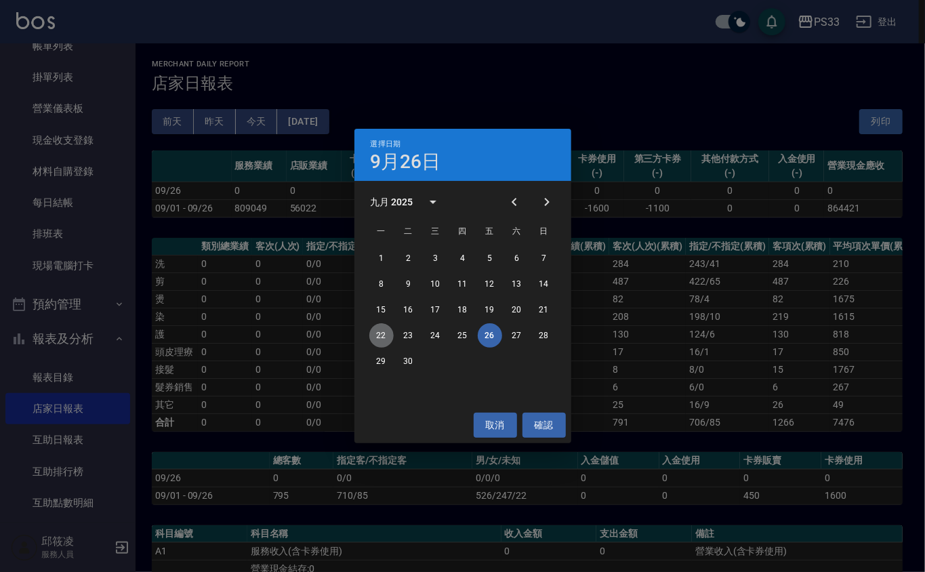
click at [375, 335] on button "22" at bounding box center [381, 335] width 24 height 24
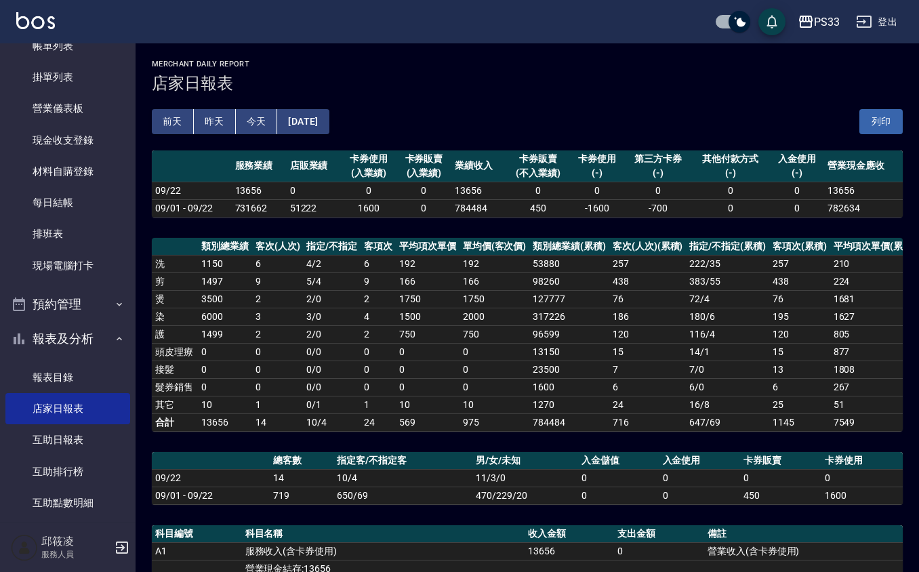
click at [329, 115] on button "[DATE]" at bounding box center [303, 121] width 52 height 25
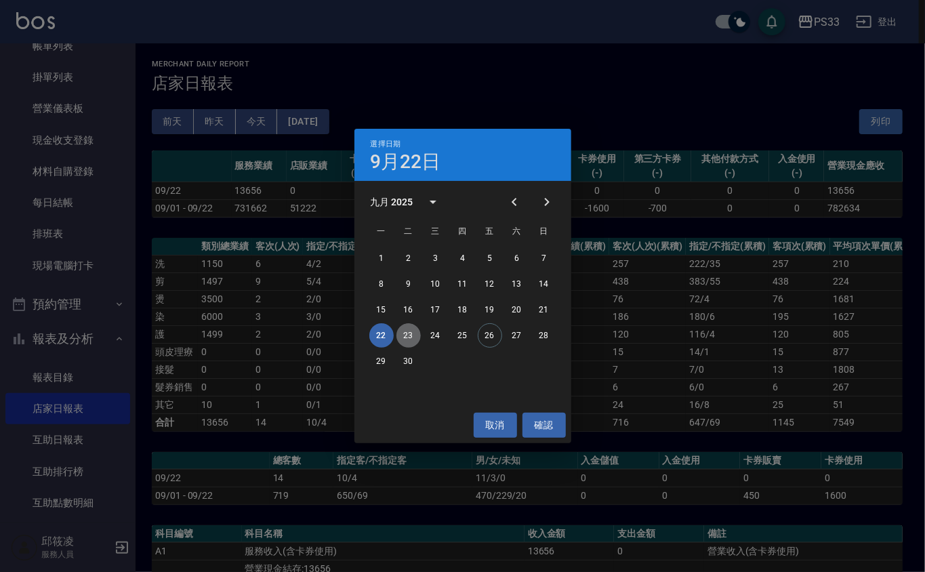
click at [403, 338] on button "23" at bounding box center [409, 335] width 24 height 24
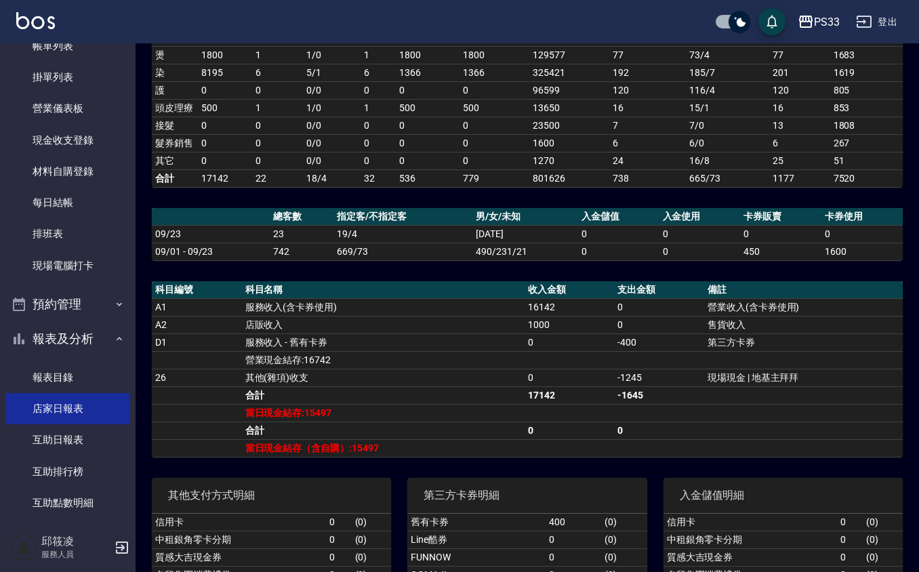
scroll to position [271, 0]
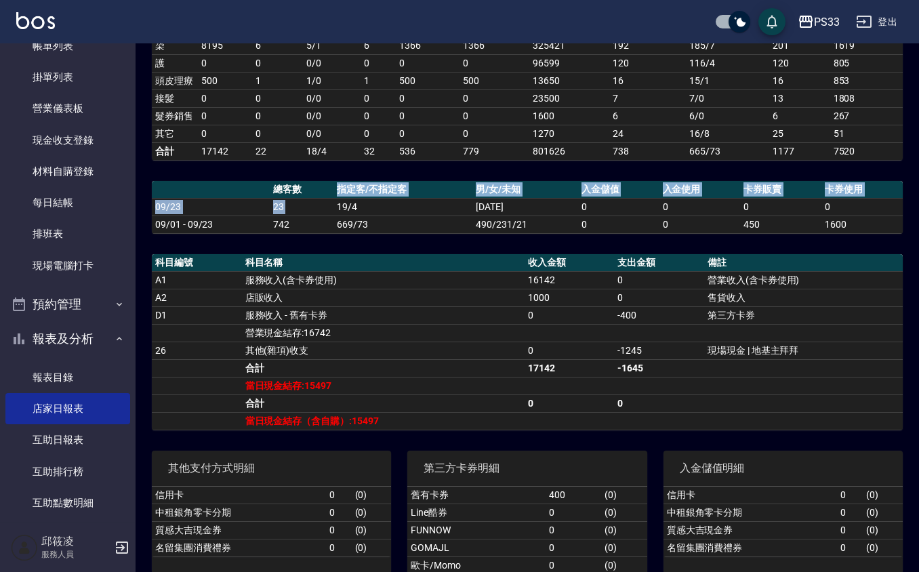
drag, startPoint x: 451, startPoint y: 294, endPoint x: 338, endPoint y: 212, distance: 139.9
click at [338, 212] on table "總客數 指定客/不指定客 男/女/未知 入金儲值 入金使用 卡券販賣 卡券使用 09/23 23 19/4 [DATE] 0 0 0 0 09/01 - 09…" at bounding box center [527, 207] width 751 height 53
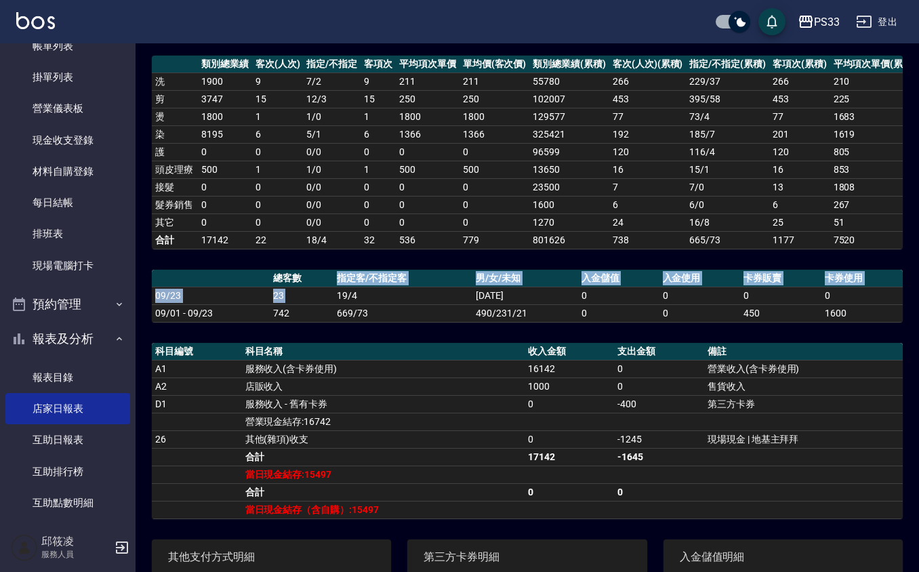
scroll to position [0, 0]
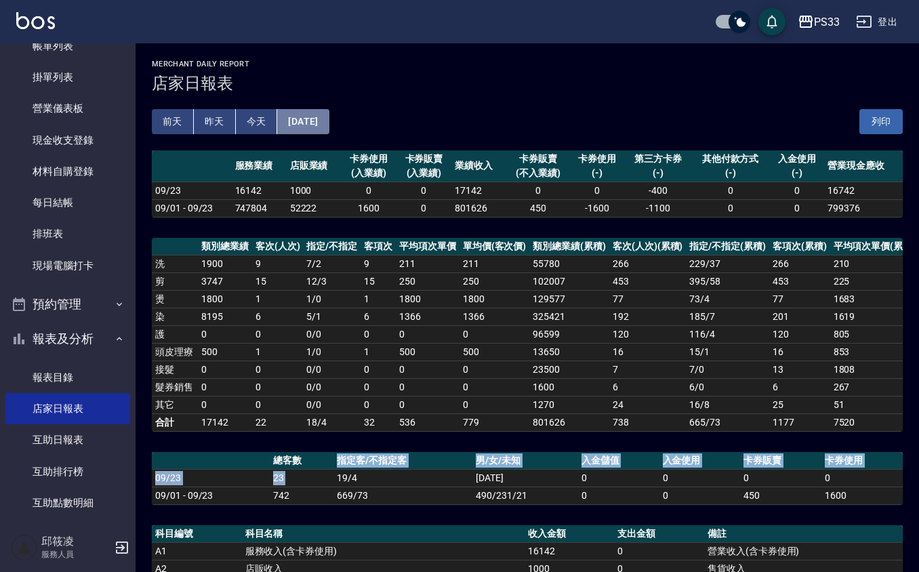
click at [329, 118] on button "[DATE]" at bounding box center [303, 121] width 52 height 25
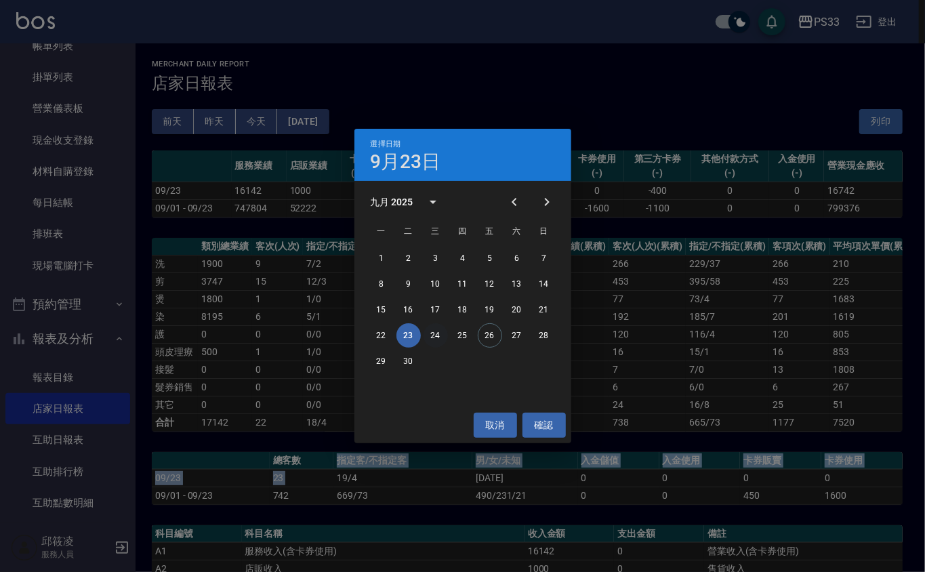
click at [435, 333] on button "24" at bounding box center [436, 335] width 24 height 24
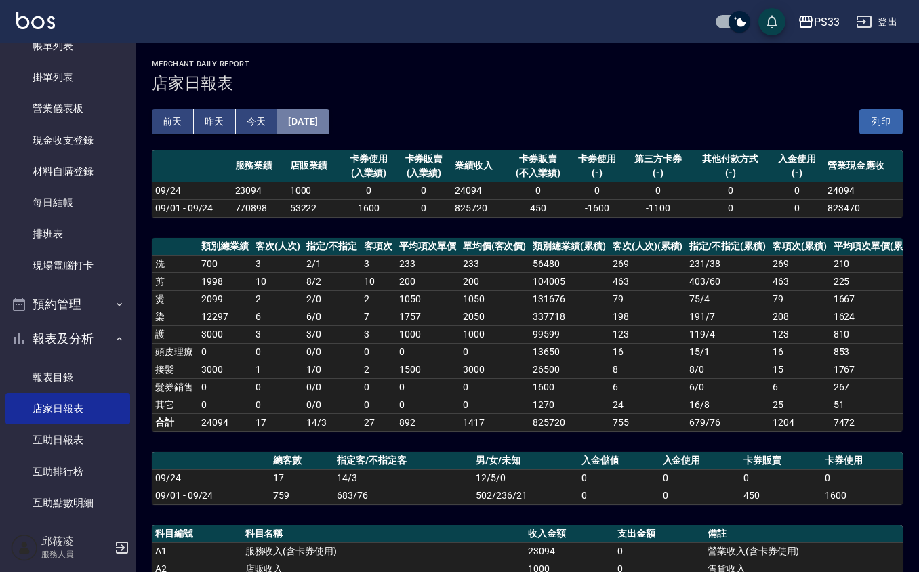
click at [302, 114] on button "[DATE]" at bounding box center [303, 121] width 52 height 25
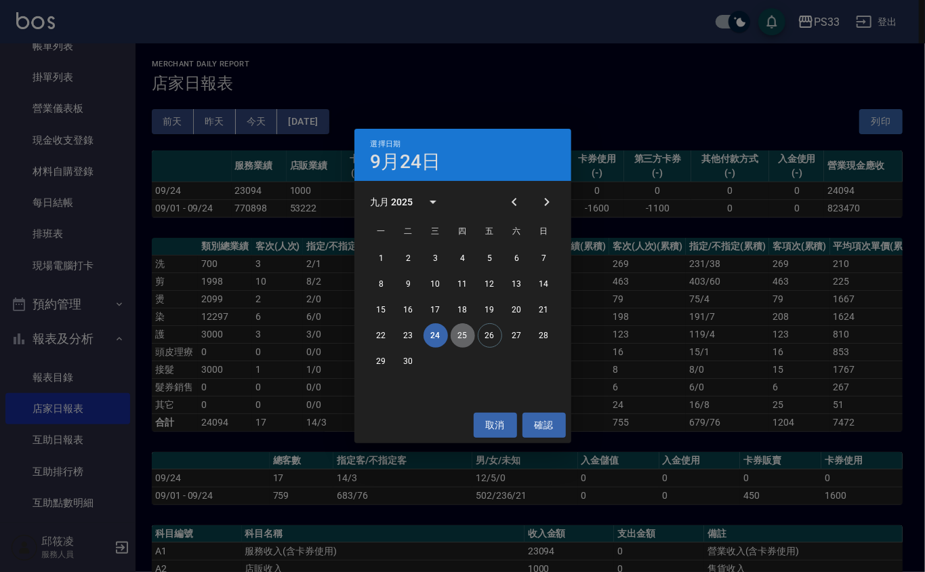
click at [468, 335] on button "25" at bounding box center [463, 335] width 24 height 24
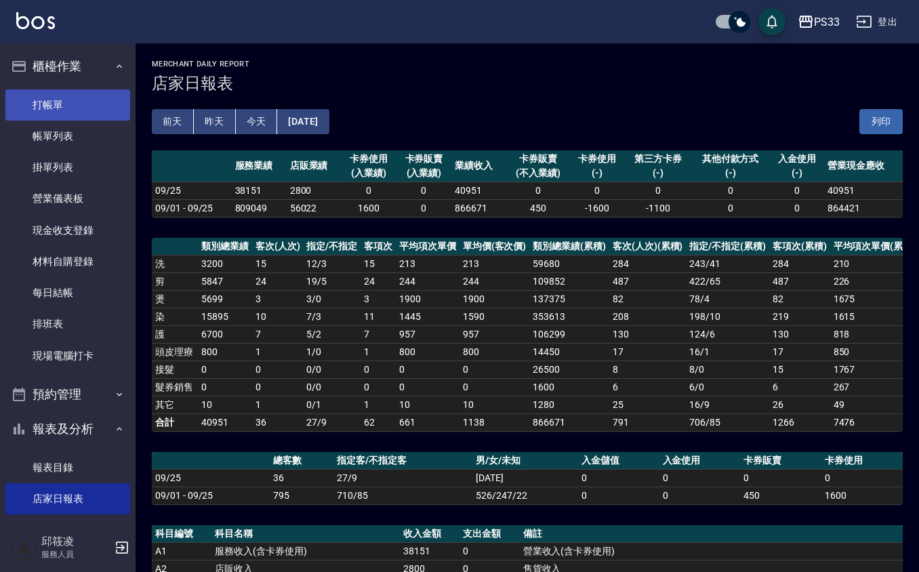
click at [73, 95] on link "打帳單" at bounding box center [67, 104] width 125 height 31
